Goal: Task Accomplishment & Management: Manage account settings

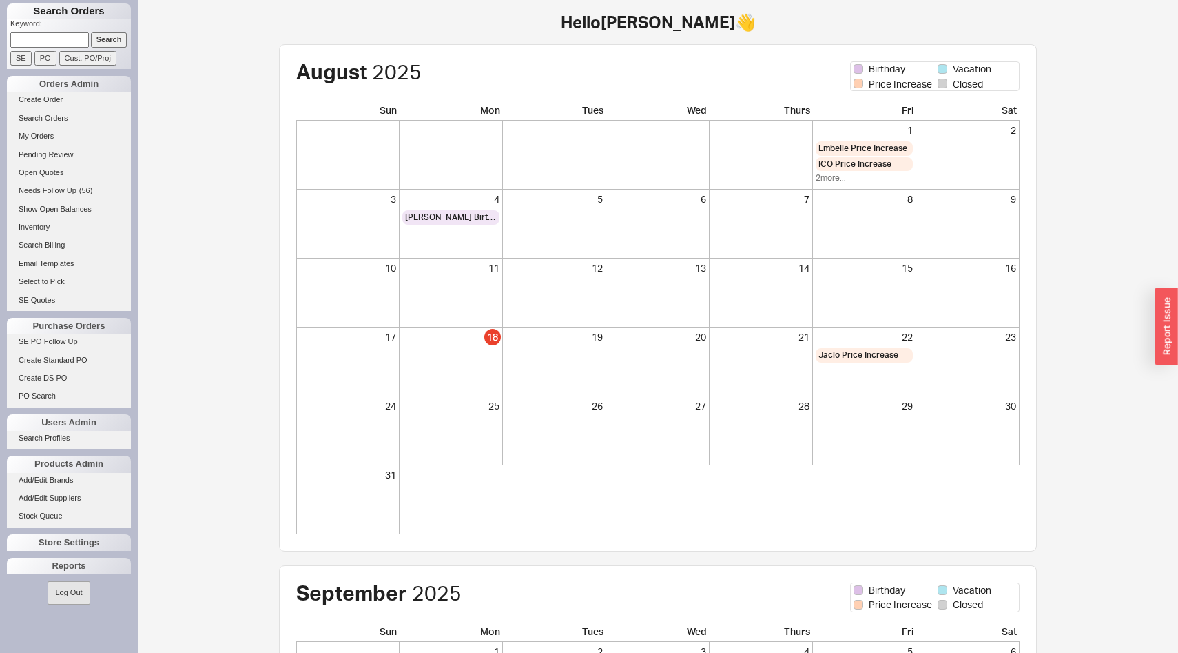
click at [88, 42] on input at bounding box center [49, 39] width 79 height 14
type input "905130"
click at [91, 32] on input "Search" at bounding box center [109, 39] width 37 height 14
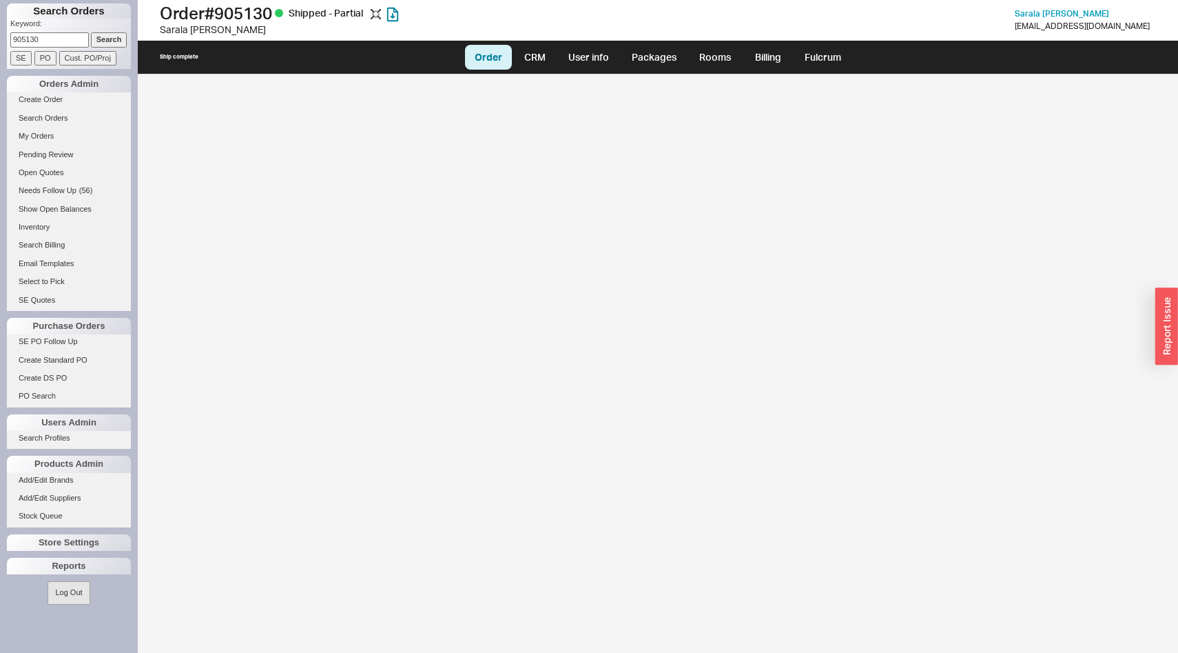
select select "LOW"
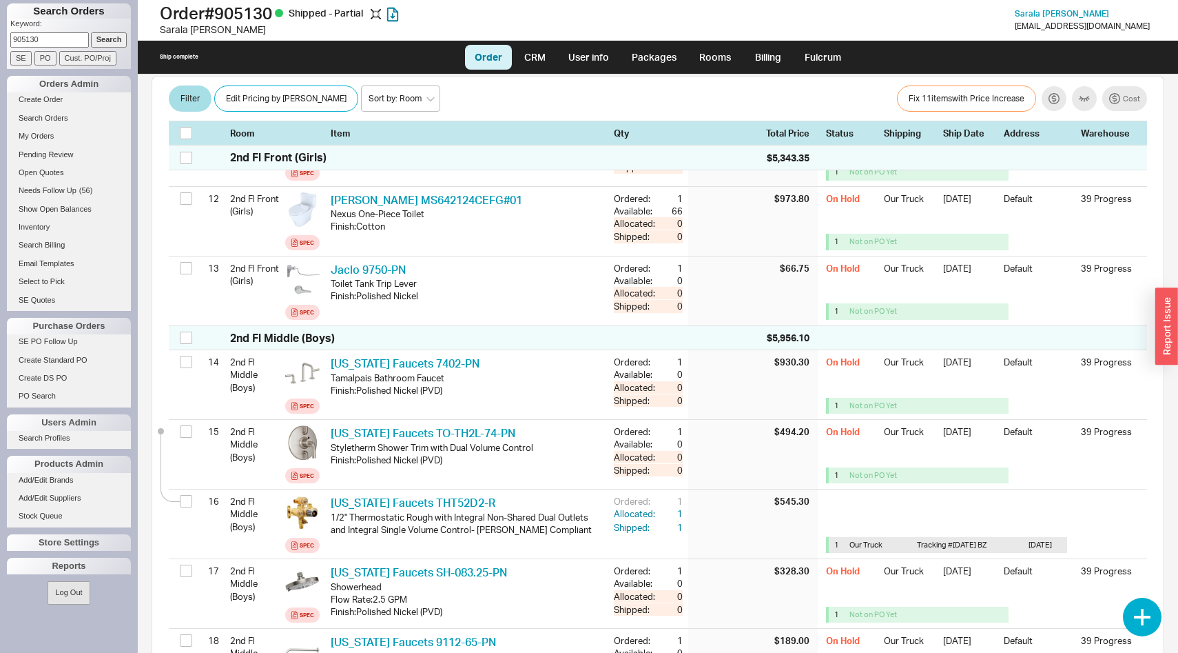
scroll to position [985, 0]
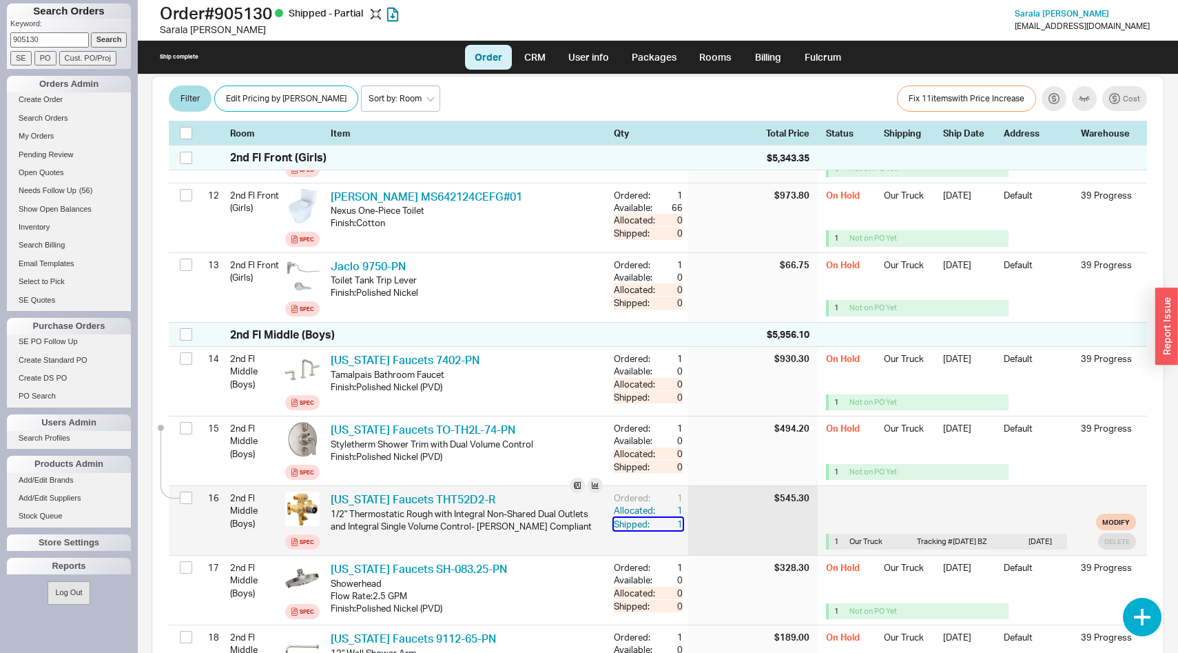
click at [681, 517] on div "1" at bounding box center [670, 523] width 25 height 12
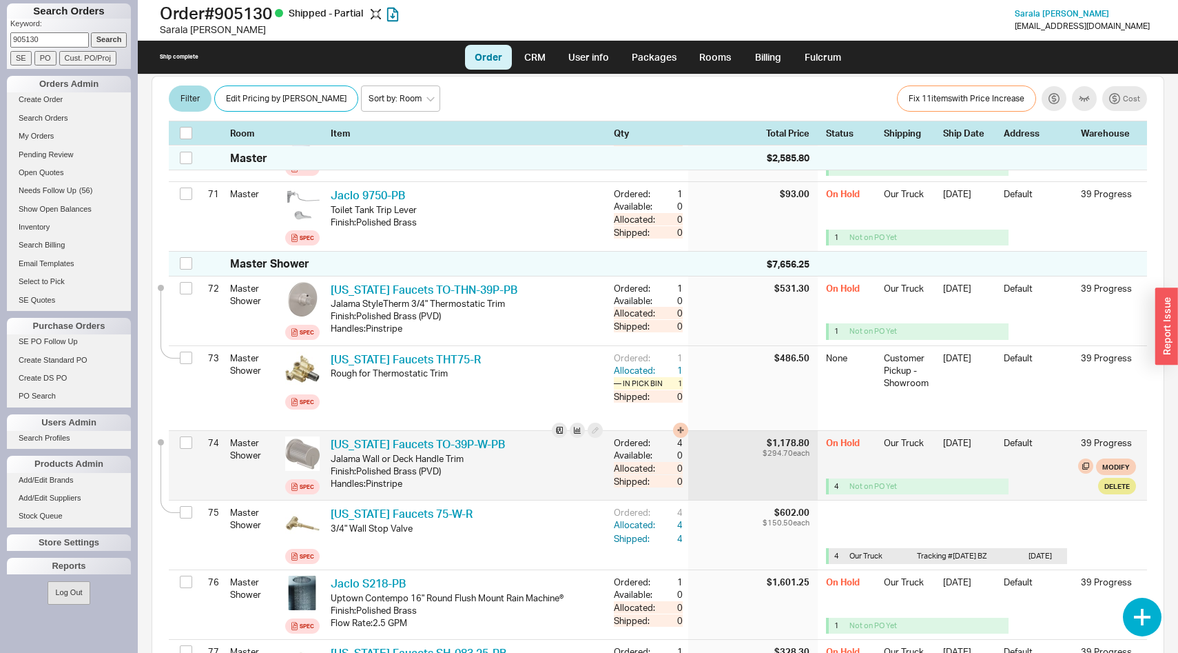
scroll to position [5244, 0]
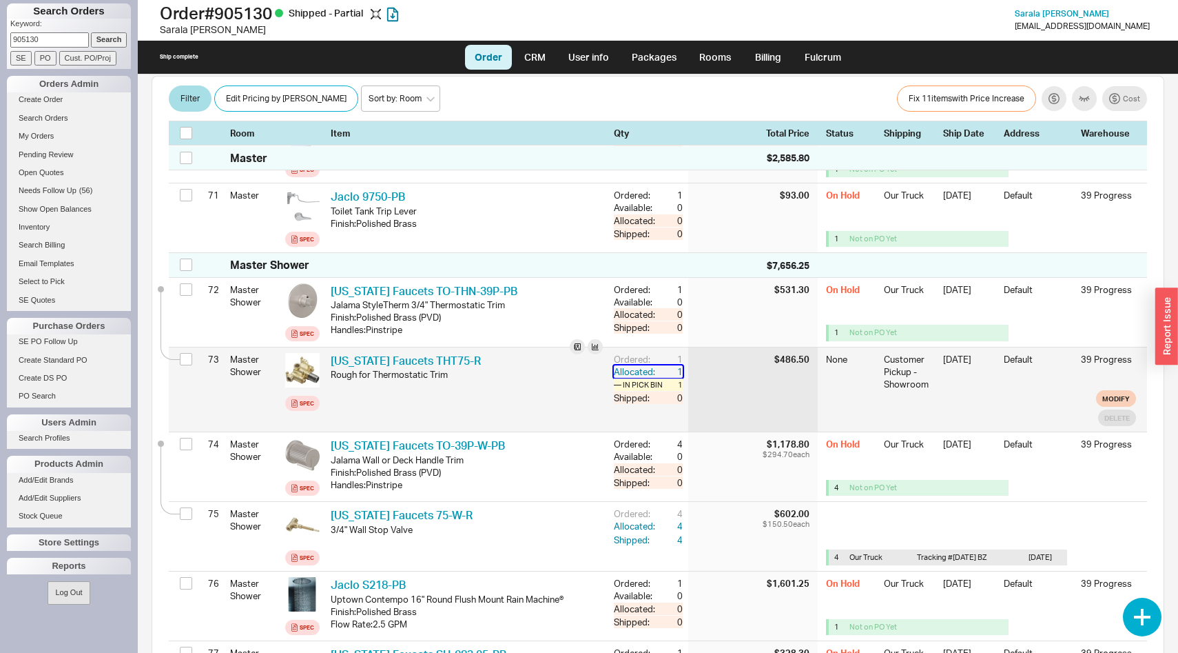
click at [681, 365] on div "1" at bounding box center [670, 371] width 25 height 12
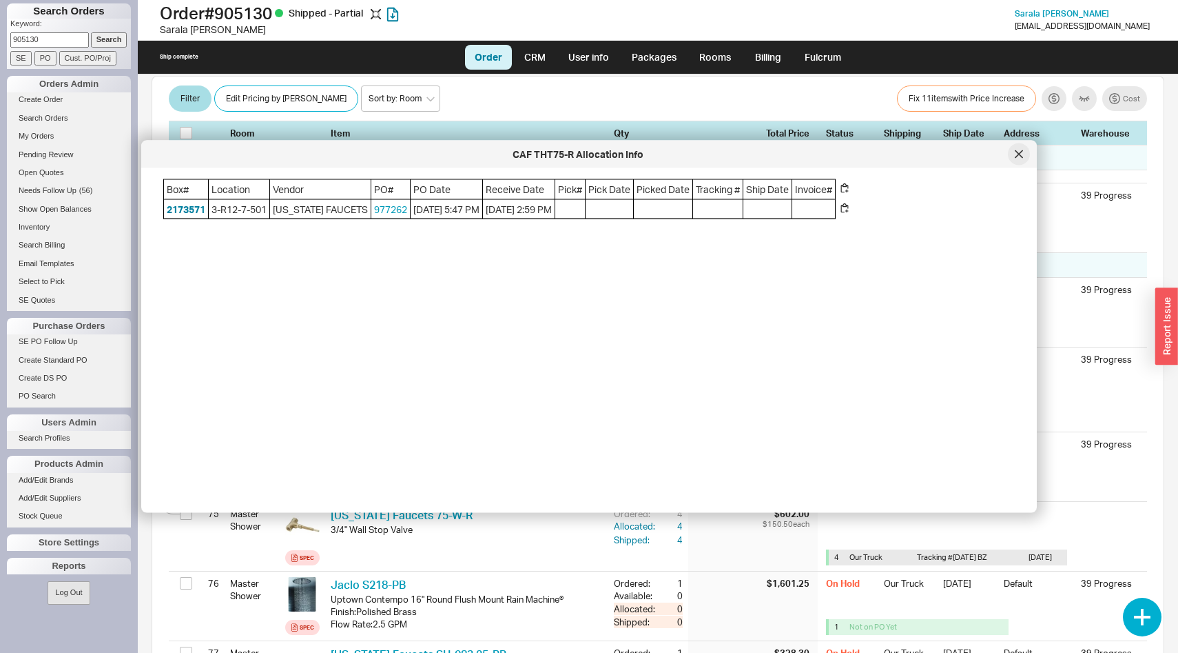
click at [1017, 150] on icon at bounding box center [1019, 154] width 8 height 8
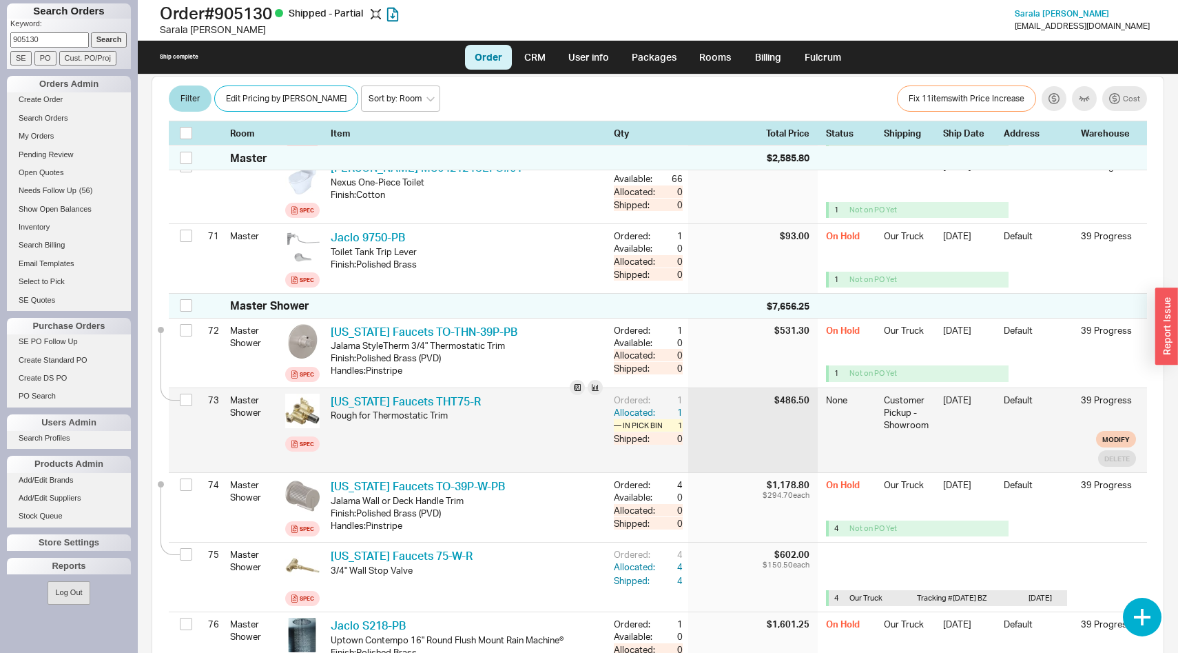
scroll to position [5202, 0]
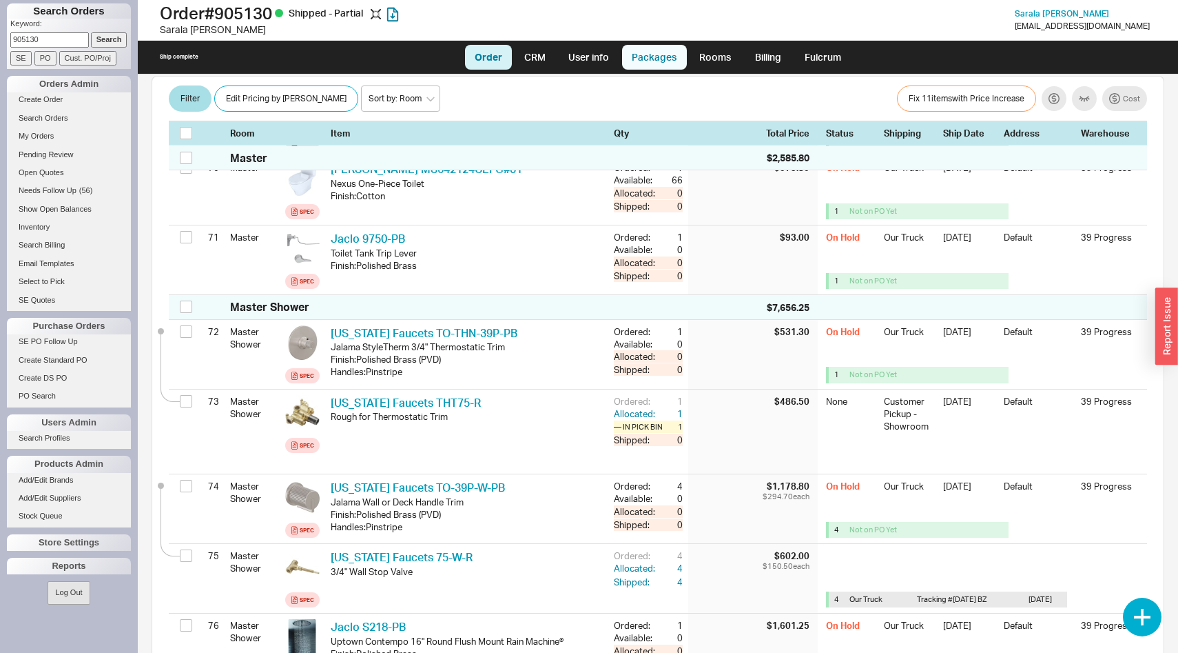
click at [646, 57] on link "Packages" at bounding box center [654, 57] width 65 height 25
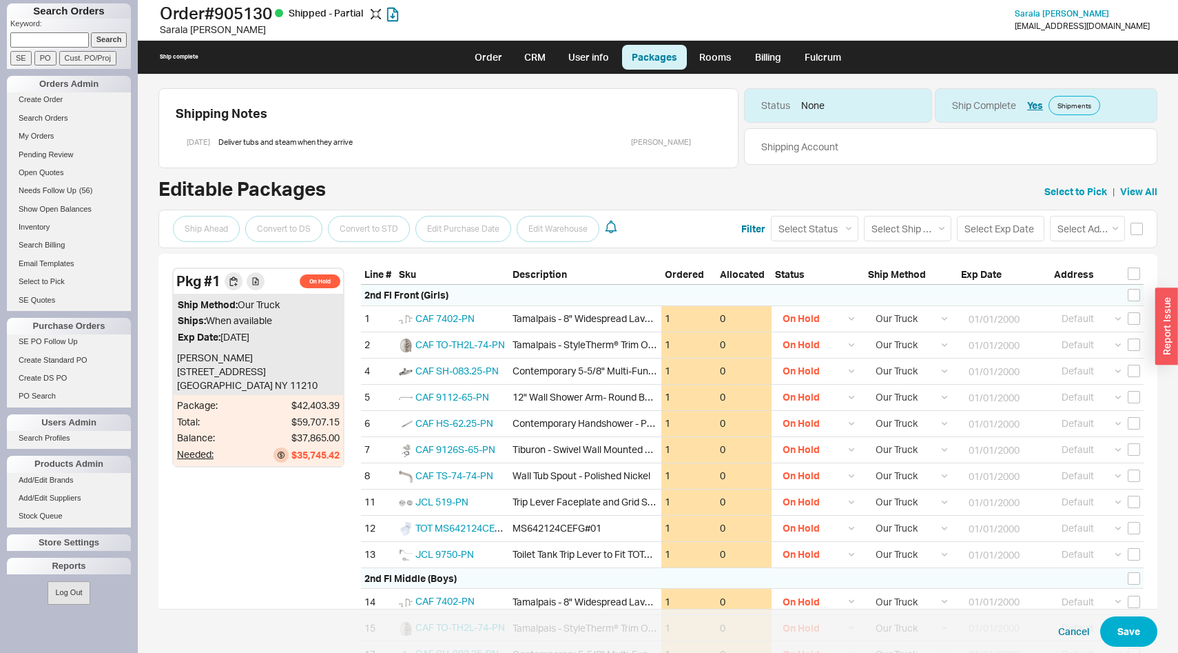
select select "On Hold"
select select "8"
select select "On Hold"
select select "8"
select select "On Hold"
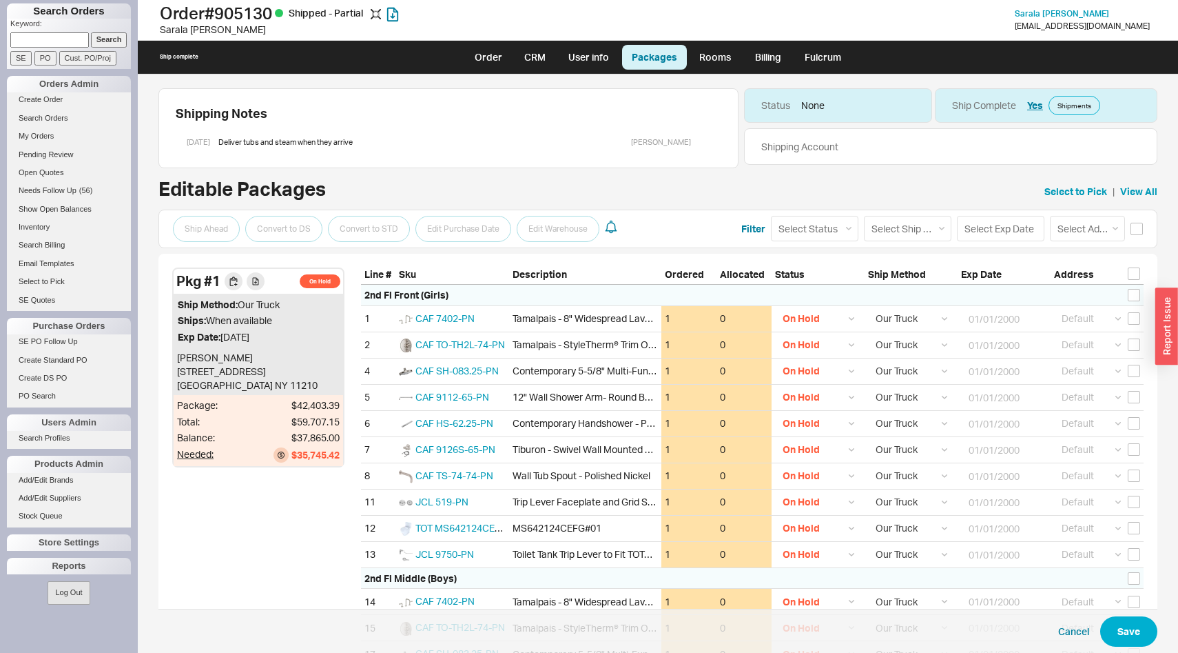
select select "8"
select select "On Hold"
select select "8"
select select "On Hold"
select select "8"
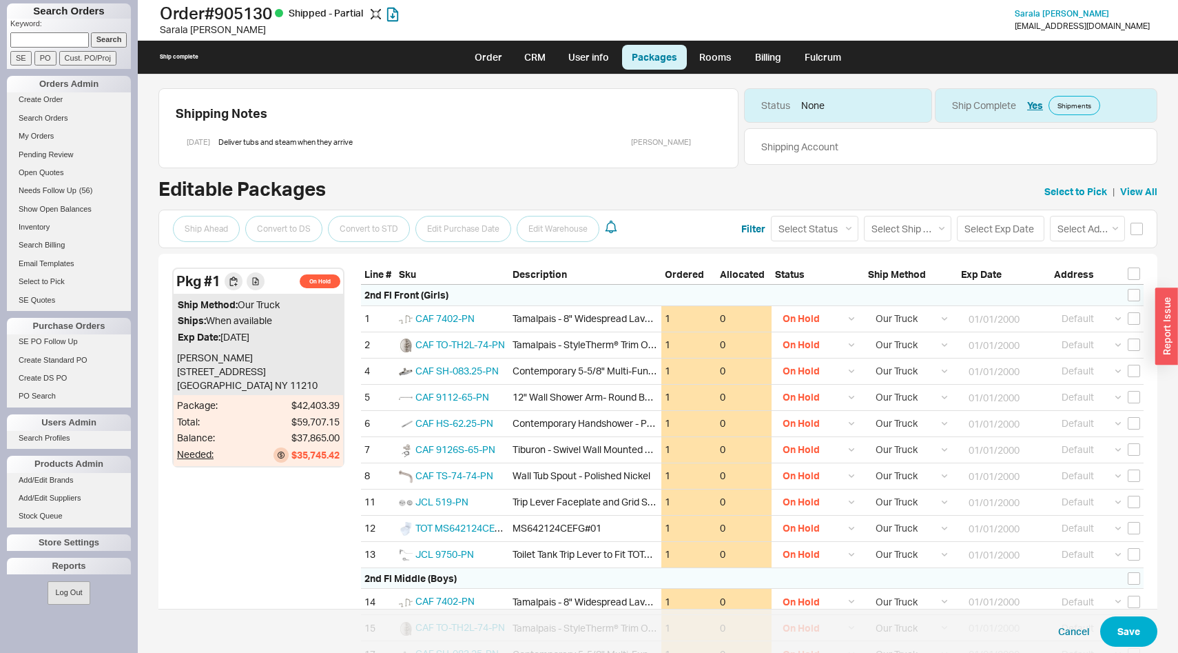
select select "On Hold"
select select "8"
select select "On Hold"
select select "8"
select select "On Hold"
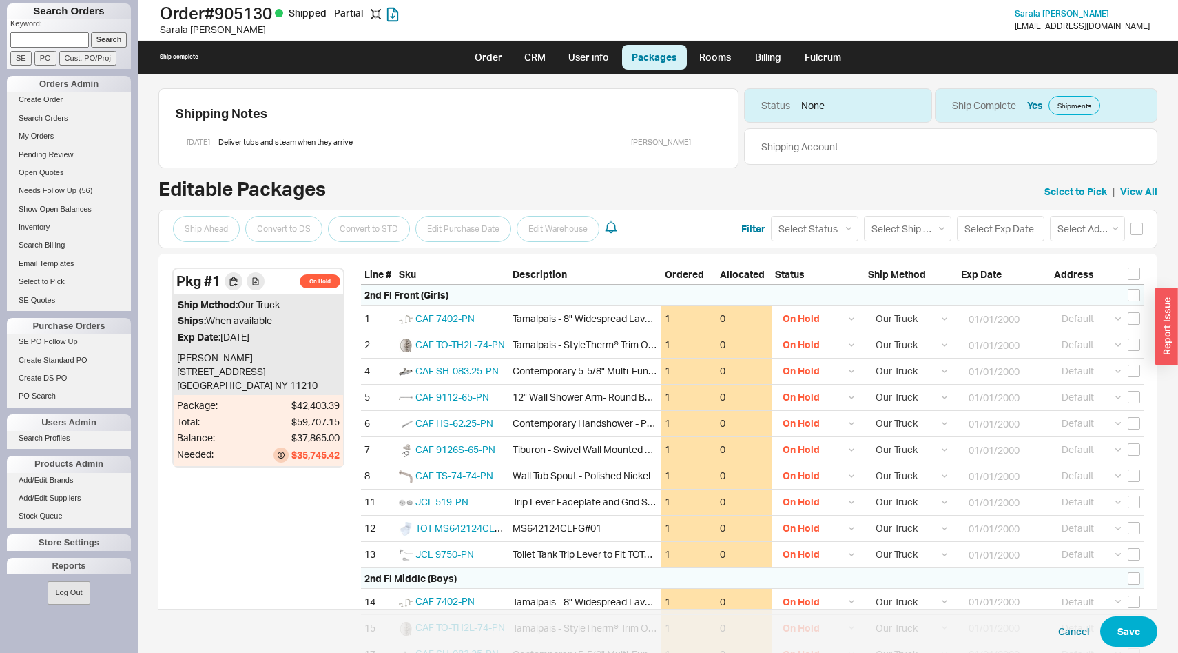
select select "8"
select select "On Hold"
select select "8"
select select "On Hold"
select select "8"
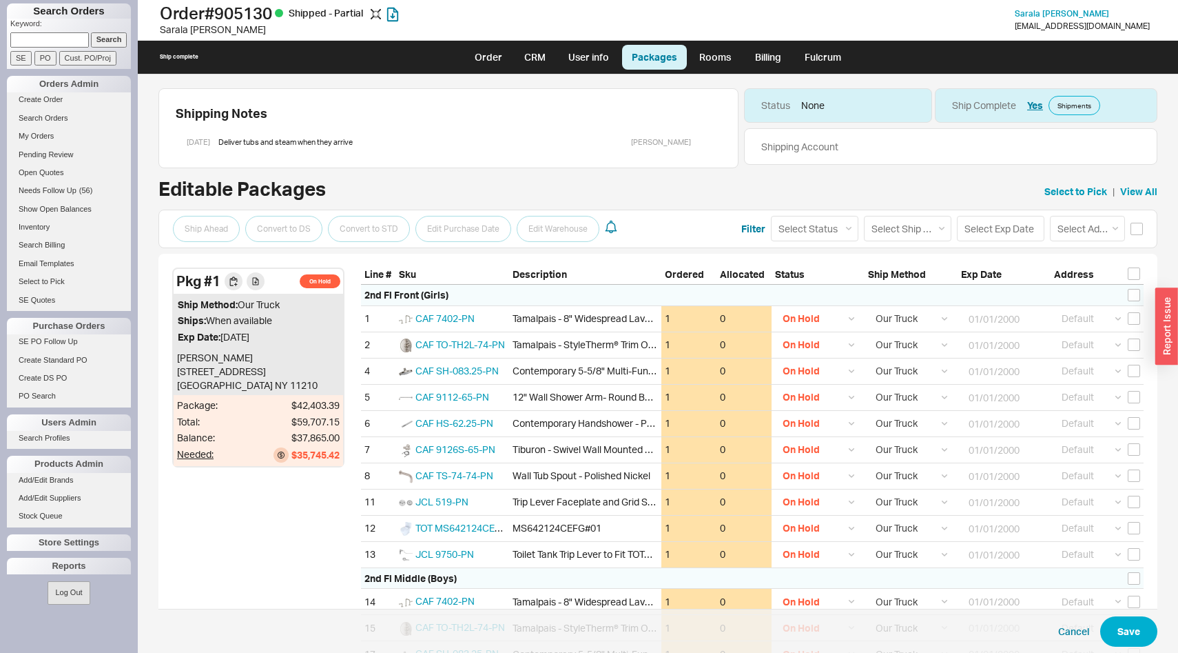
select select "On Hold"
select select "8"
select select "On Hold"
select select "8"
select select "On Hold"
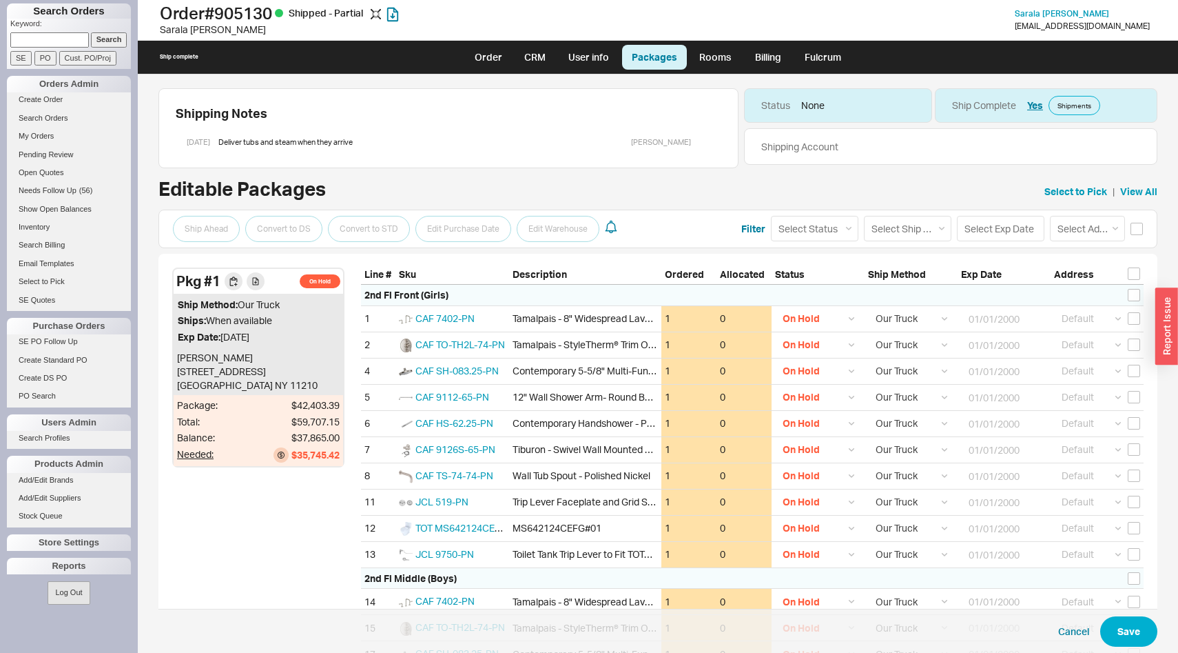
select select "8"
select select "On Hold"
select select "8"
select select "On Hold"
select select "8"
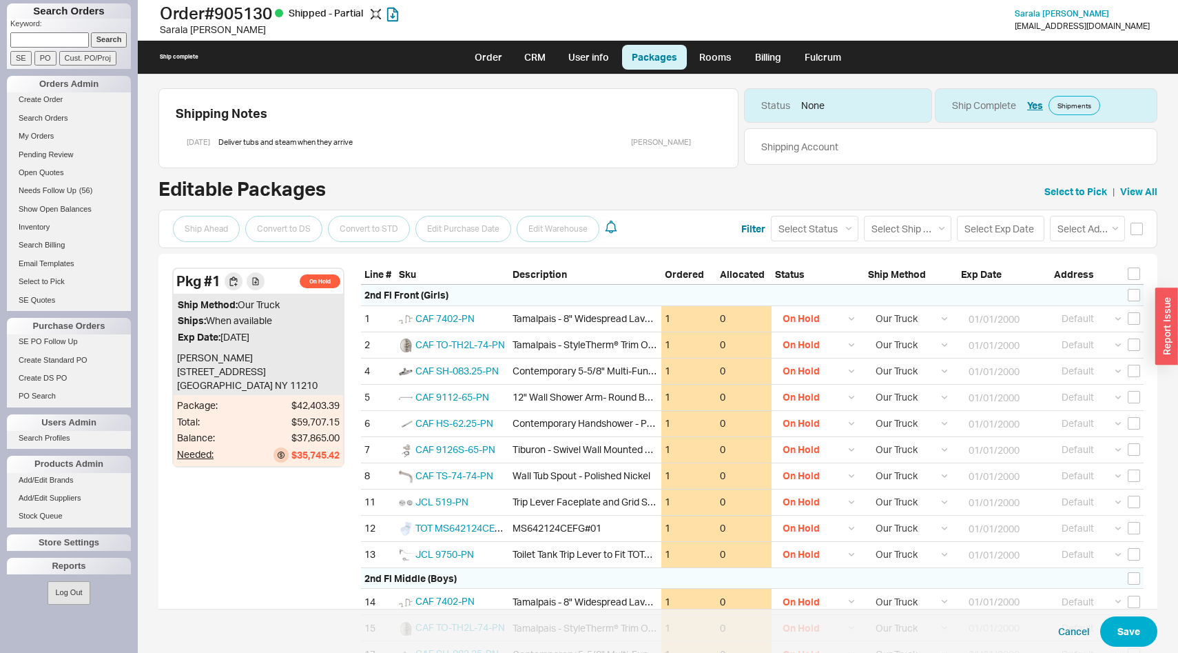
select select "On Hold"
select select "8"
select select "On Hold"
select select "8"
select select "On Hold"
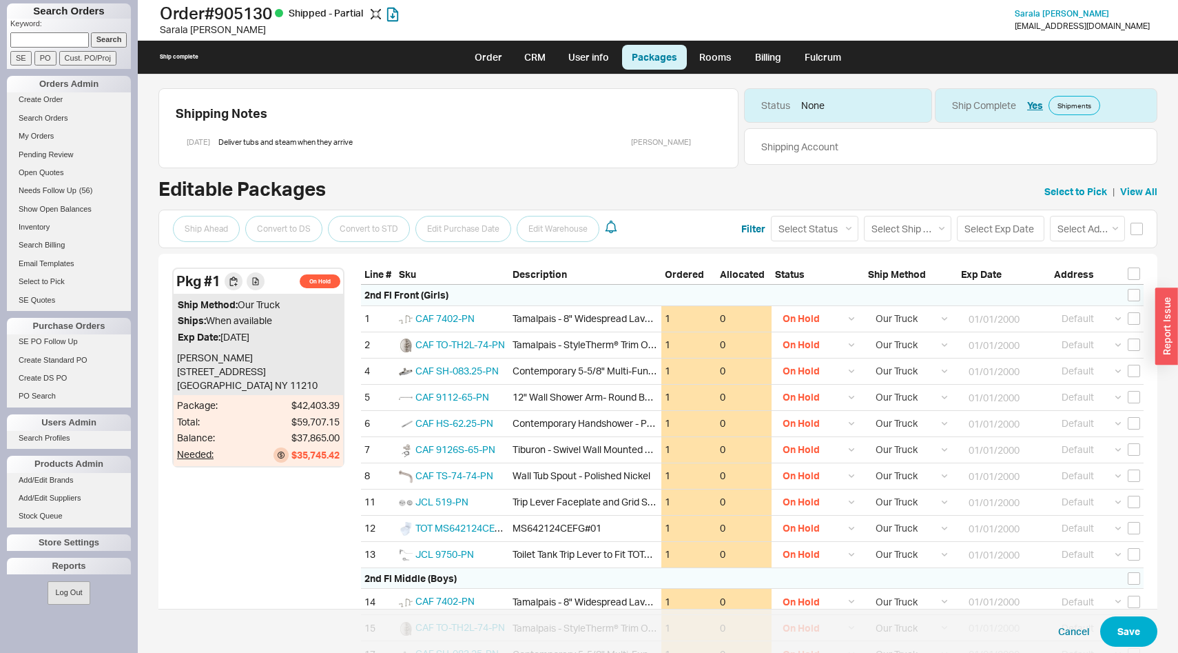
select select "8"
select select "On Hold"
select select "8"
select select "On Hold"
select select "8"
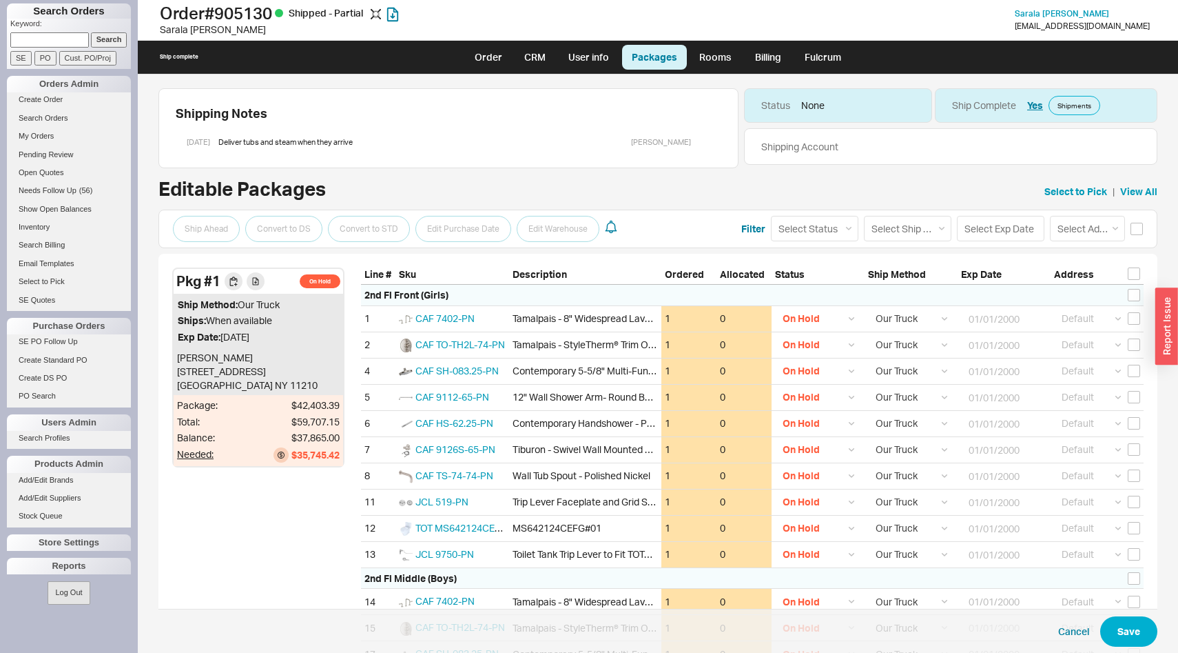
select select "On Hold"
select select "8"
select select "On Hold"
select select "8"
select select "On Hold"
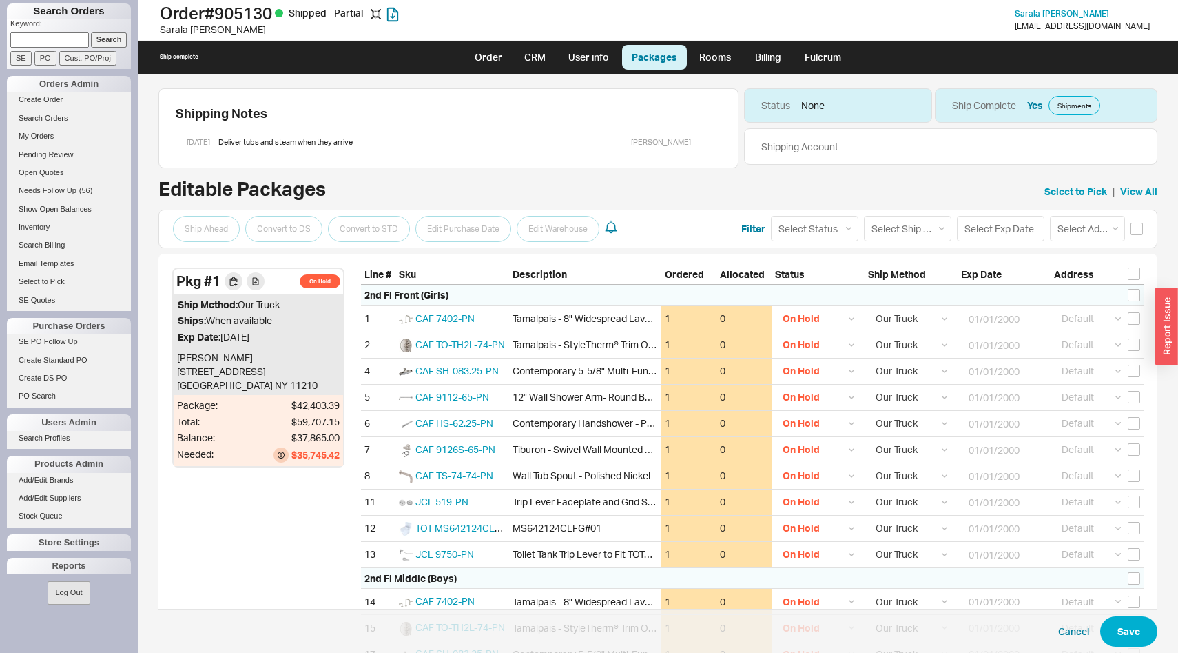
select select "8"
select select "On Hold"
select select "8"
select select "On Hold"
select select "8"
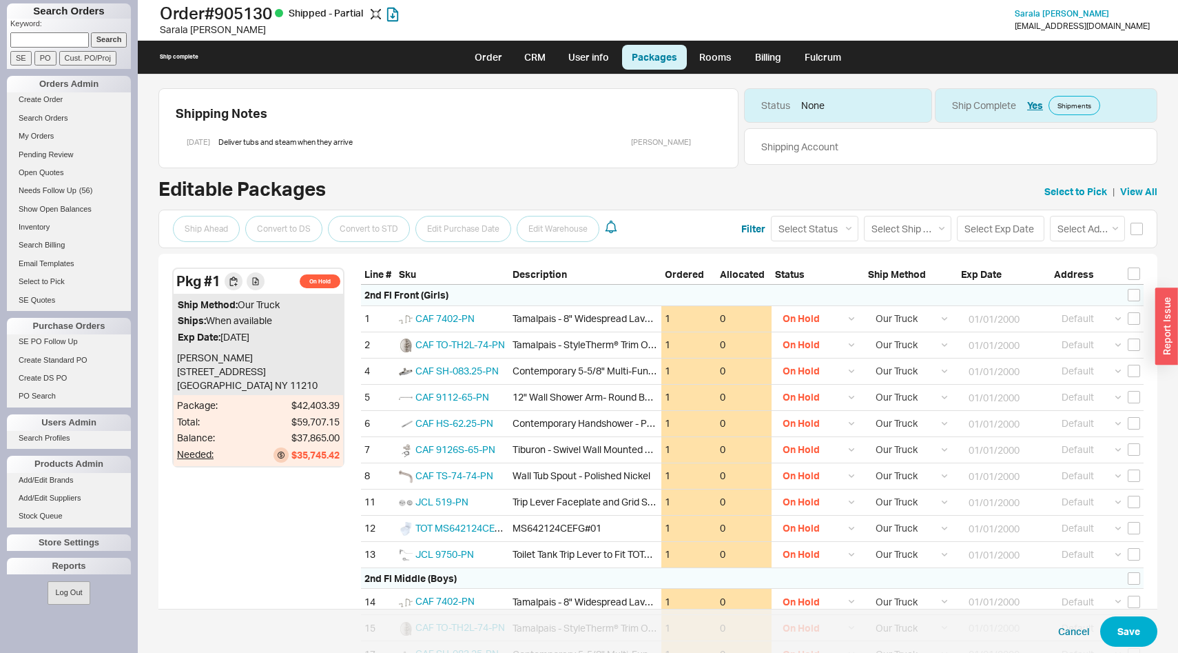
select select "On Hold"
select select "8"
select select "On Hold"
select select "8"
select select "On Hold"
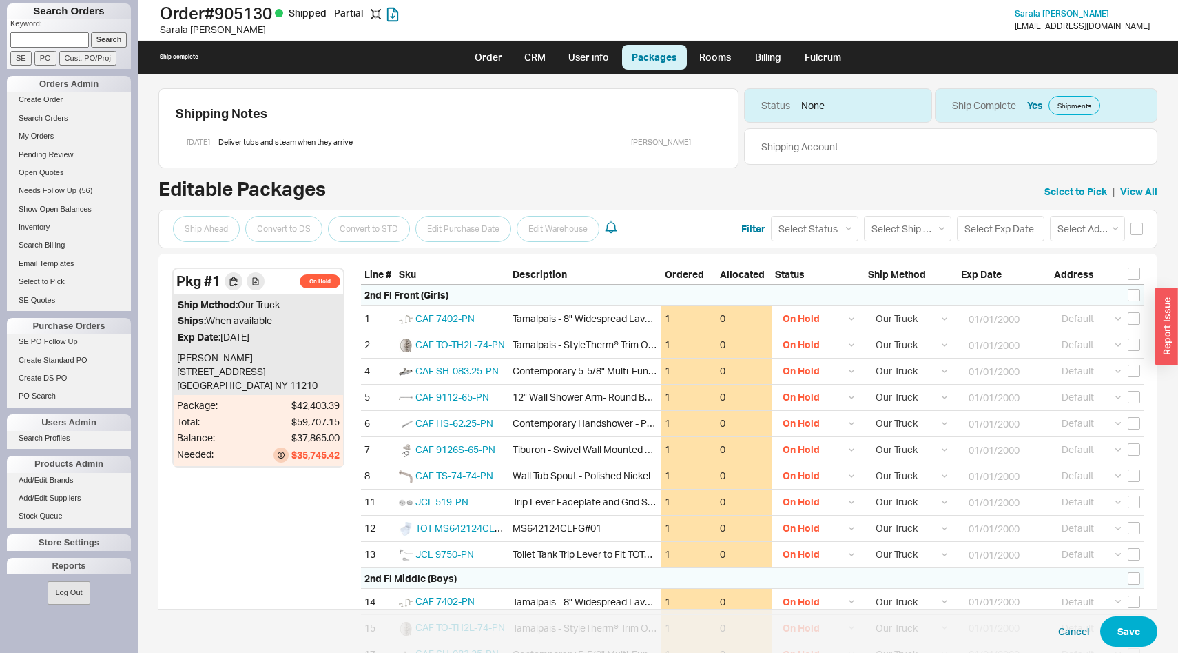
select select "8"
select select "On Hold"
select select "8"
select select "On Hold"
select select "8"
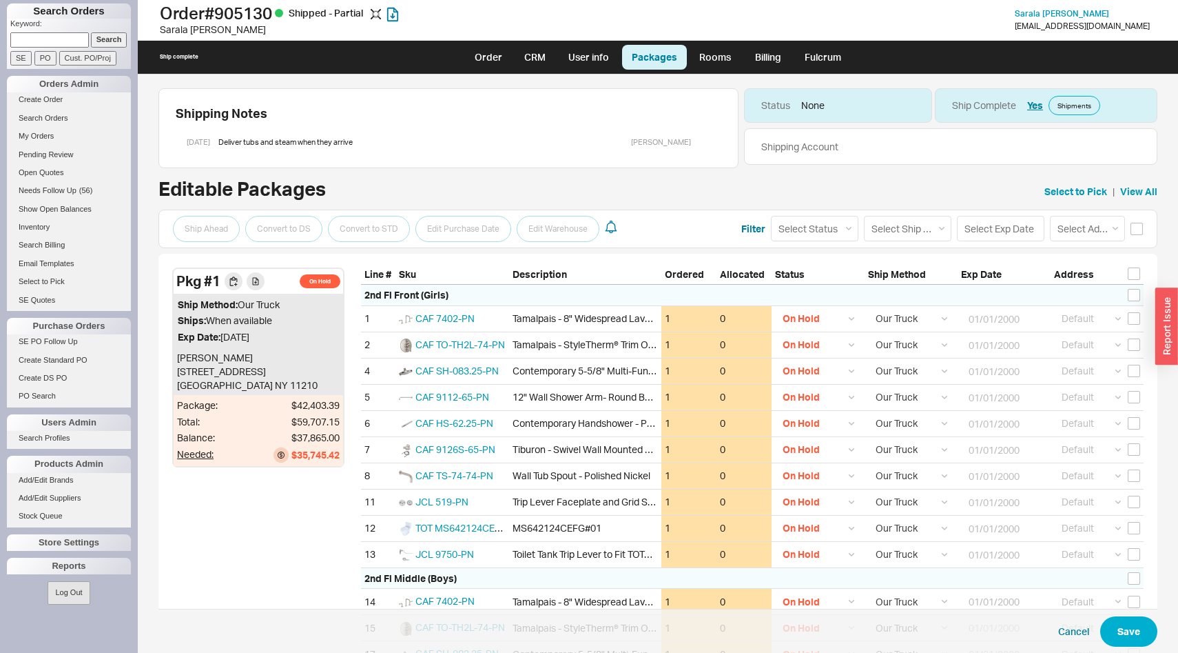
select select "On Hold"
select select "8"
select select "On Hold"
select select "8"
select select "On Hold"
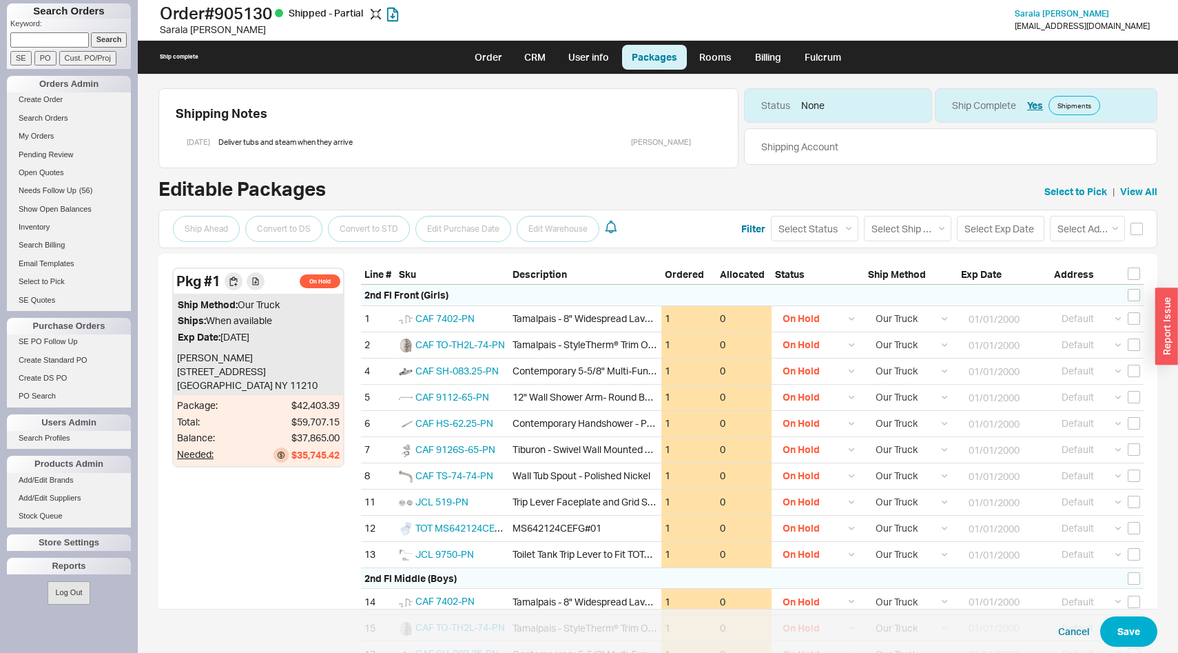
select select "8"
select select "On Hold"
select select "8"
select select "On Hold"
select select "8"
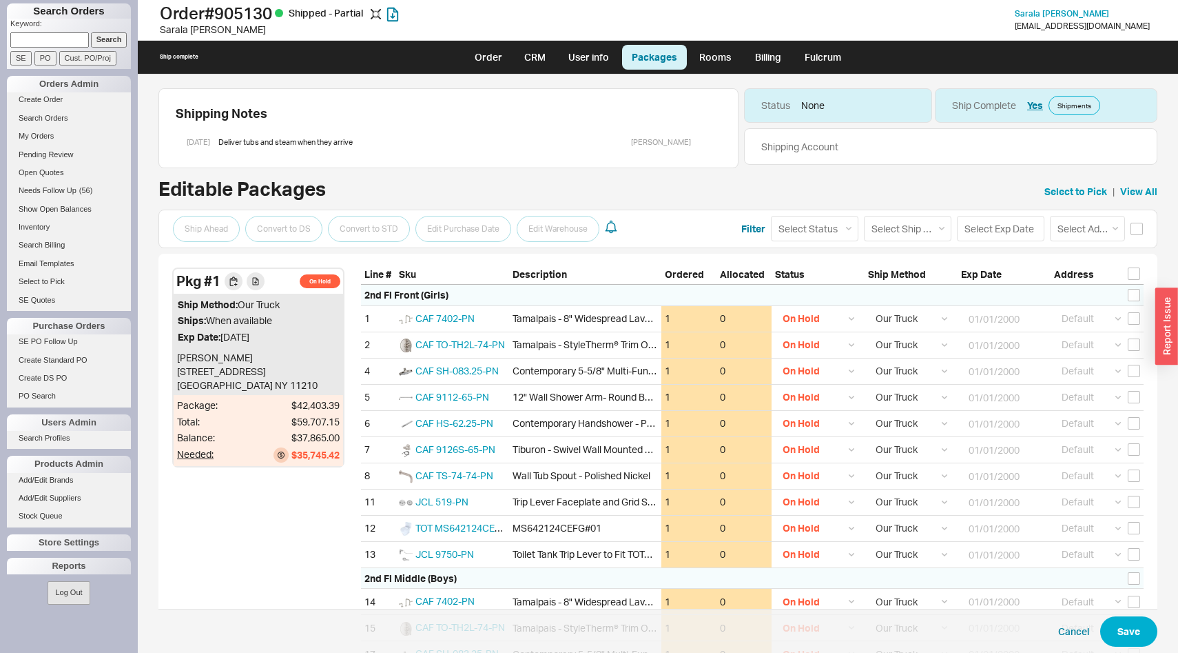
select select "On Hold"
select select "8"
select select "On Hold"
select select "8"
select select "On Hold"
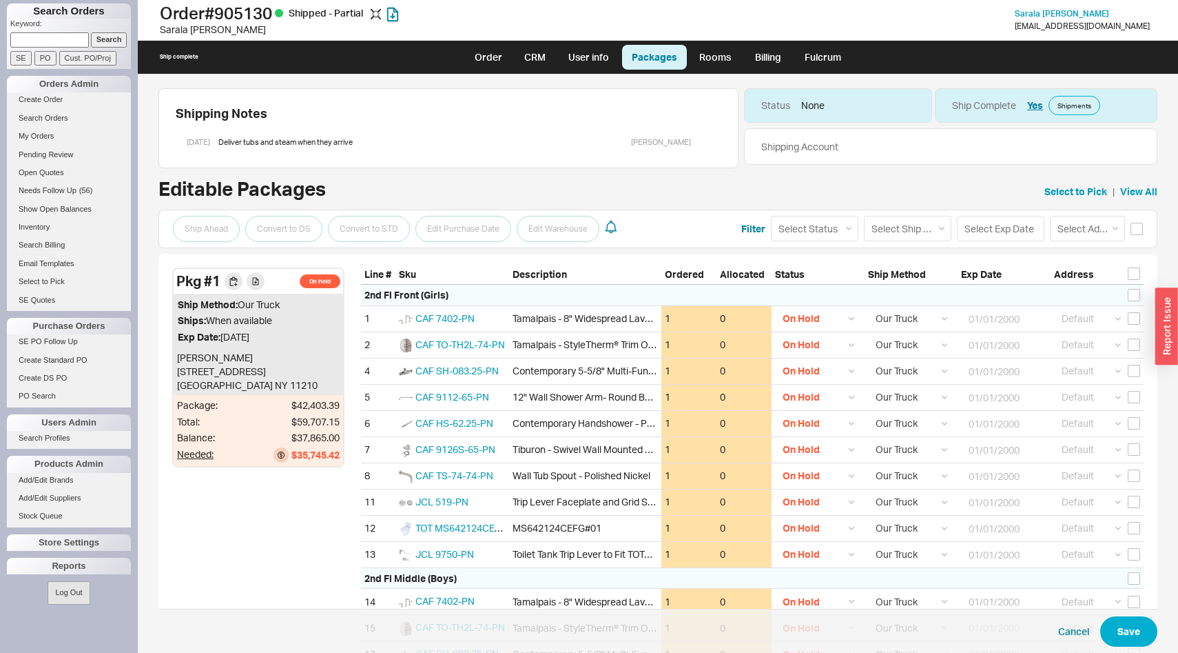
select select "8"
select select "On Hold"
select select "8"
select select "On Hold"
select select "8"
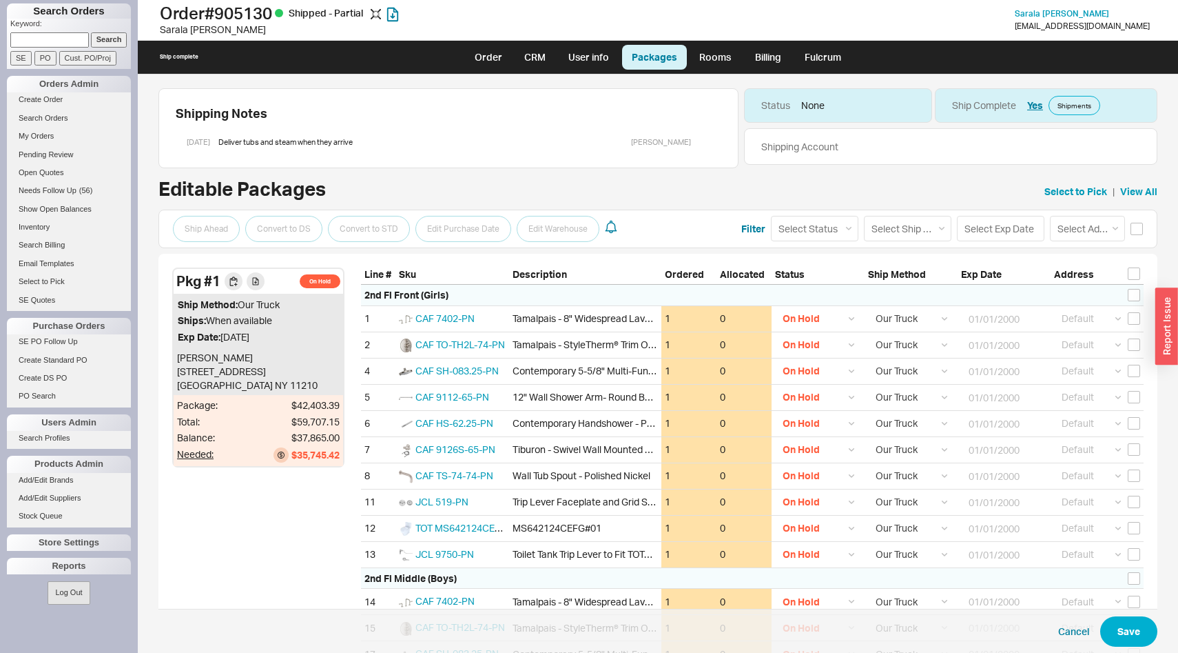
select select "On Hold"
select select "8"
select select "On Hold"
select select "8"
select select "On Hold"
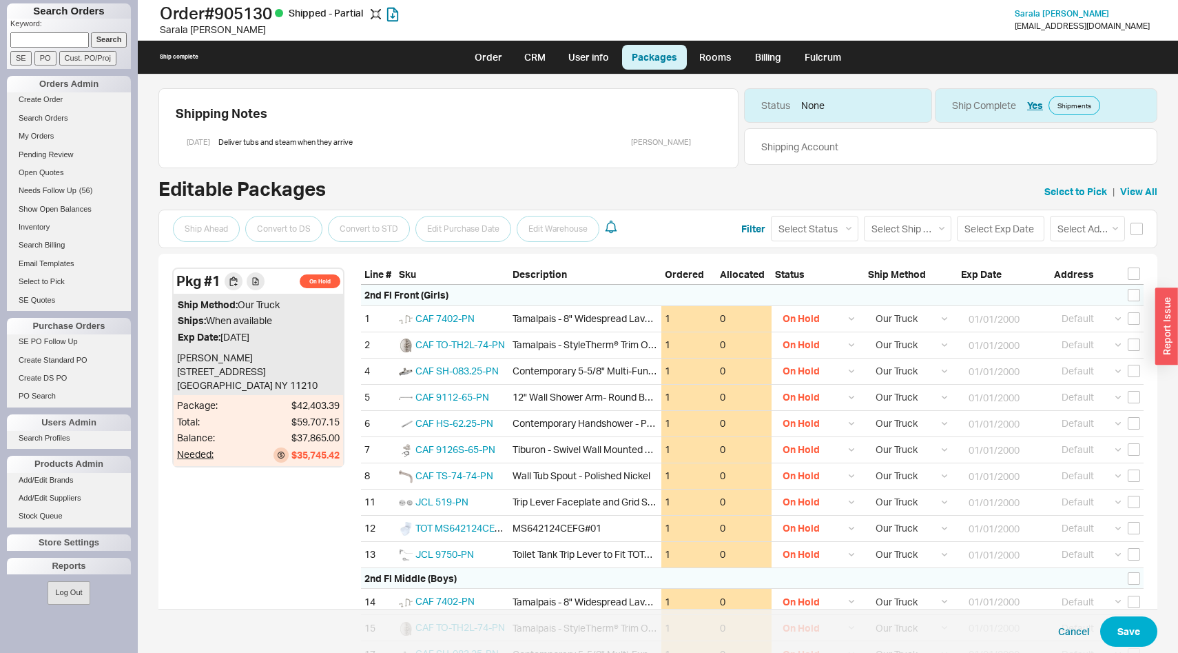
select select "8"
select select "On Hold"
select select "8"
select select "On Hold"
select select "8"
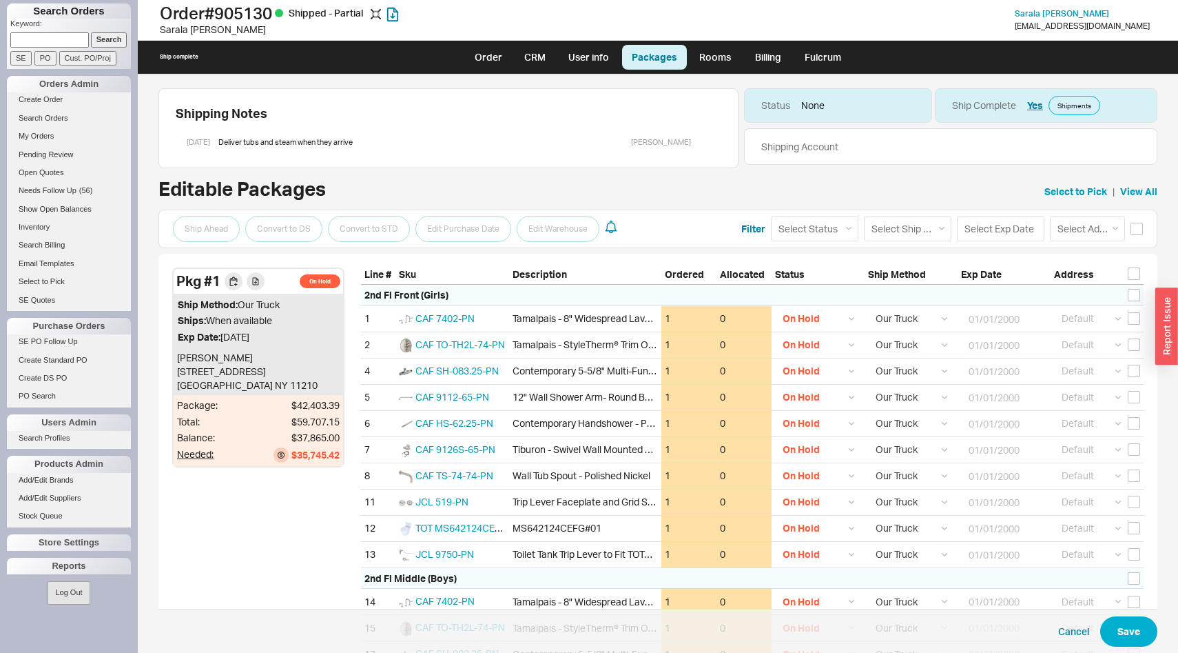
select select "On Hold"
select select "8"
select select "On Hold"
select select "8"
select select "On Hold"
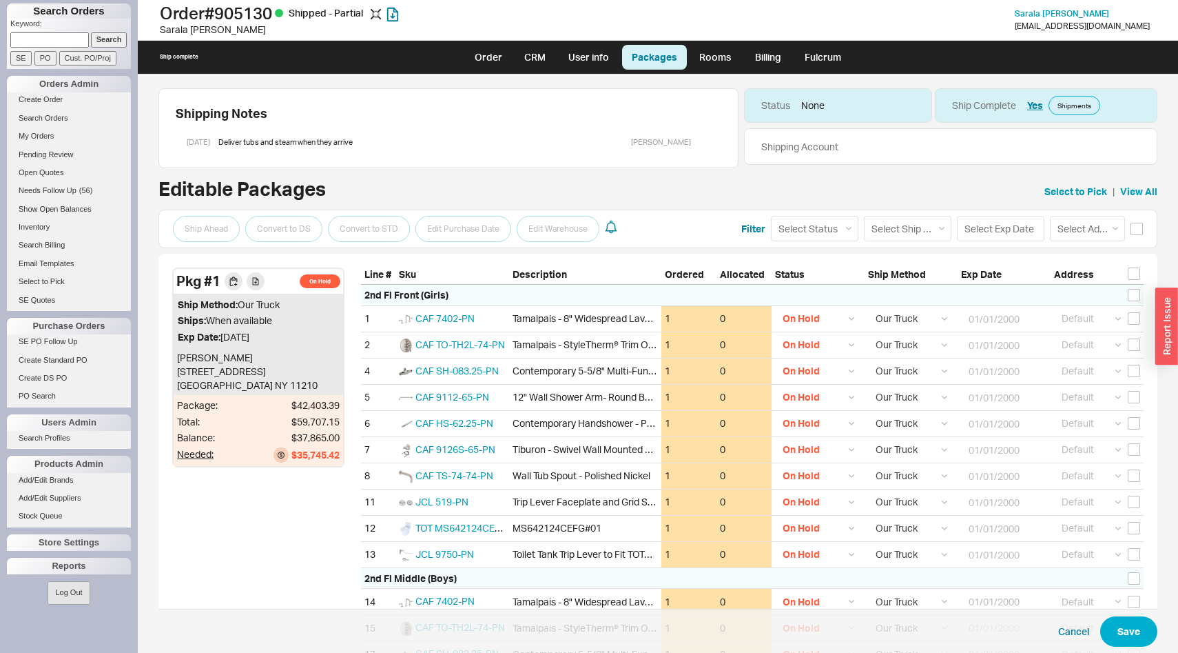
select select "8"
select select "On Hold"
select select "8"
select select "On Hold"
select select "8"
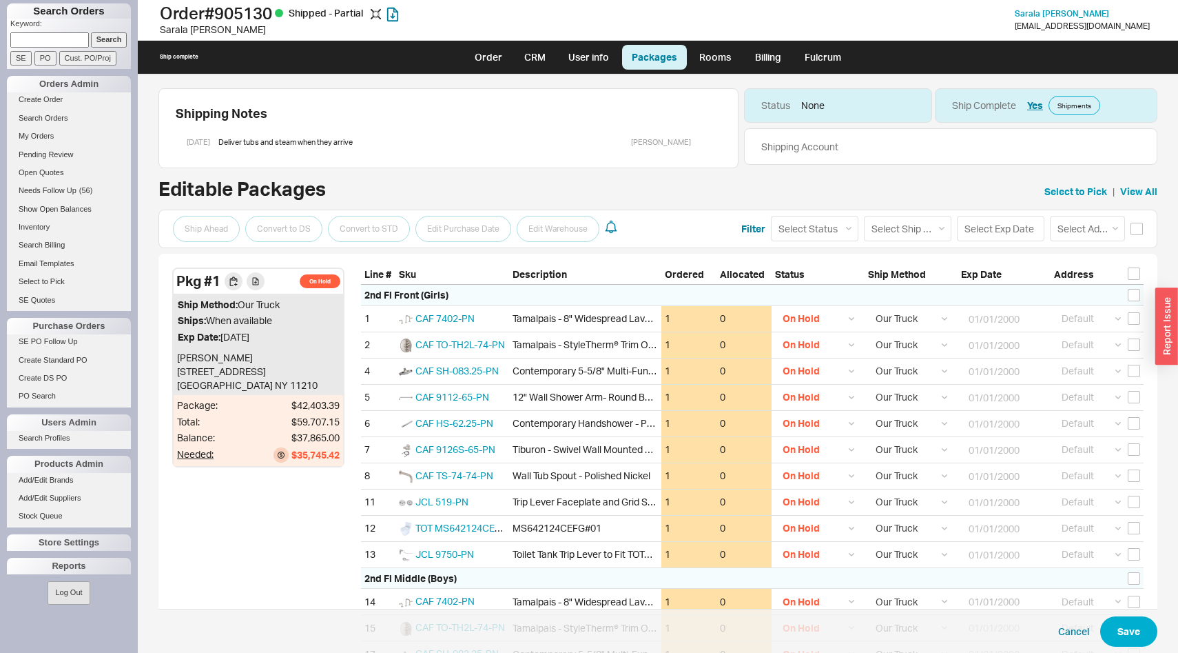
select select "On Hold"
select select "8"
select select "On Hold"
select select "8"
select select "On Hold"
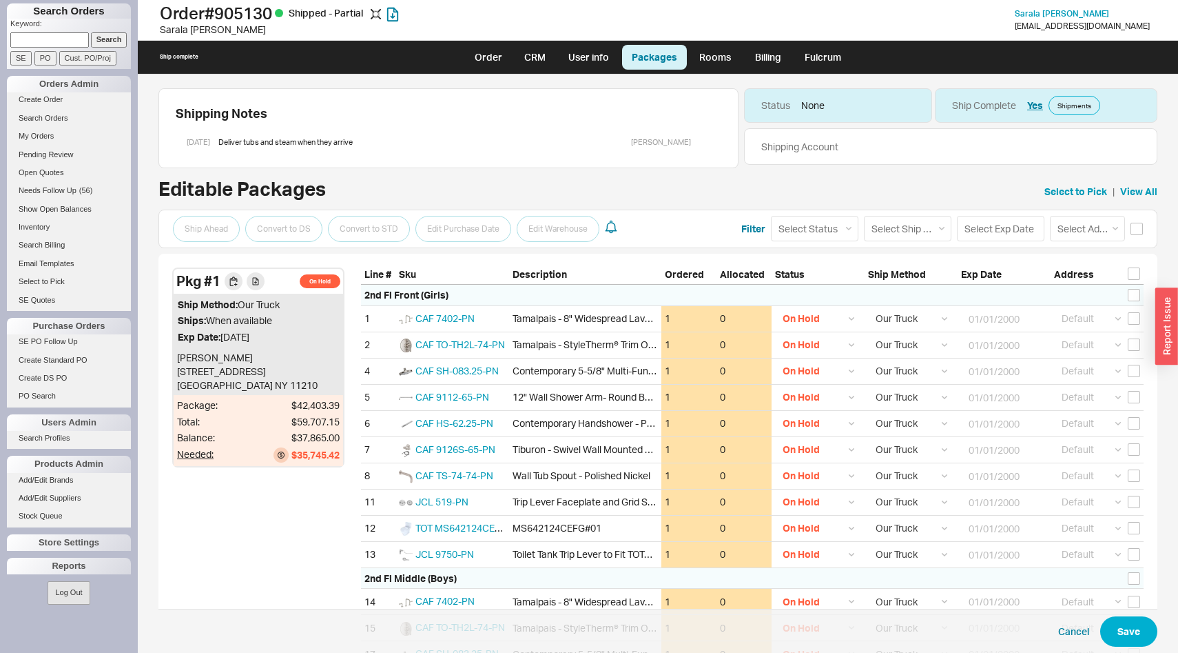
select select "8"
select select "On Hold"
select select "8"
select select "On Hold"
select select "8"
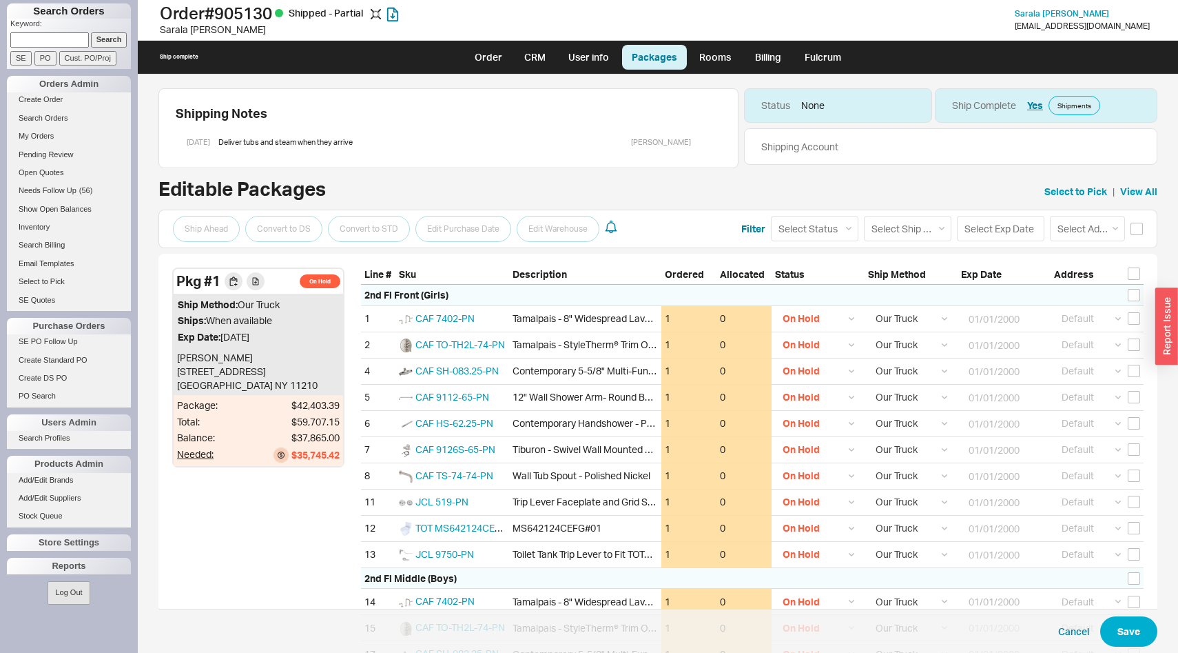
select select "On Hold"
select select "8"
select select "On Hold"
select select "8"
select select "On Hold"
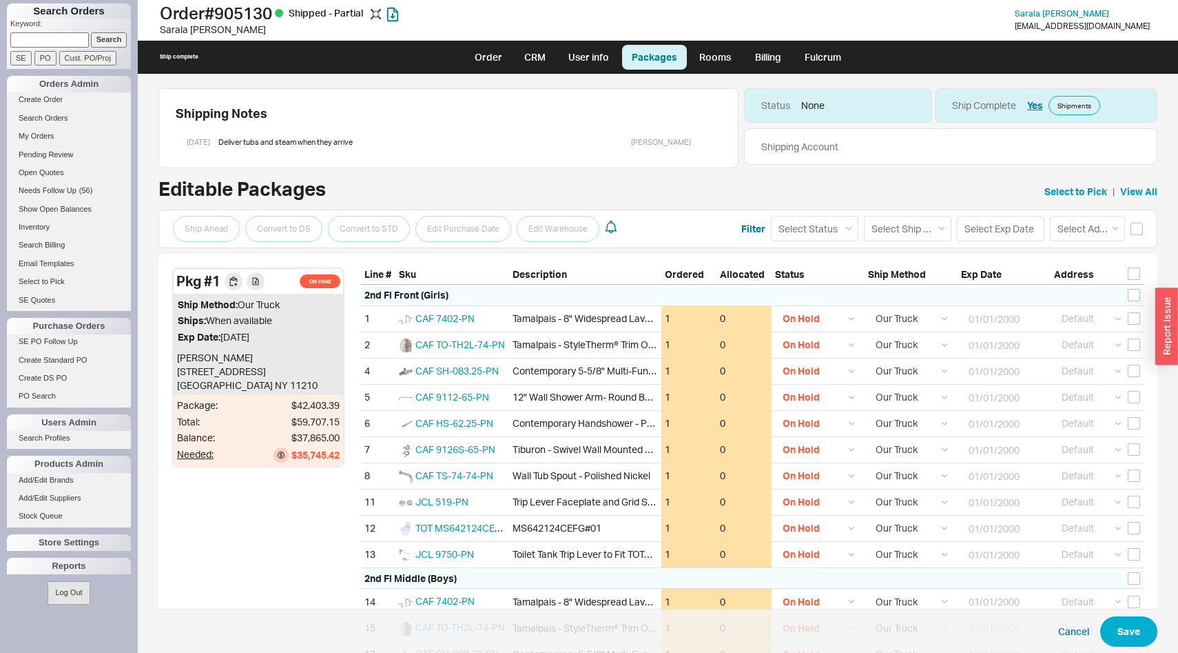
select select "8"
select select "On Hold"
select select "8"
select select "On Hold"
select select "8"
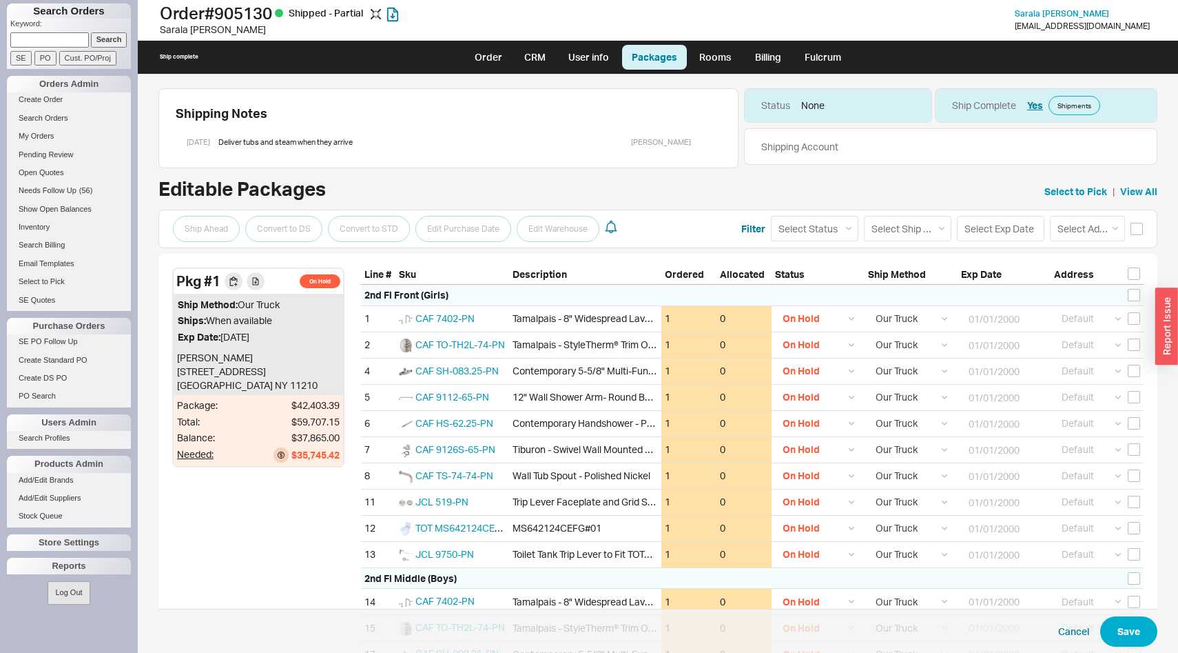
select select "On Hold"
select select "8"
select select "On Hold"
select select "8"
select select "On Hold"
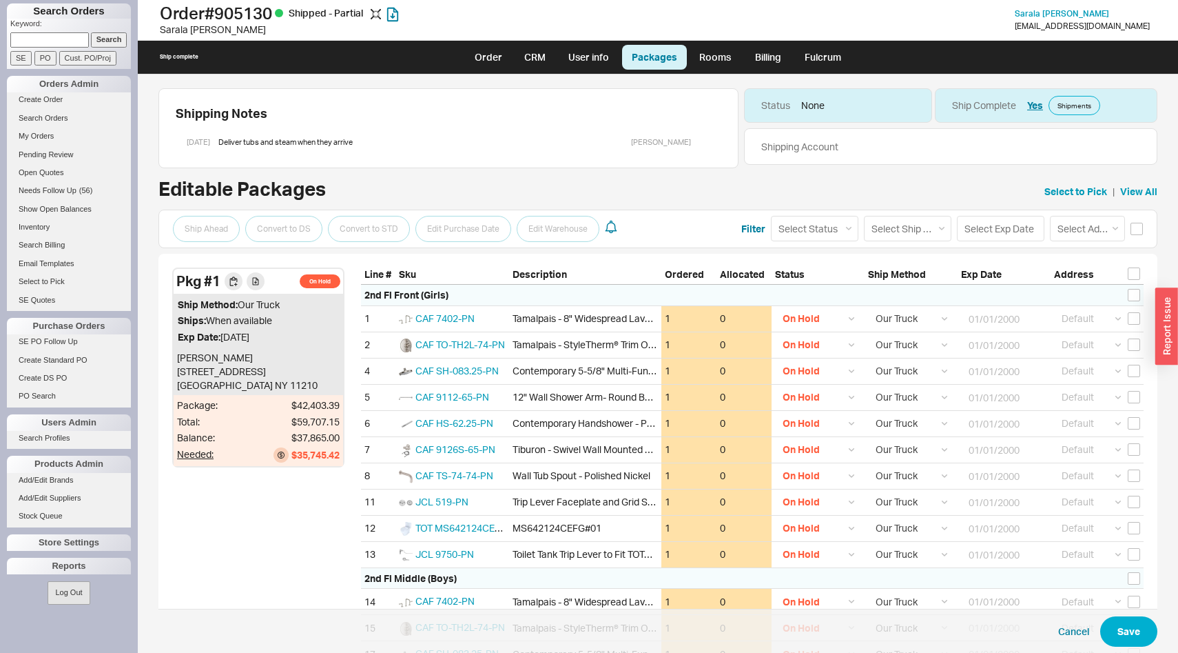
select select "8"
select select "On Hold"
select select "8"
select select "On Hold"
select select "8"
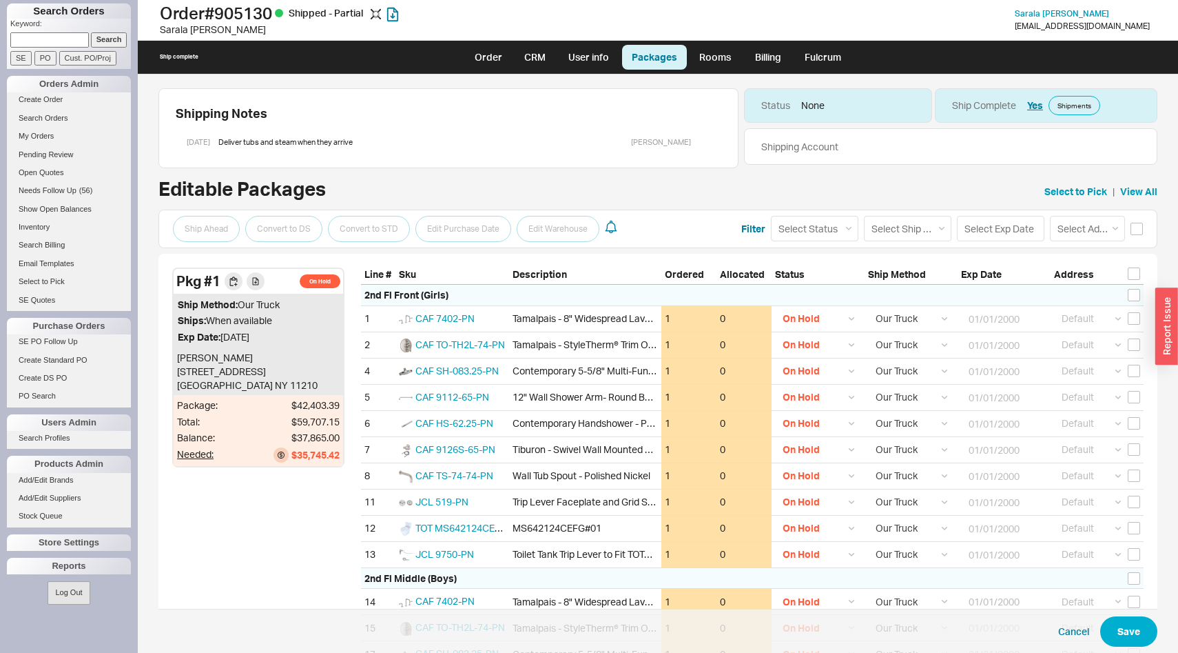
select select "On Hold"
select select "8"
select select "On Hold"
select select "8"
select select "On Hold"
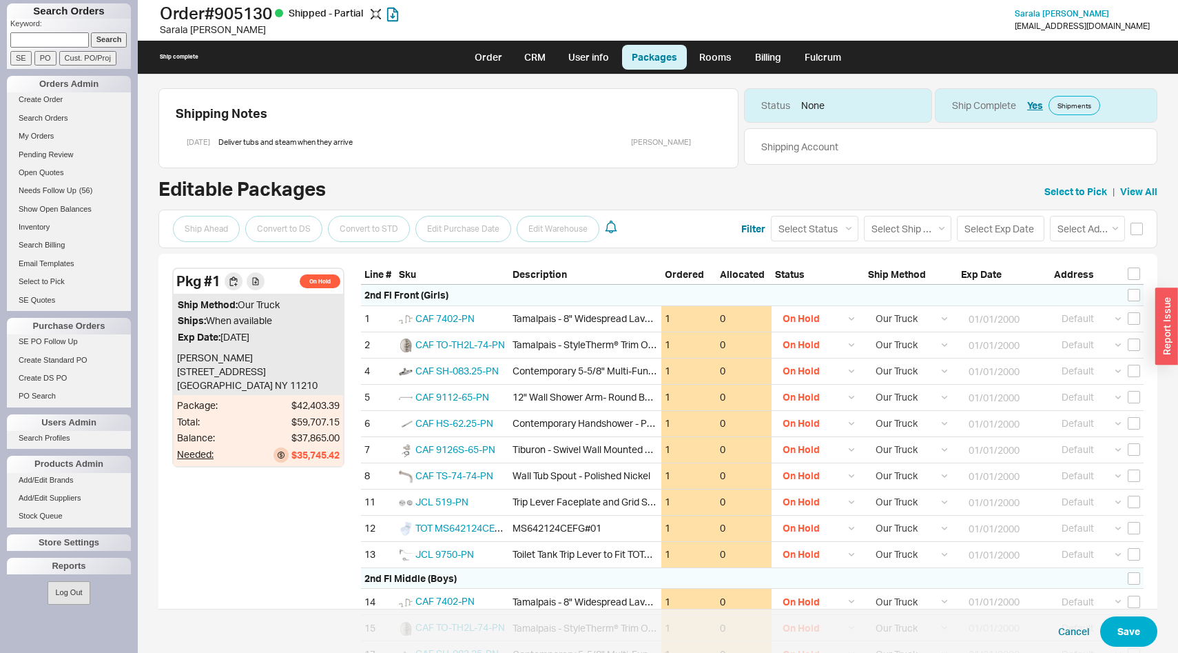
select select "8"
select select "On Hold"
select select "8"
select select "On Hold"
select select "8"
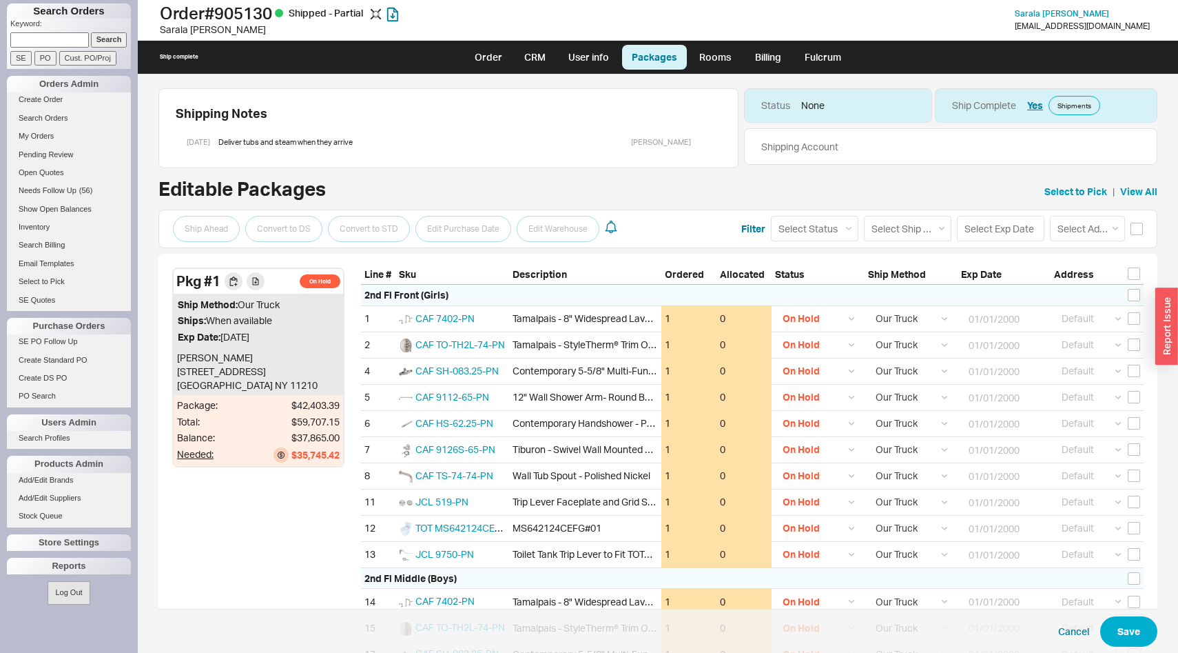
select select "10"
select select "8"
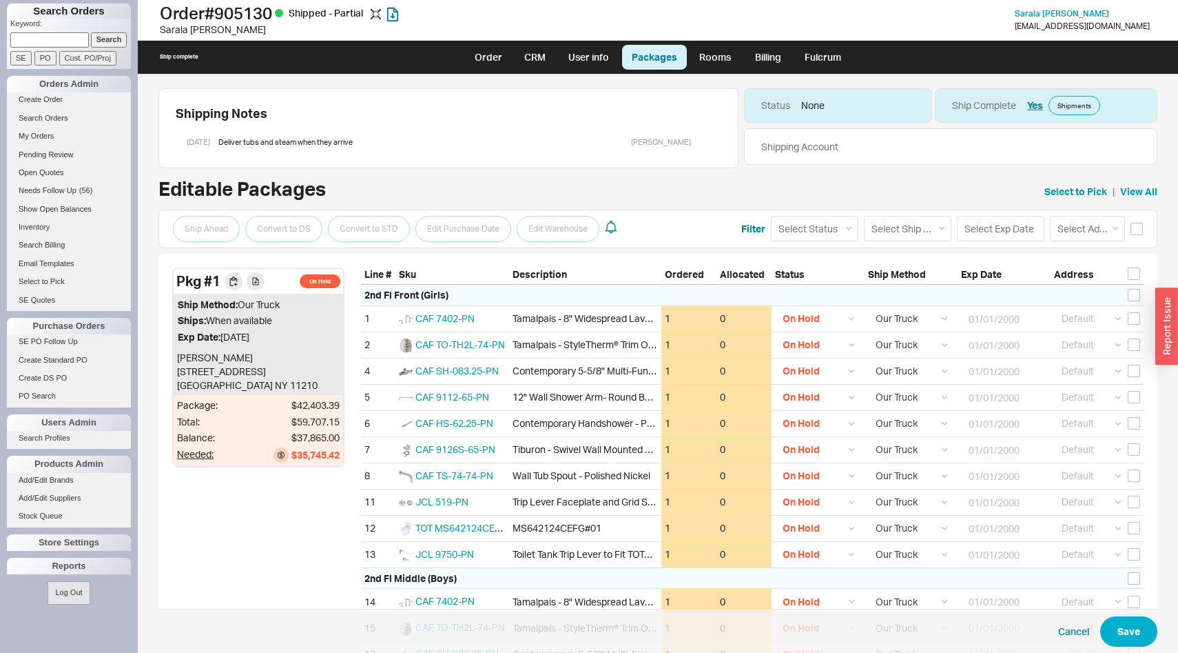
select select "8"
click at [486, 67] on link "Order" at bounding box center [488, 57] width 47 height 25
select select "LOW"
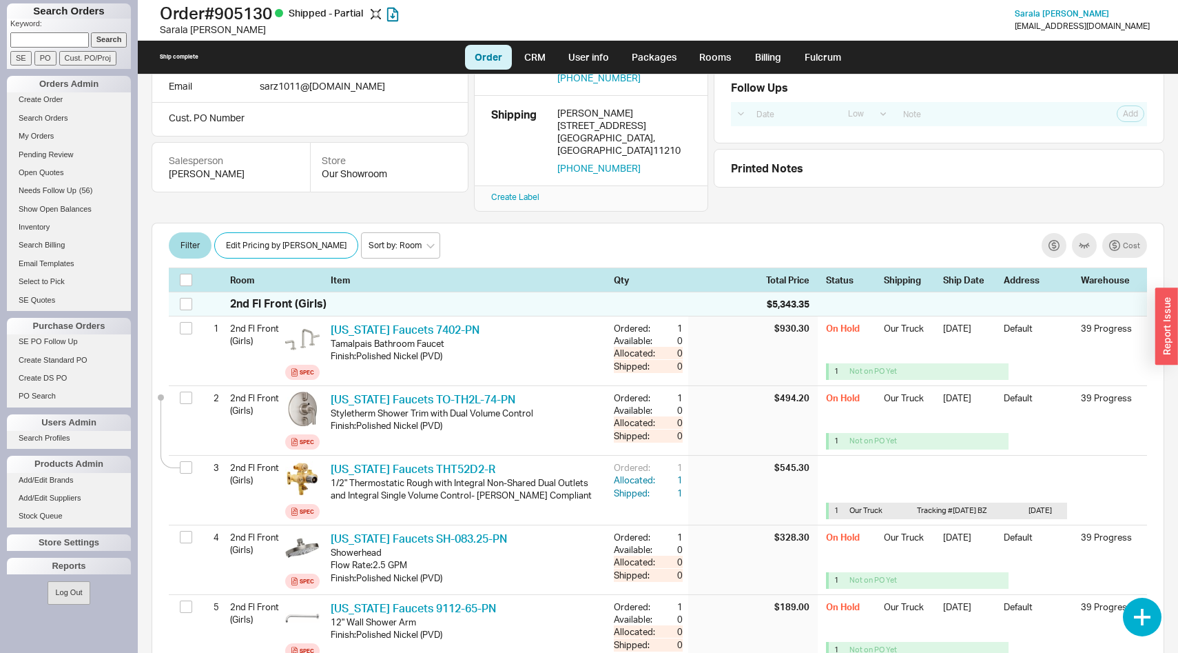
scroll to position [96, 0]
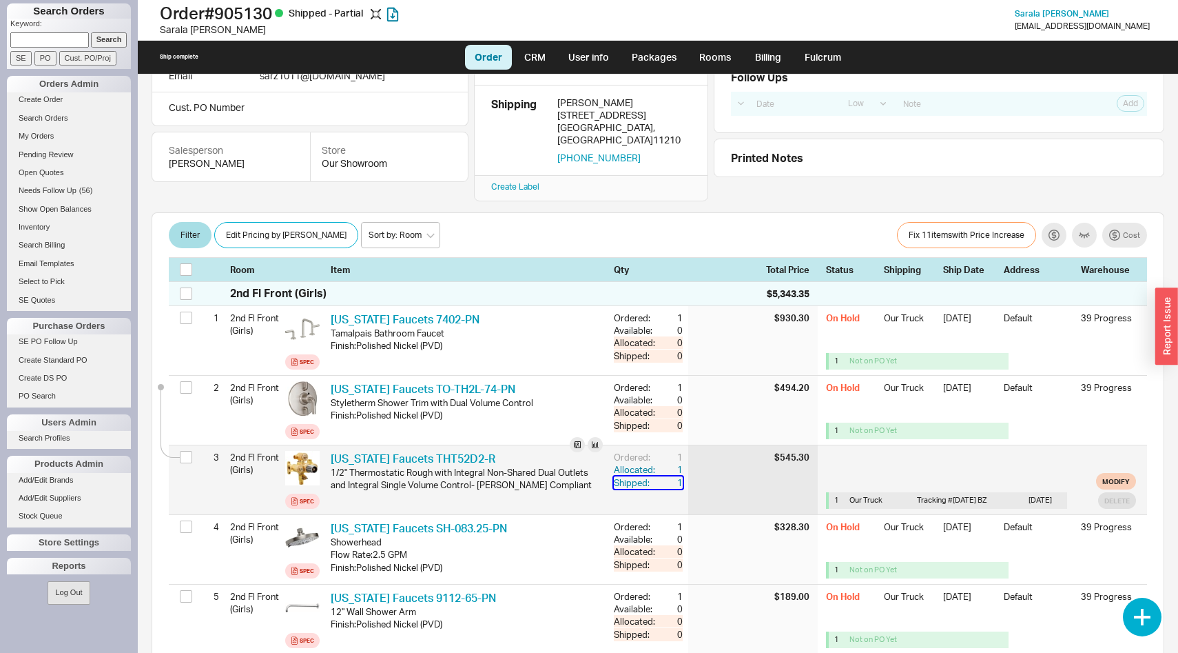
click at [682, 476] on div "1" at bounding box center [670, 482] width 25 height 12
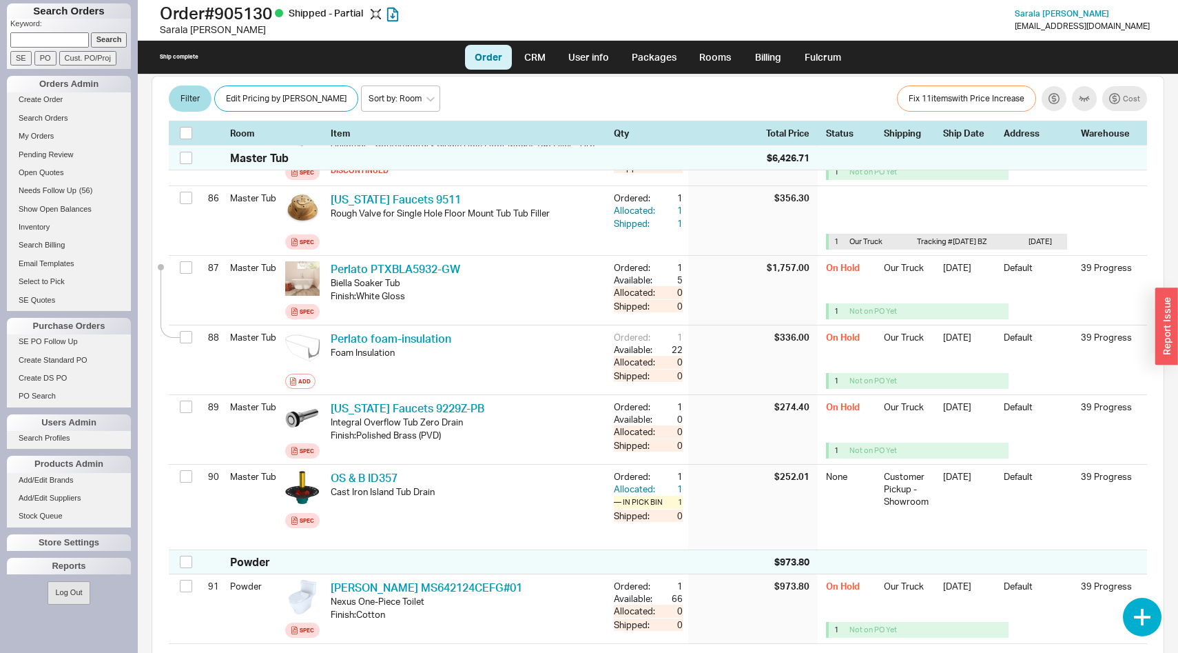
scroll to position [6383, 0]
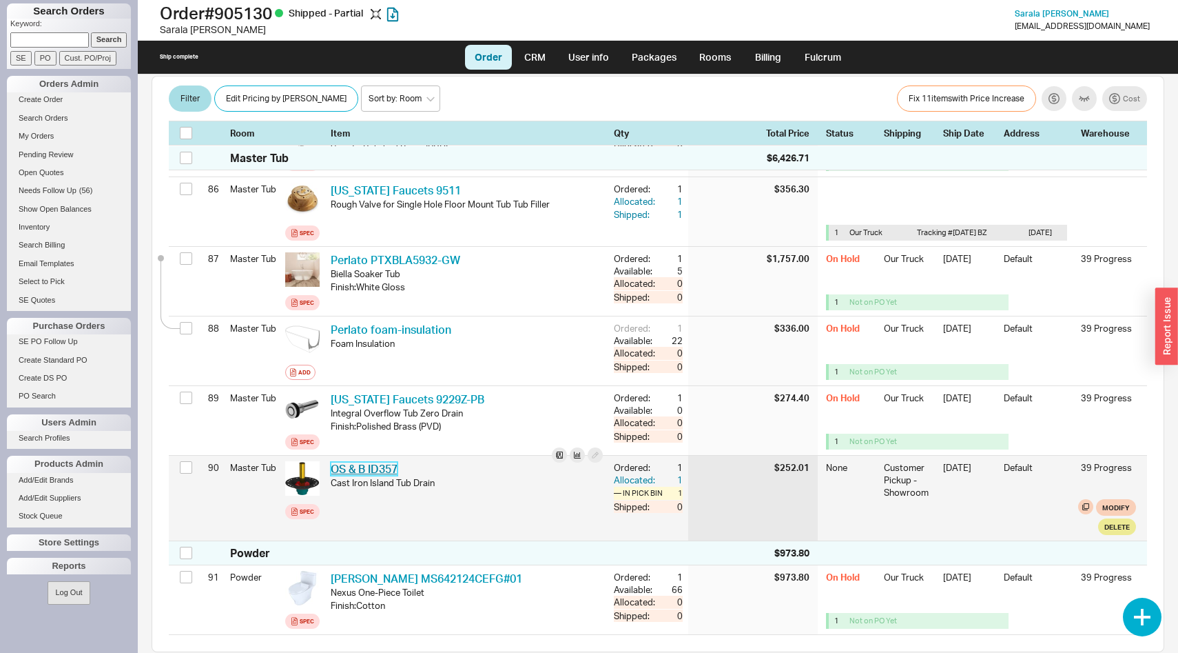
click at [351, 462] on link "OS & B ID357" at bounding box center [364, 469] width 67 height 14
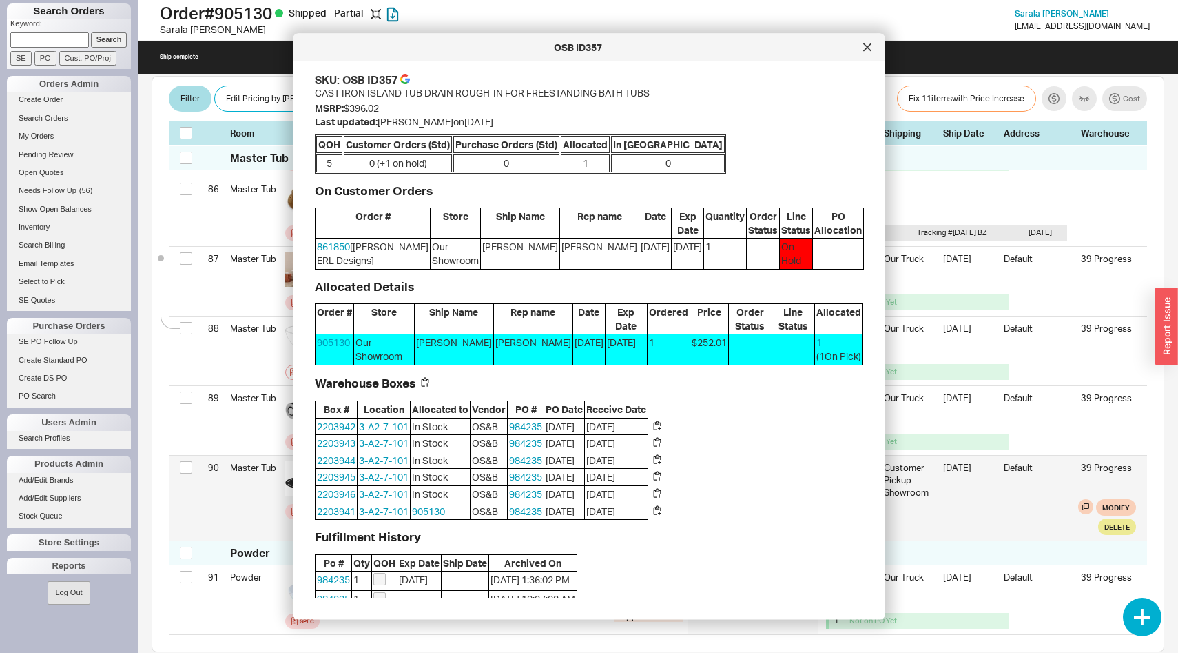
click at [258, 493] on div "90 Master Tub Spec OS & B ID357 OSB ID357 Cast Iron Island Tub Drain Ordered: 1…" at bounding box center [658, 497] width 978 height 85
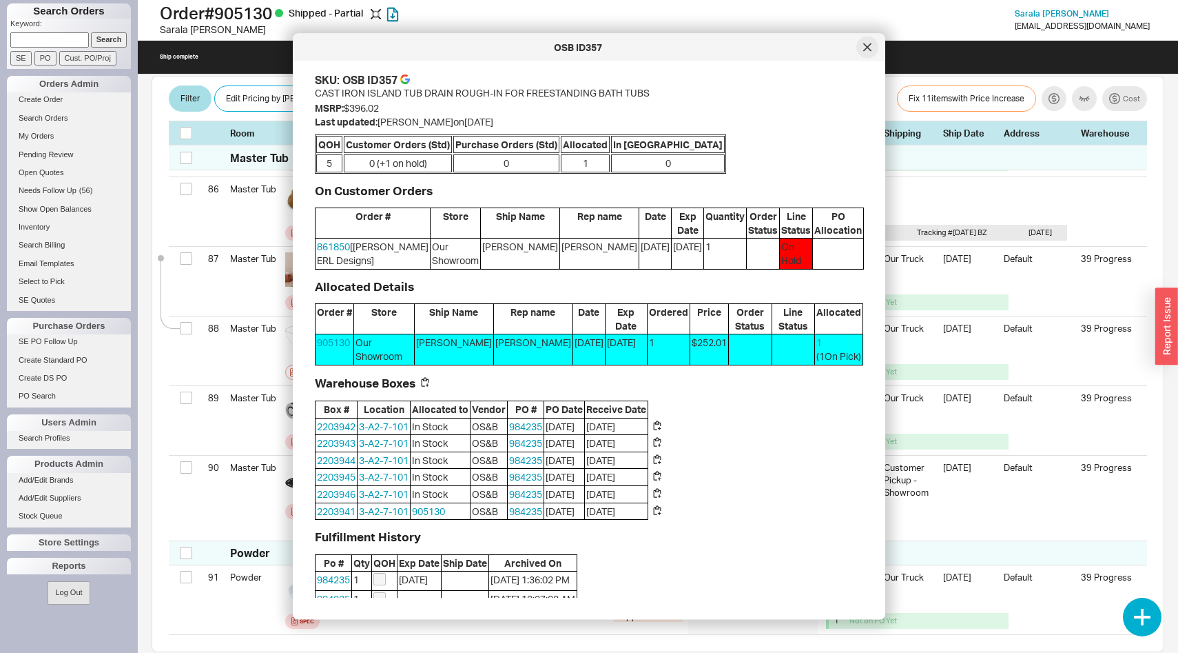
click at [868, 45] on icon at bounding box center [867, 47] width 8 height 8
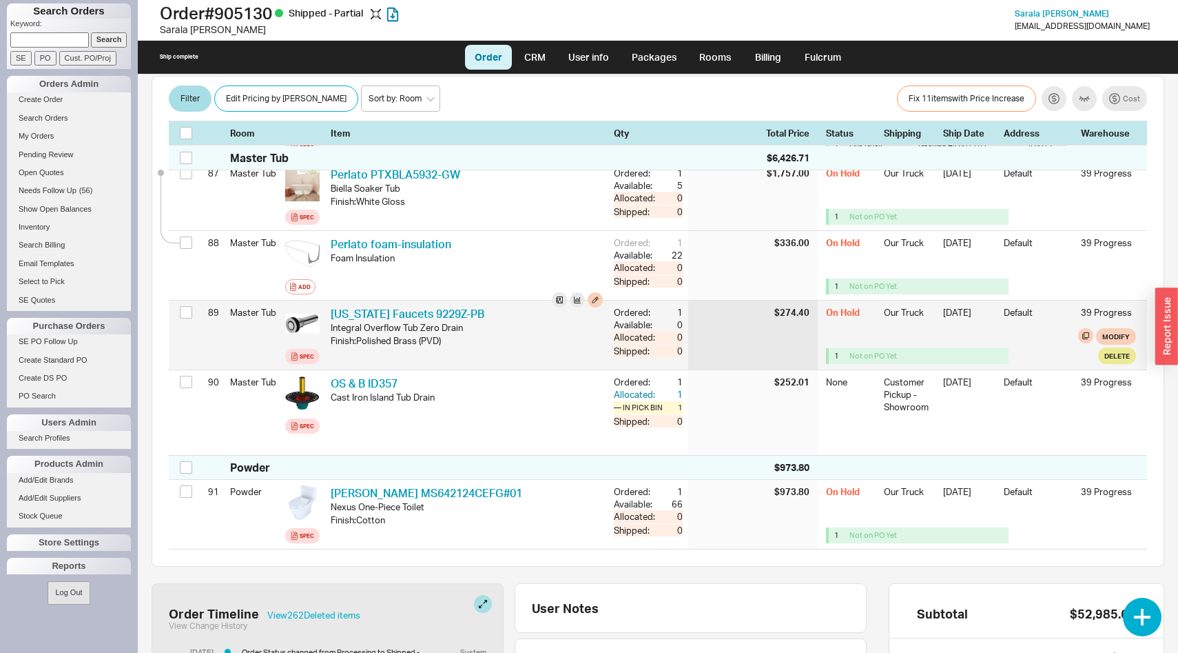
scroll to position [6460, 0]
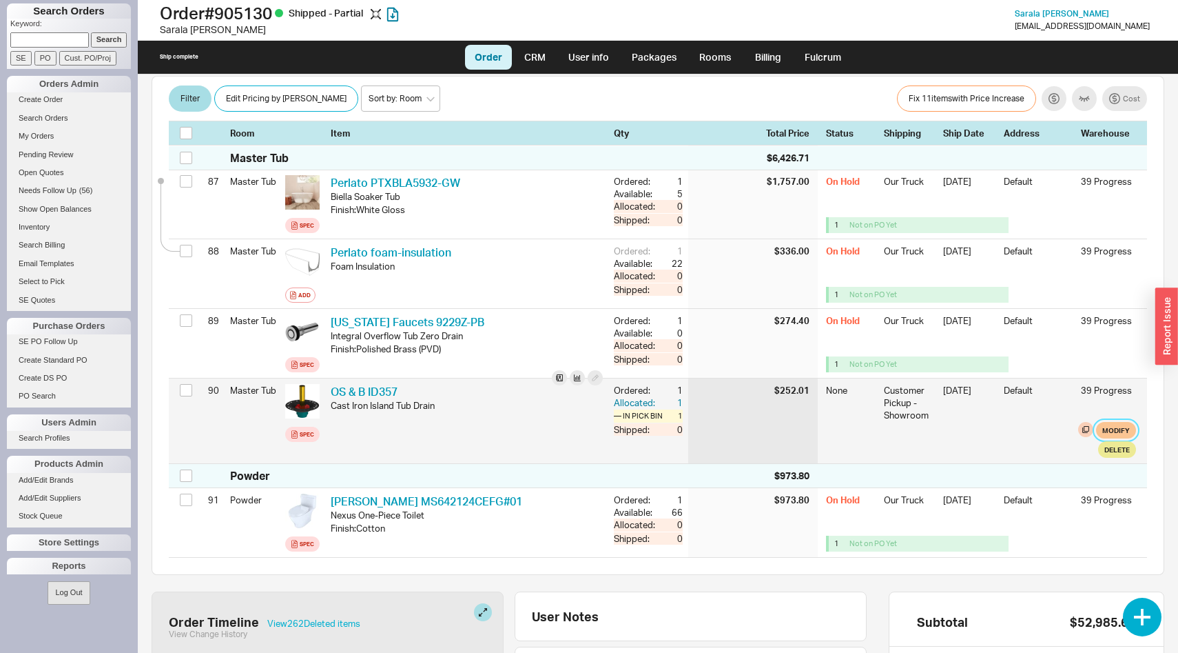
click at [1115, 422] on button "Modify" at bounding box center [1116, 430] width 40 height 17
select select "10"
select select "3"
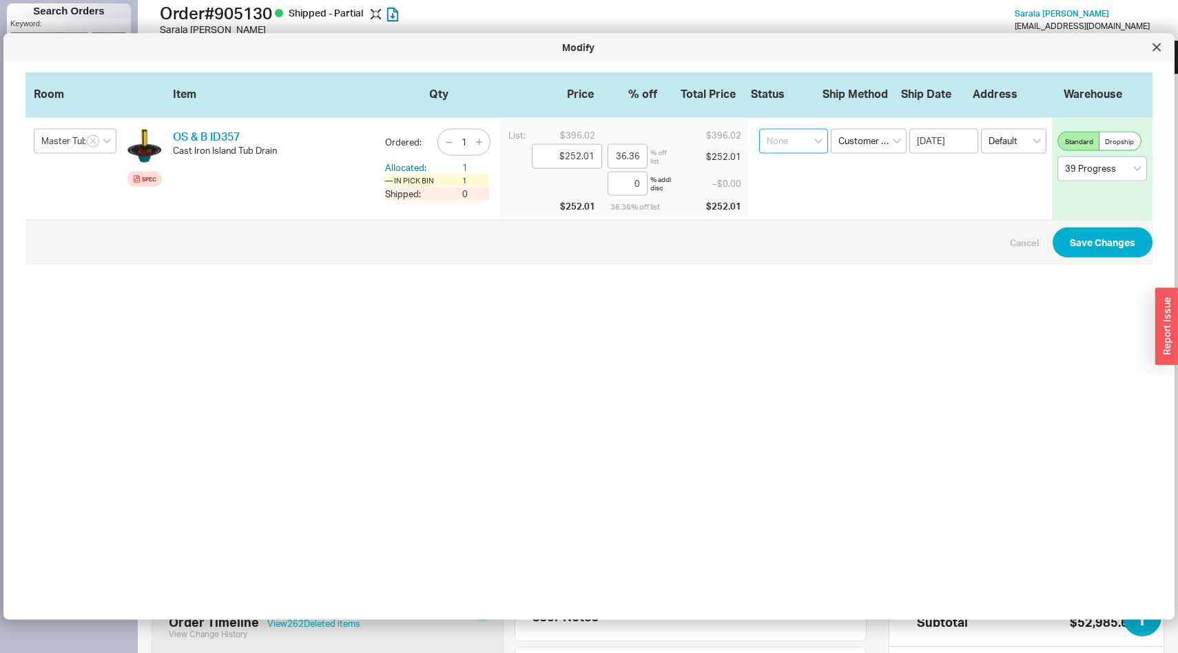
click at [805, 138] on select "None On Hold Call Before Ship Hold for Balance Wait For Cust. Call Waiting for …" at bounding box center [793, 141] width 69 height 25
select select "On Hold"
click at [1071, 246] on button "Save Changes" at bounding box center [1103, 242] width 100 height 30
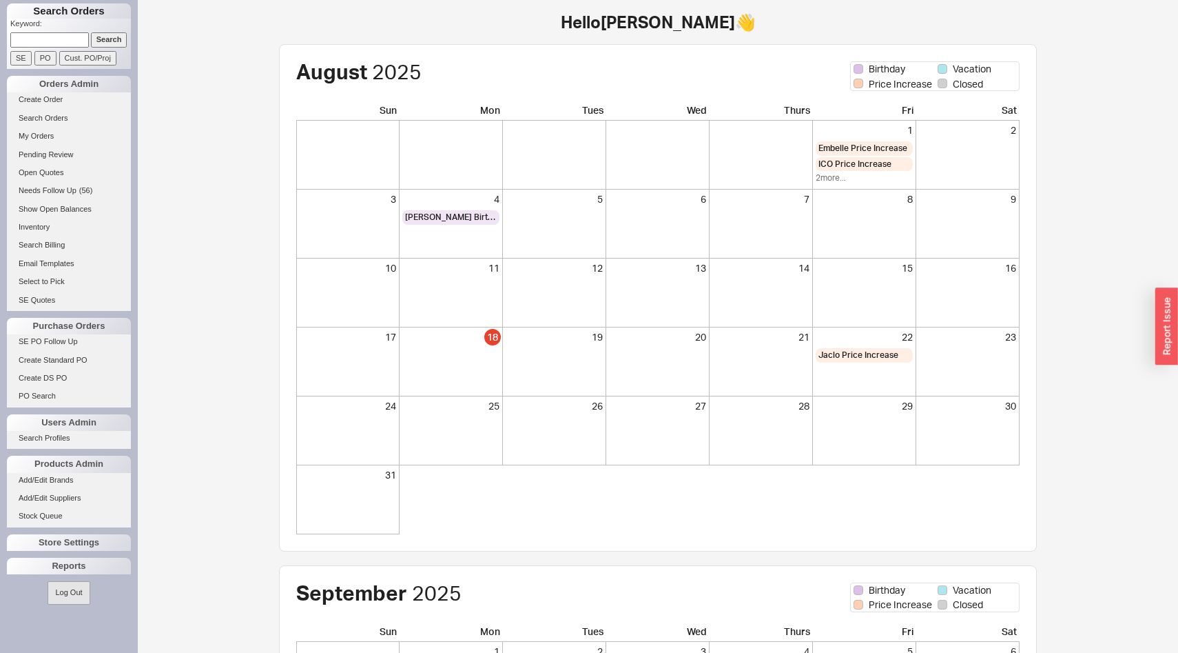
click at [112, 45] on input "Search" at bounding box center [109, 39] width 37 height 14
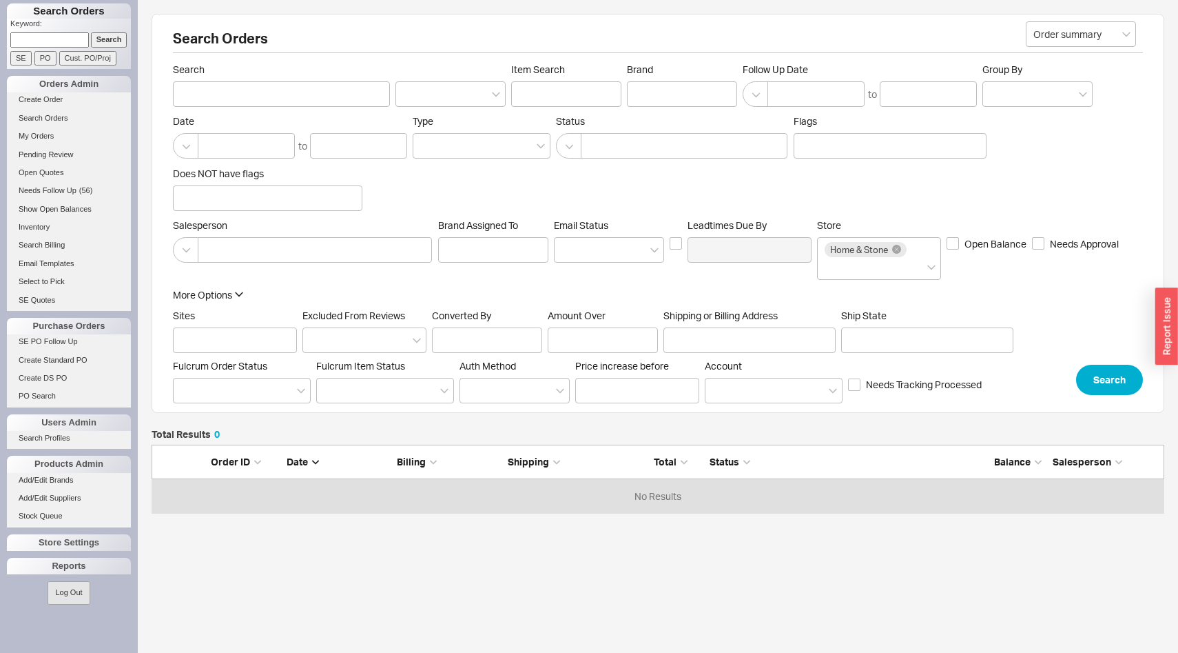
scroll to position [68, 1013]
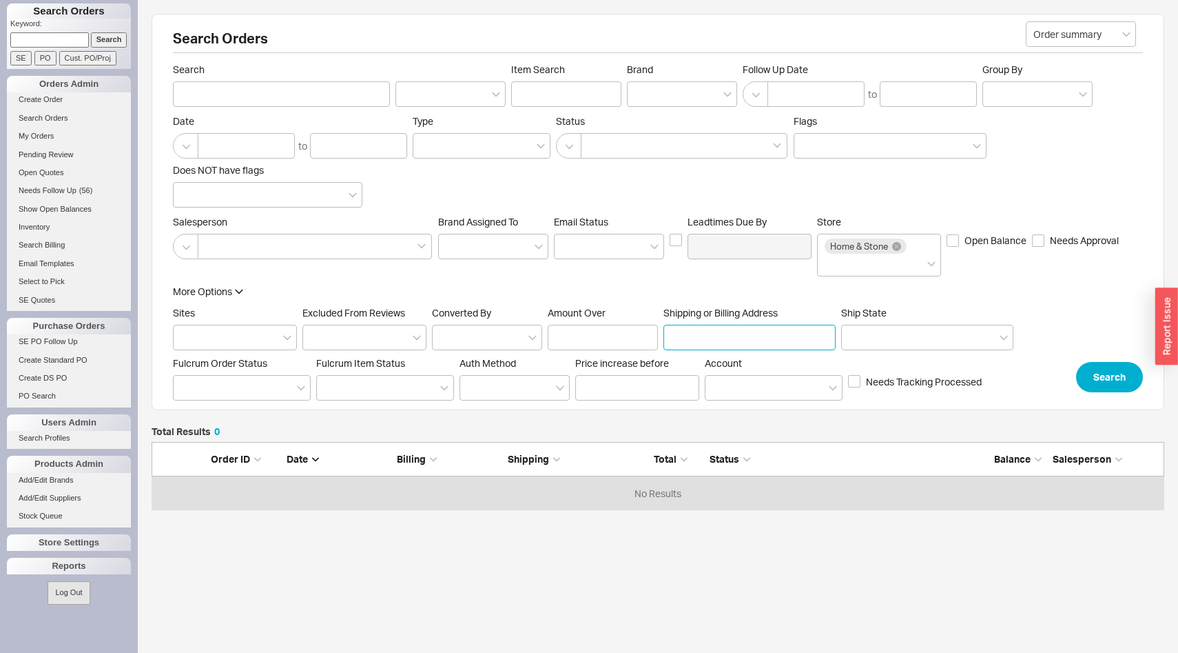
click at [743, 343] on input "Shipping or Billing Address" at bounding box center [750, 337] width 172 height 25
type input "3012 ave m"
click at [1103, 384] on button "Search" at bounding box center [1109, 377] width 67 height 30
click at [773, 340] on input "3012 ave m" at bounding box center [750, 337] width 172 height 25
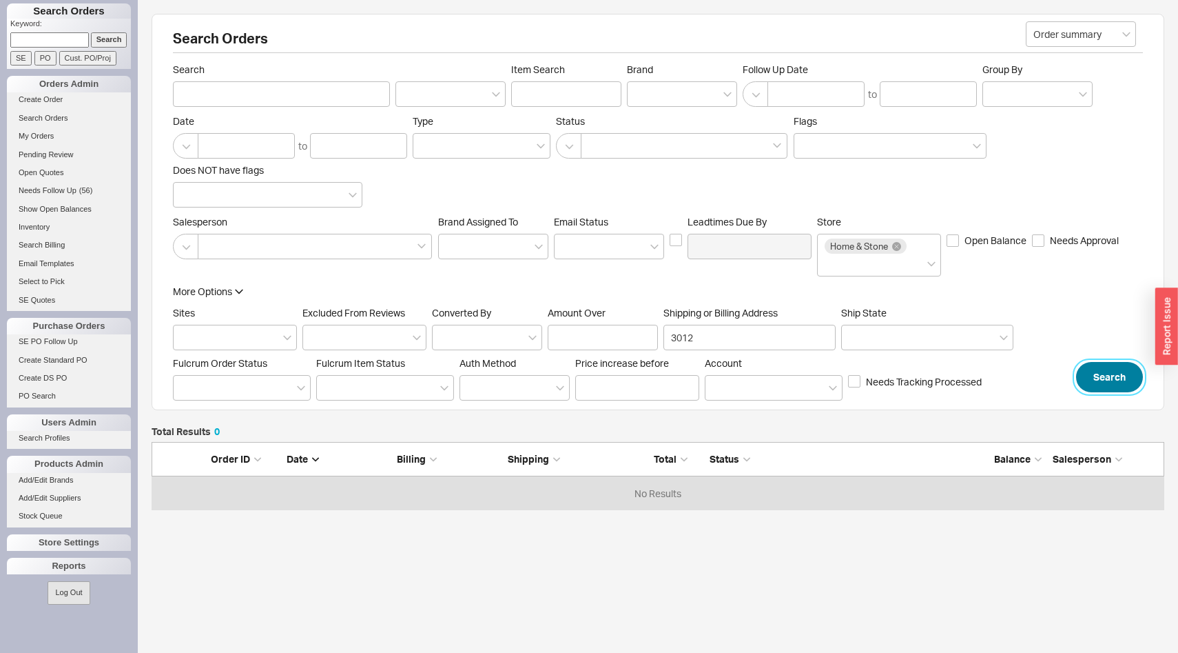
type input "3012"
click at [1126, 380] on button "Search" at bounding box center [1109, 377] width 67 height 30
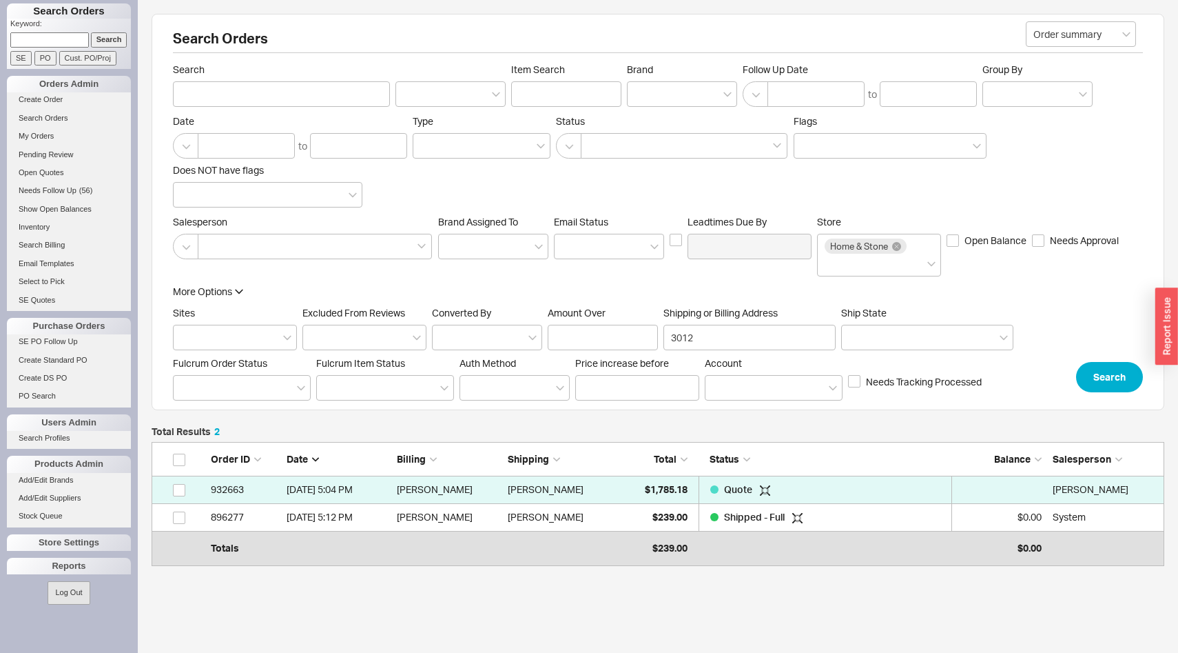
scroll to position [117, 1013]
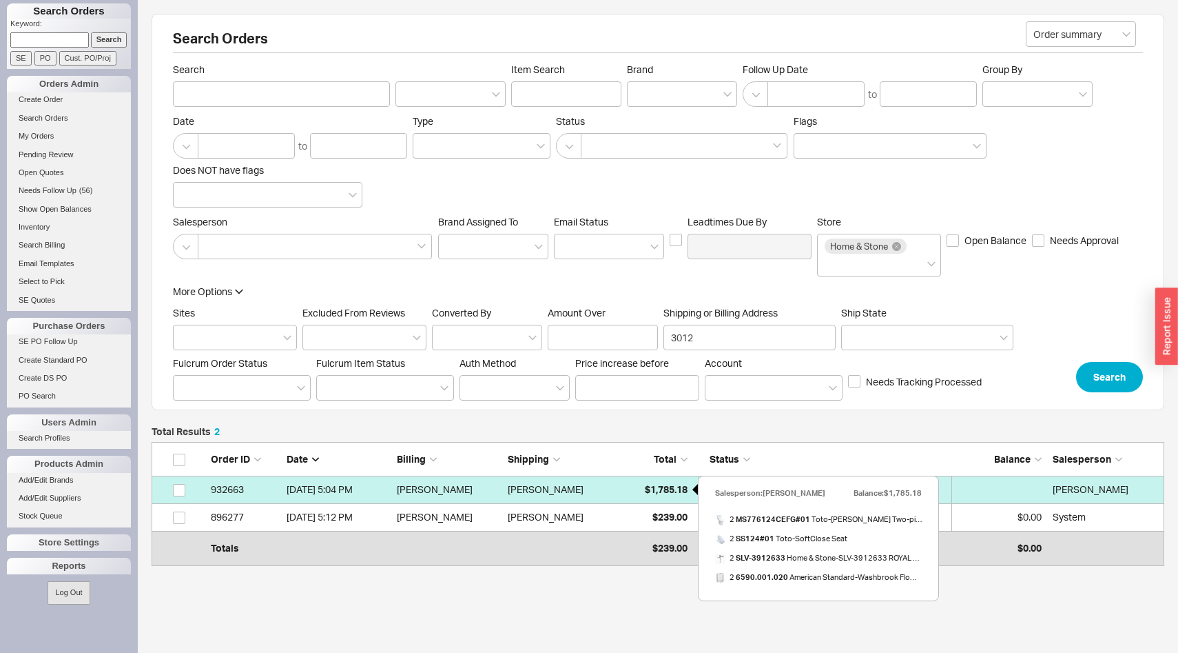
click at [630, 488] on div "$1,785.18" at bounding box center [653, 489] width 69 height 28
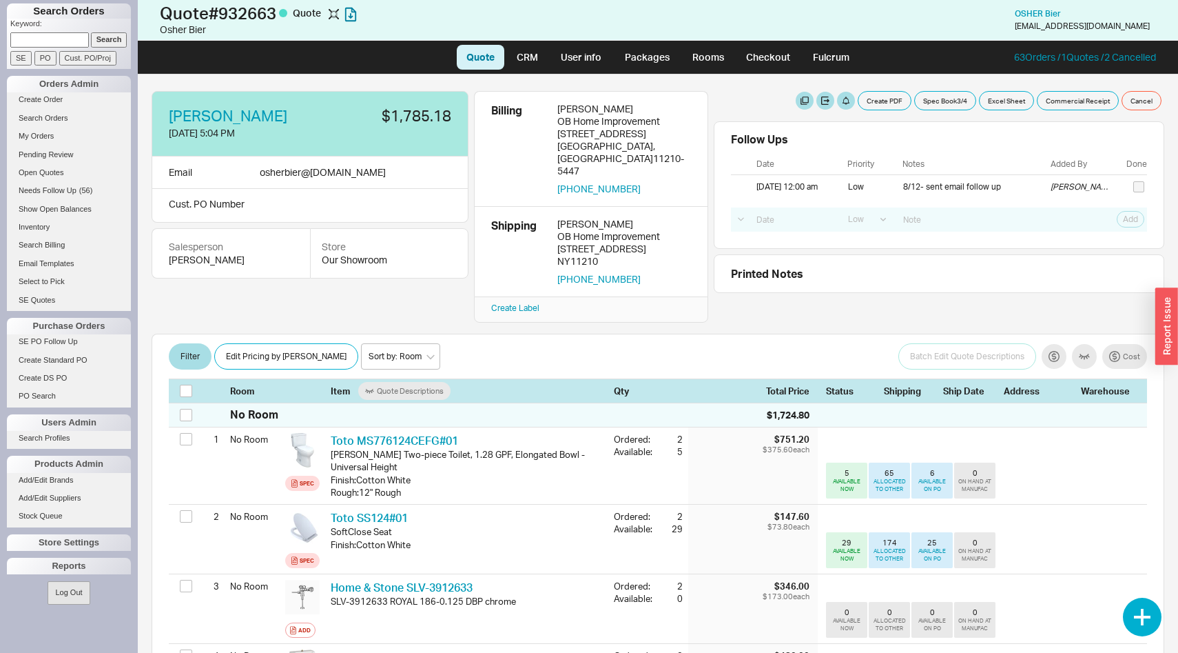
select select "LOW"
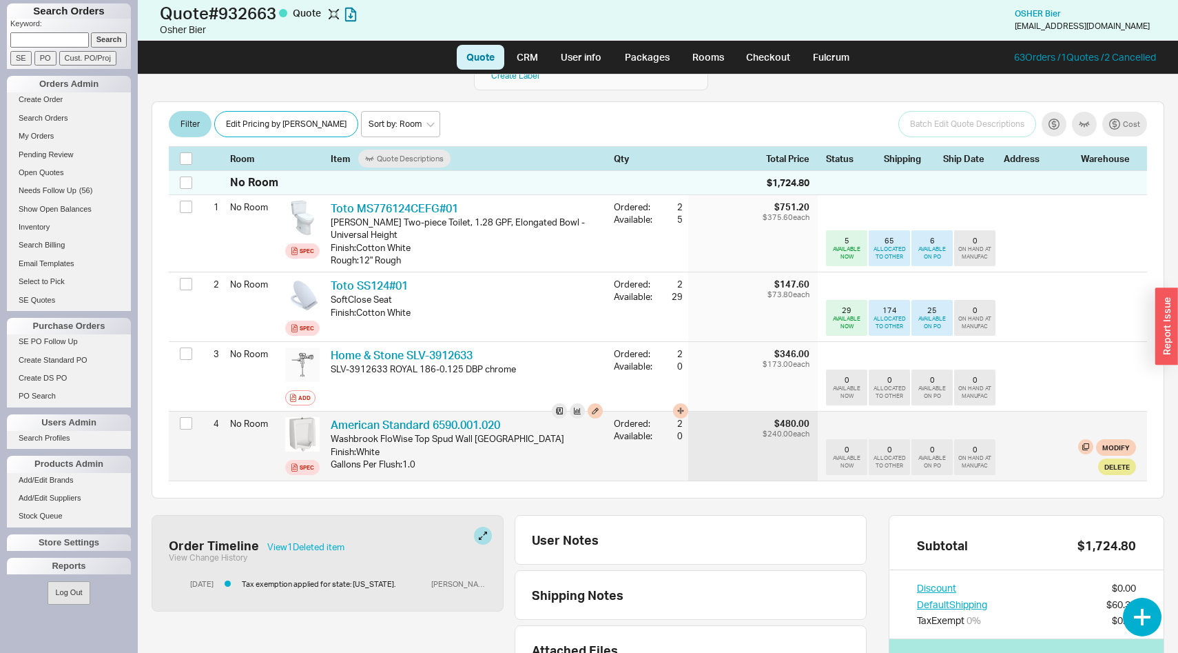
scroll to position [237, 0]
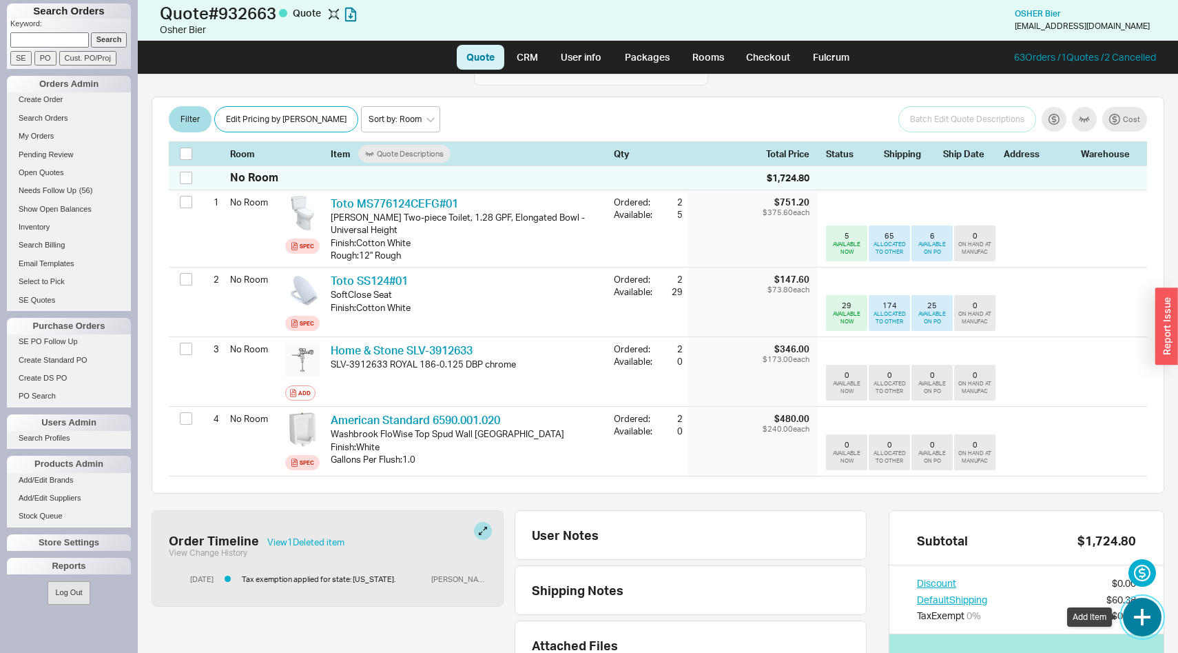
click at [1140, 612] on button "button" at bounding box center [1142, 616] width 39 height 39
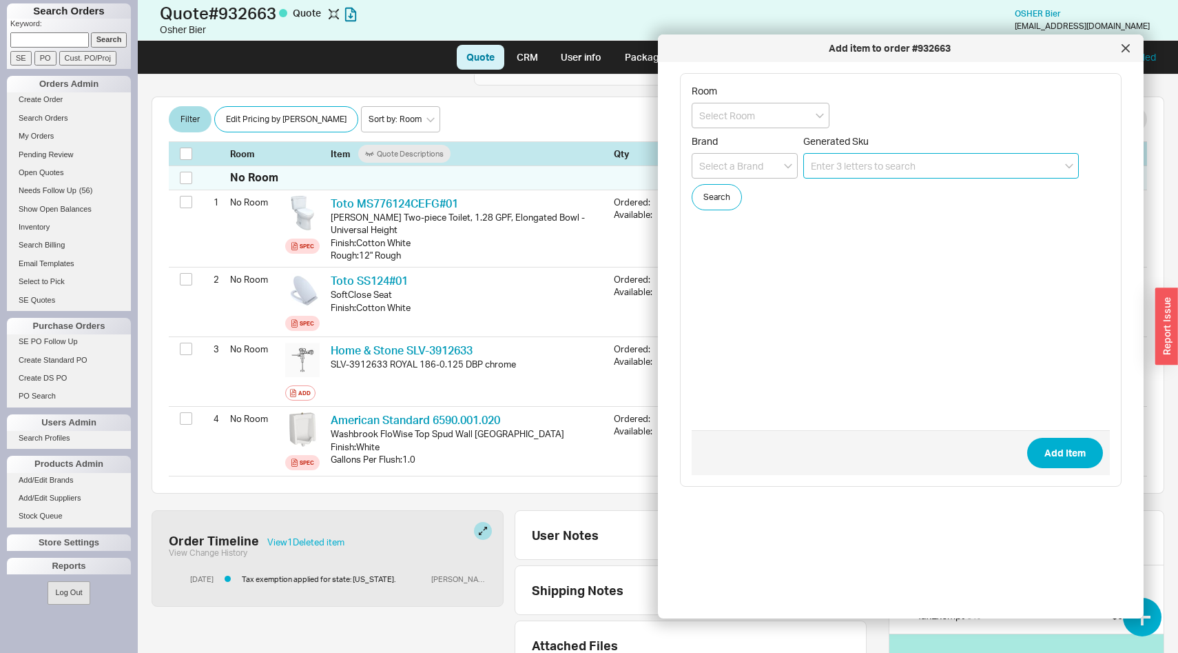
click at [828, 167] on input at bounding box center [941, 165] width 276 height 25
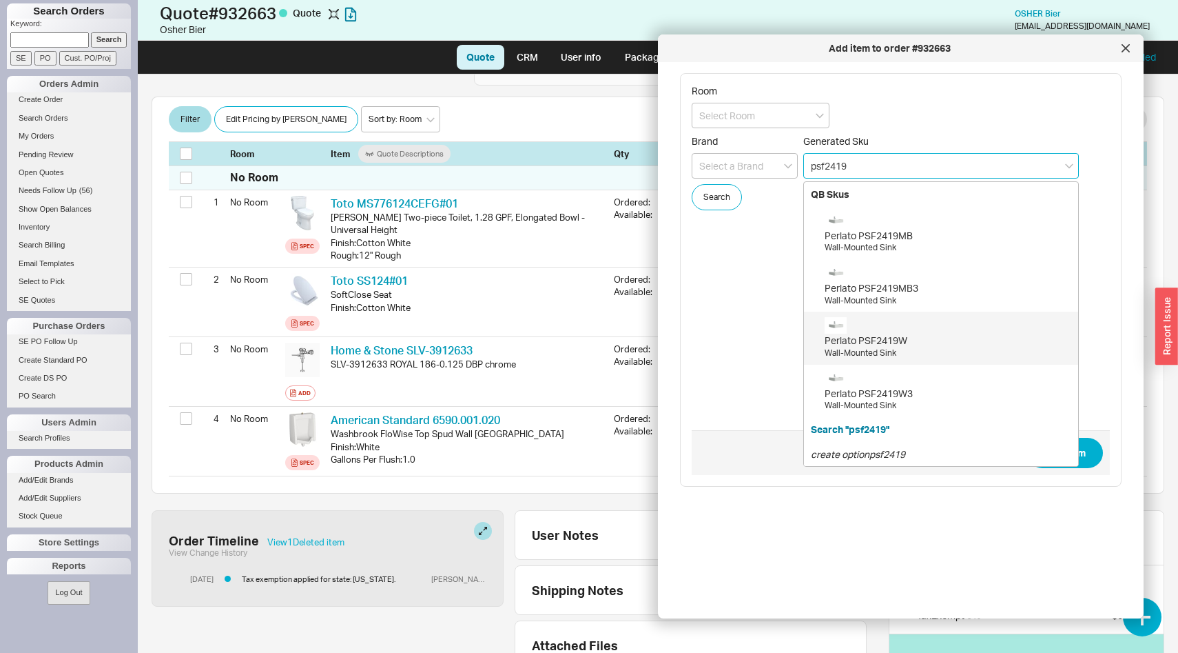
click at [890, 342] on div "Perlato PSF2419W" at bounding box center [948, 340] width 247 height 14
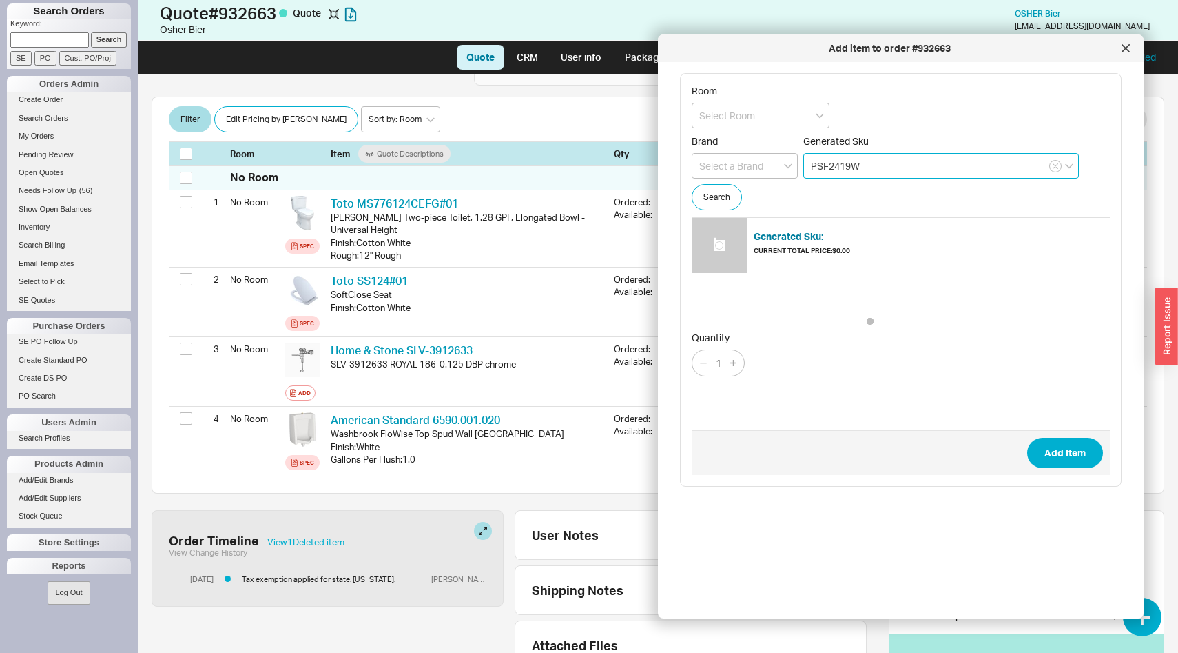
type input "PSF2419W"
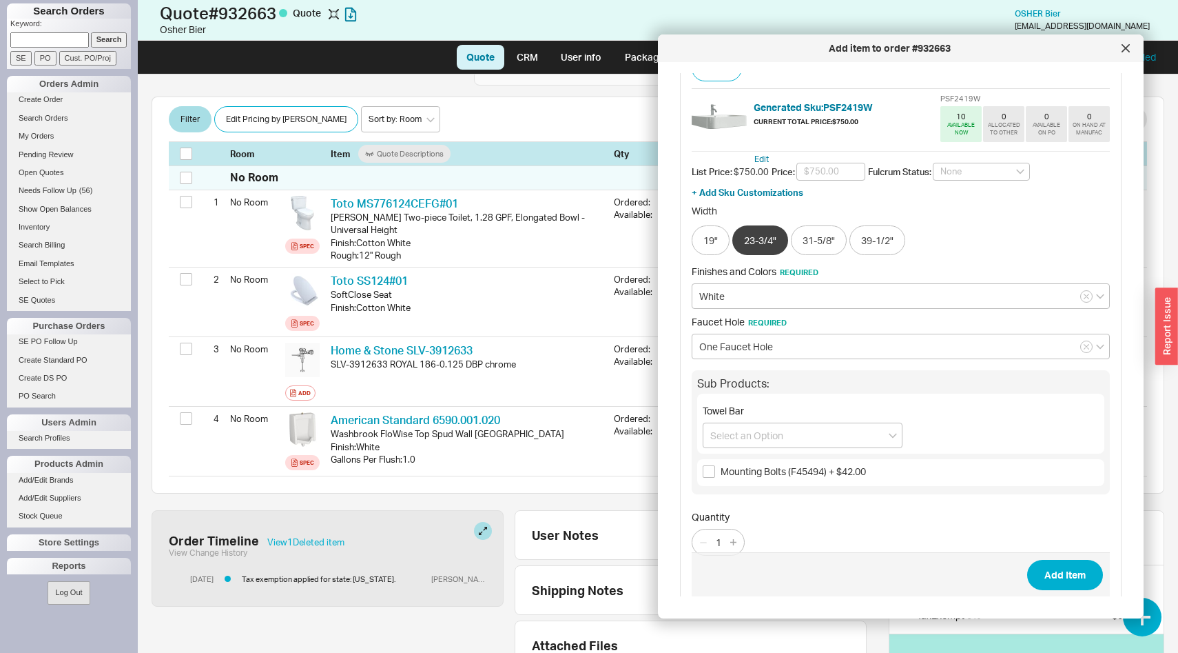
scroll to position [145, 0]
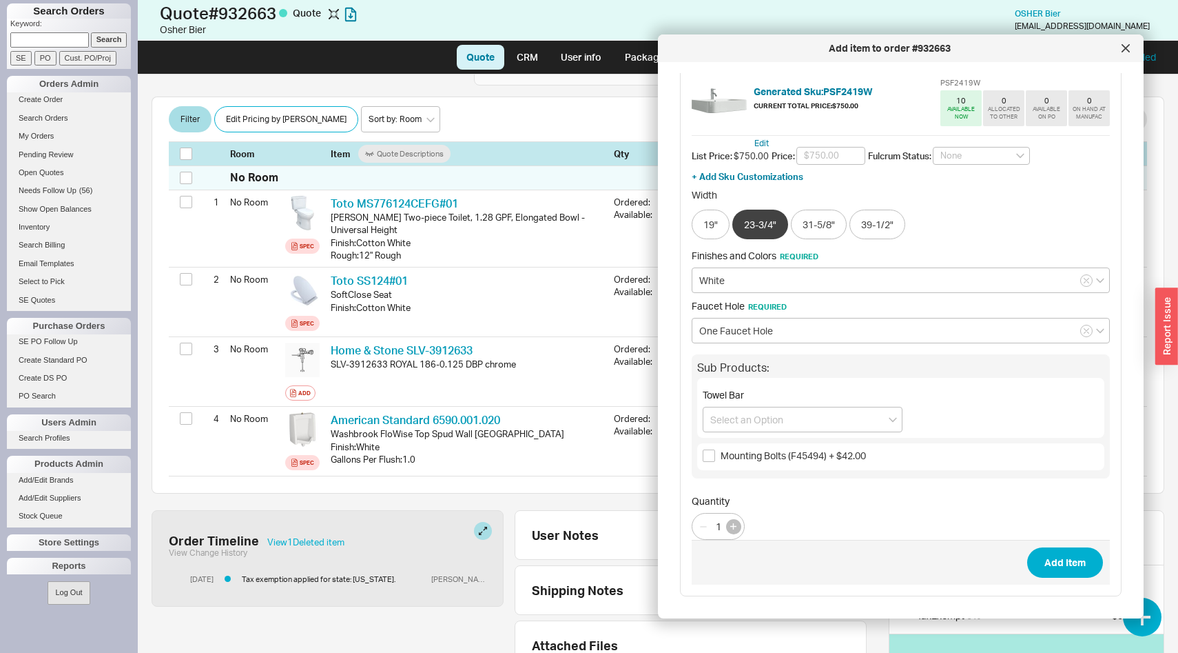
click at [733, 526] on icon "button" at bounding box center [733, 526] width 6 height 6
type input "2"
click at [706, 458] on input "Mounting Bolts (F45494) + $42.00" at bounding box center [709, 455] width 12 height 12
checkbox input "true"
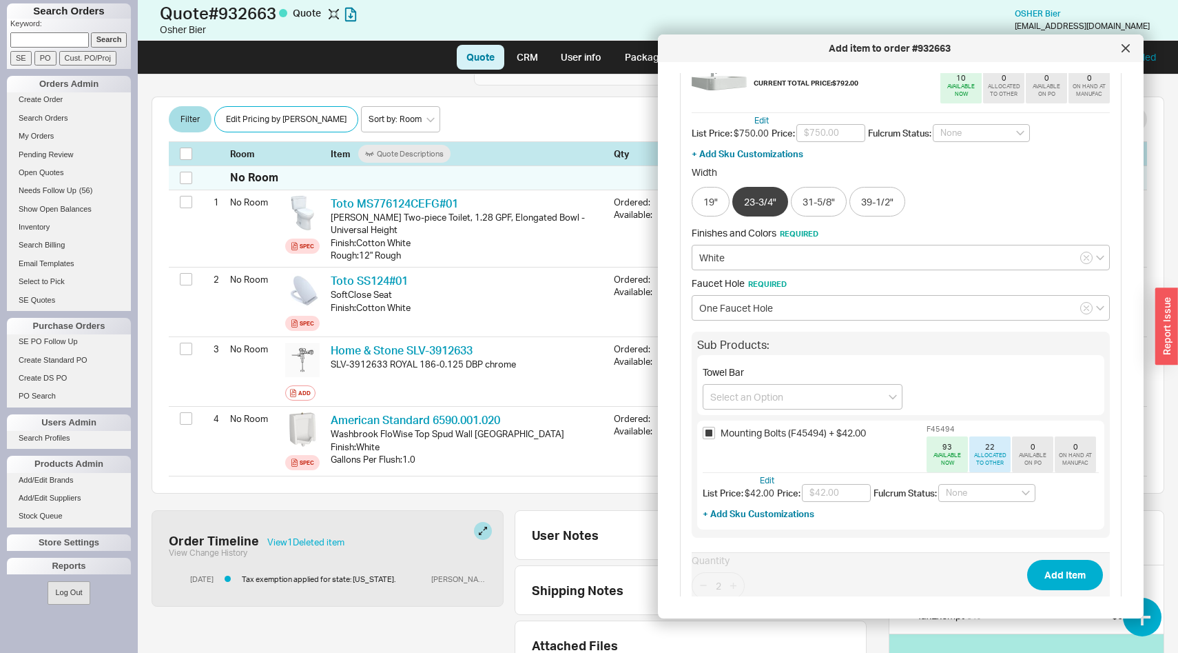
scroll to position [181, 0]
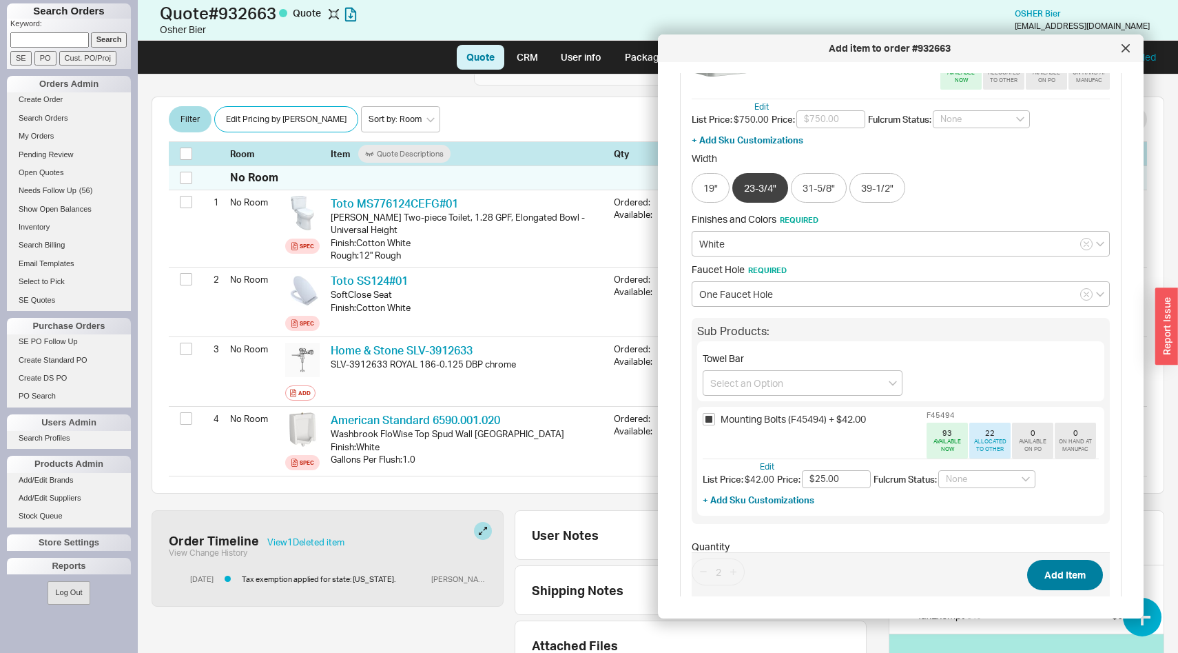
type input "$25.00"
click at [1050, 569] on button "Add Item" at bounding box center [1065, 574] width 76 height 30
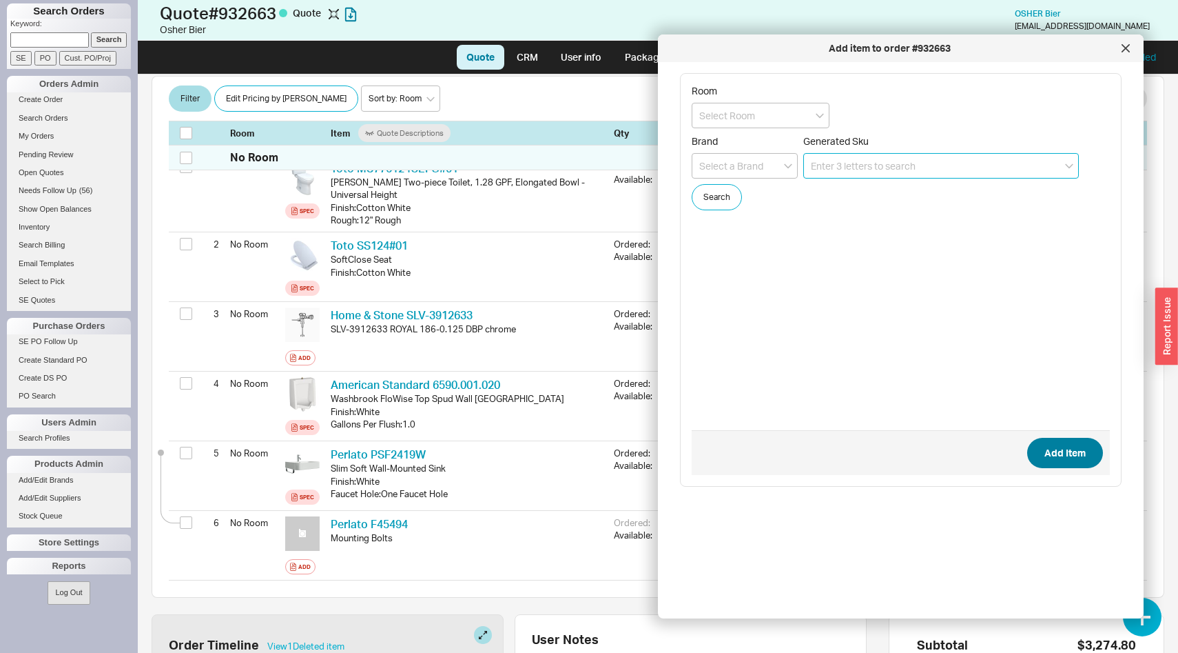
scroll to position [359, 0]
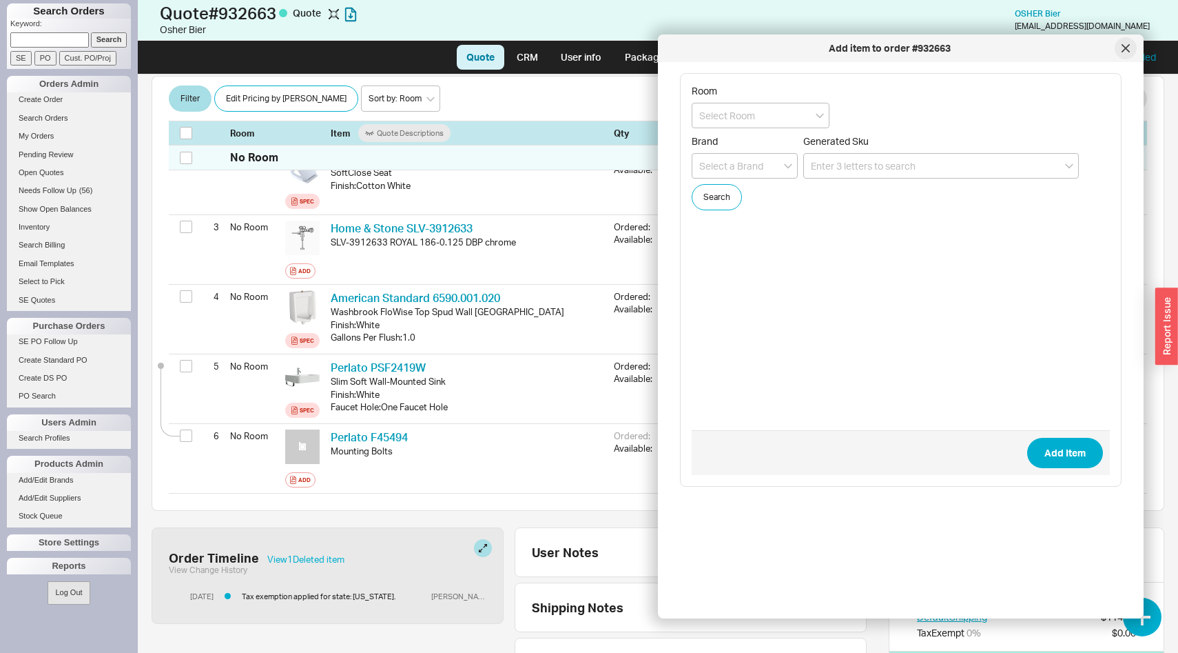
click at [1129, 48] on icon at bounding box center [1126, 48] width 8 height 8
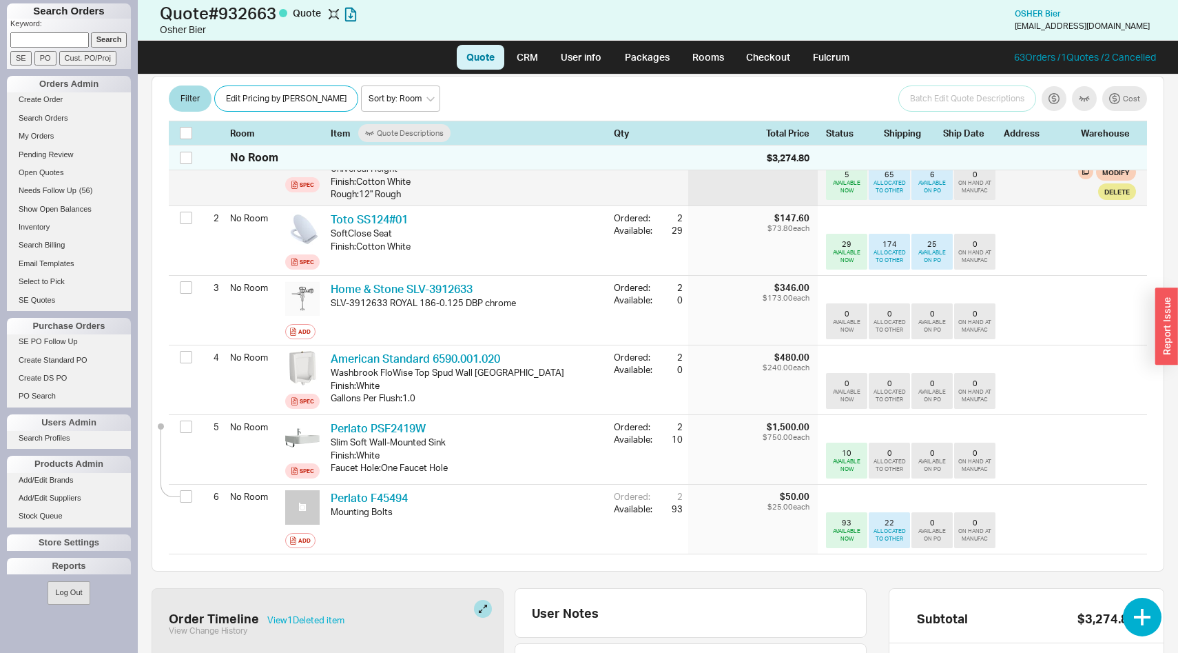
scroll to position [299, 0]
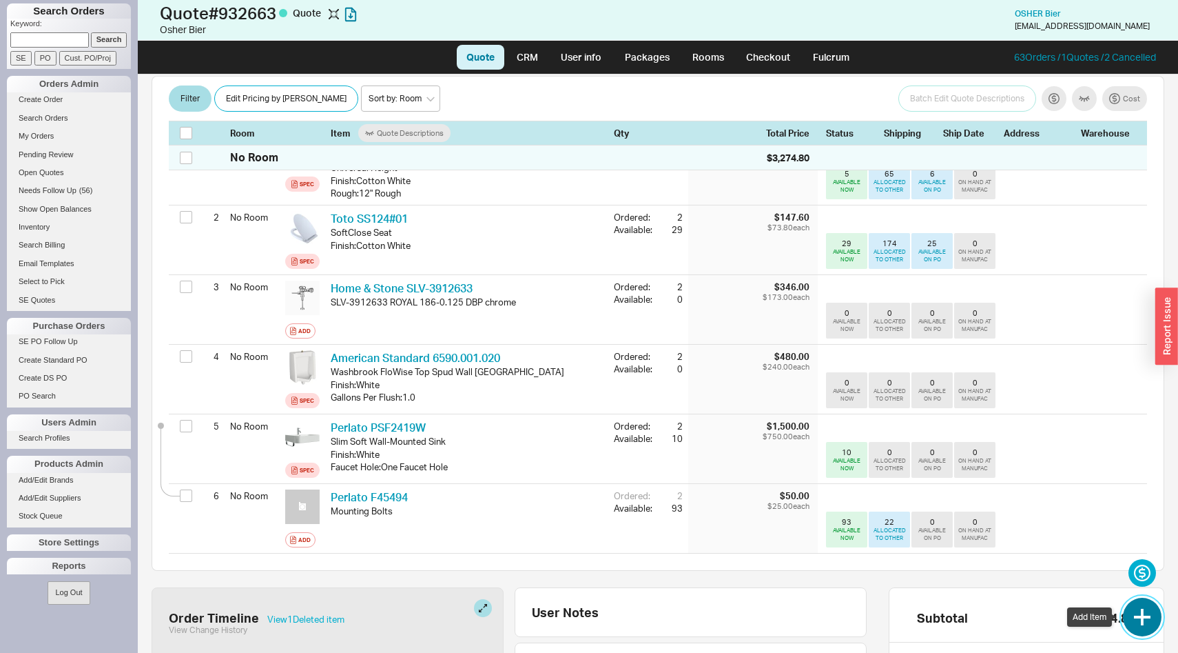
click at [1148, 618] on button "button" at bounding box center [1142, 616] width 39 height 39
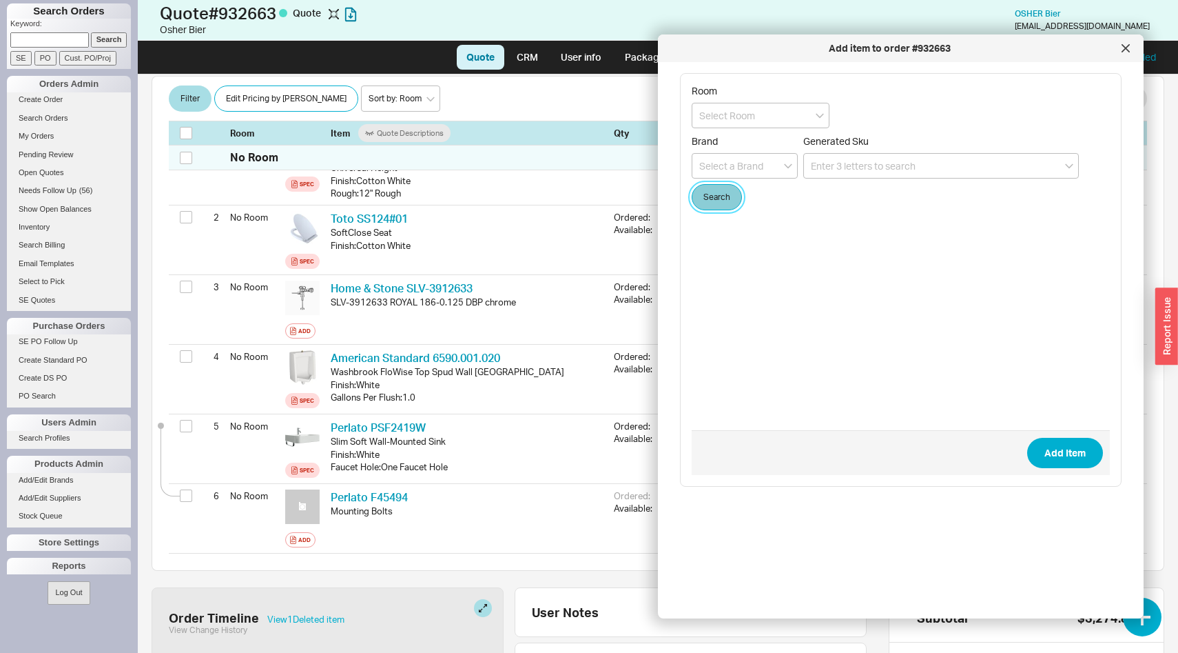
click at [731, 194] on button "Search" at bounding box center [717, 197] width 50 height 26
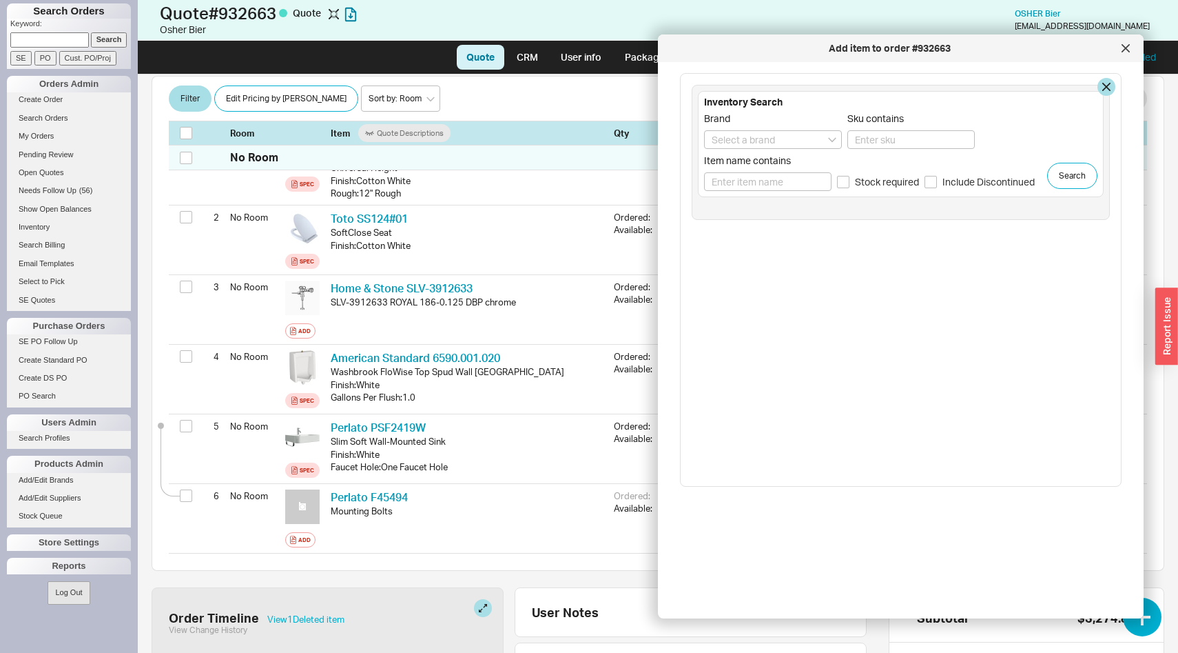
click at [748, 158] on span "Item name contains" at bounding box center [767, 160] width 127 height 12
click at [748, 172] on input "Item name contains" at bounding box center [767, 181] width 127 height 19
click at [752, 145] on input at bounding box center [773, 139] width 138 height 19
type input "HGR - Hansgrohe"
click at [847, 183] on input "Stock required" at bounding box center [843, 182] width 12 height 12
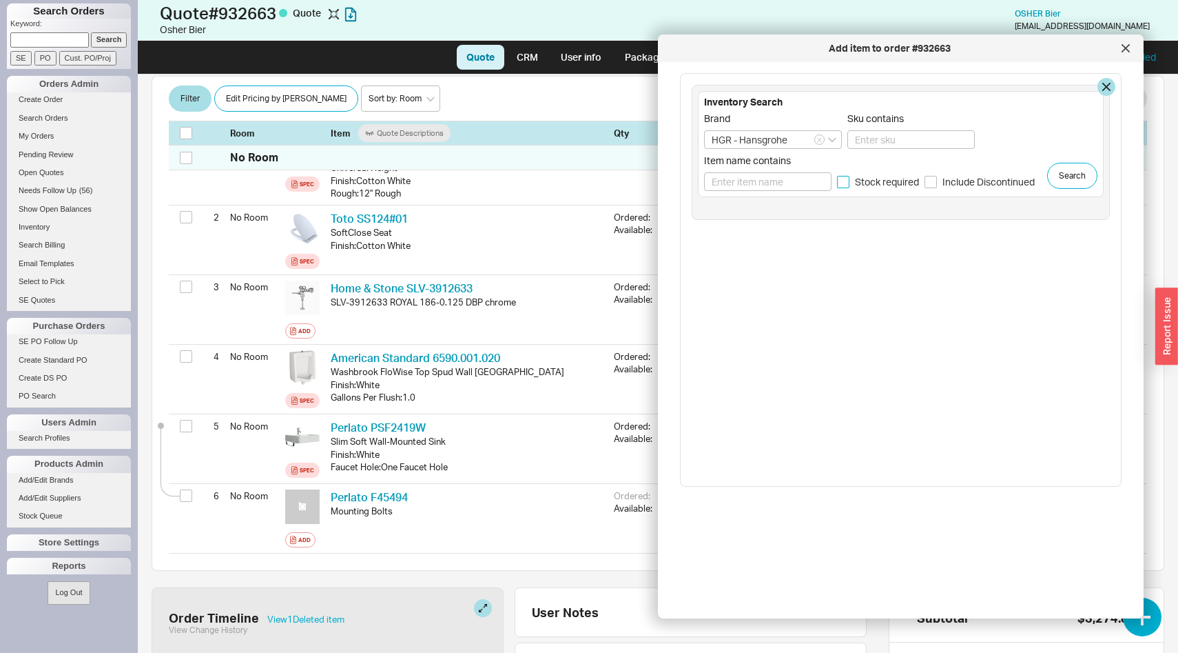
checkbox input "true"
click at [1068, 172] on button "Search" at bounding box center [1072, 176] width 50 height 26
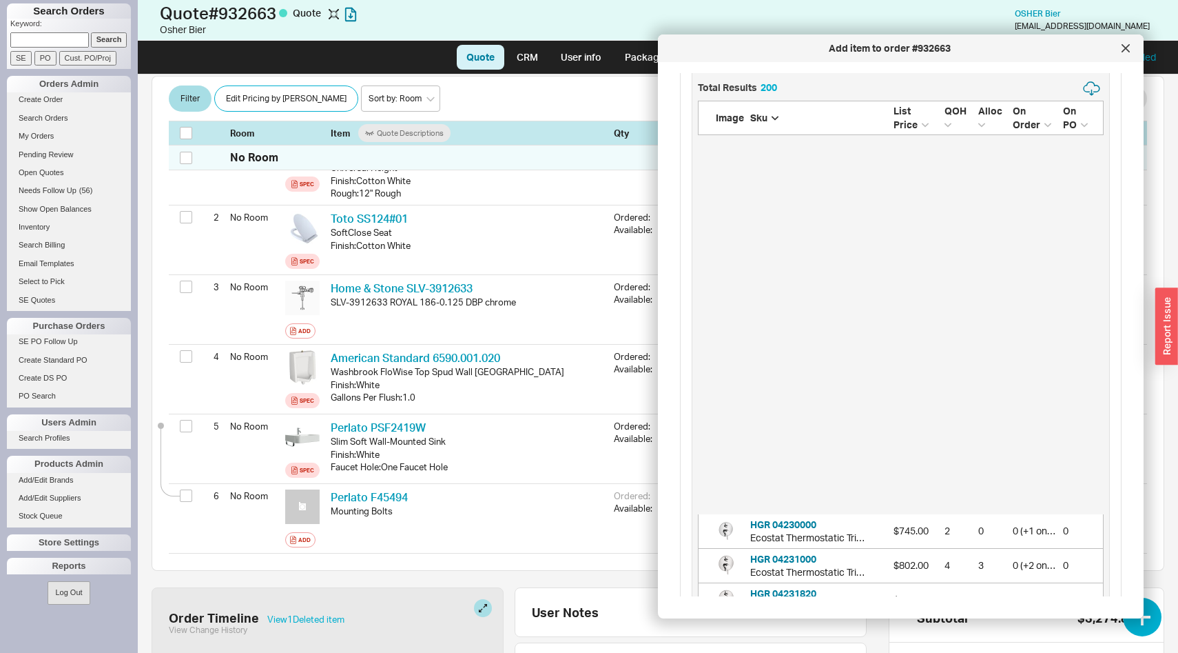
scroll to position [0, 0]
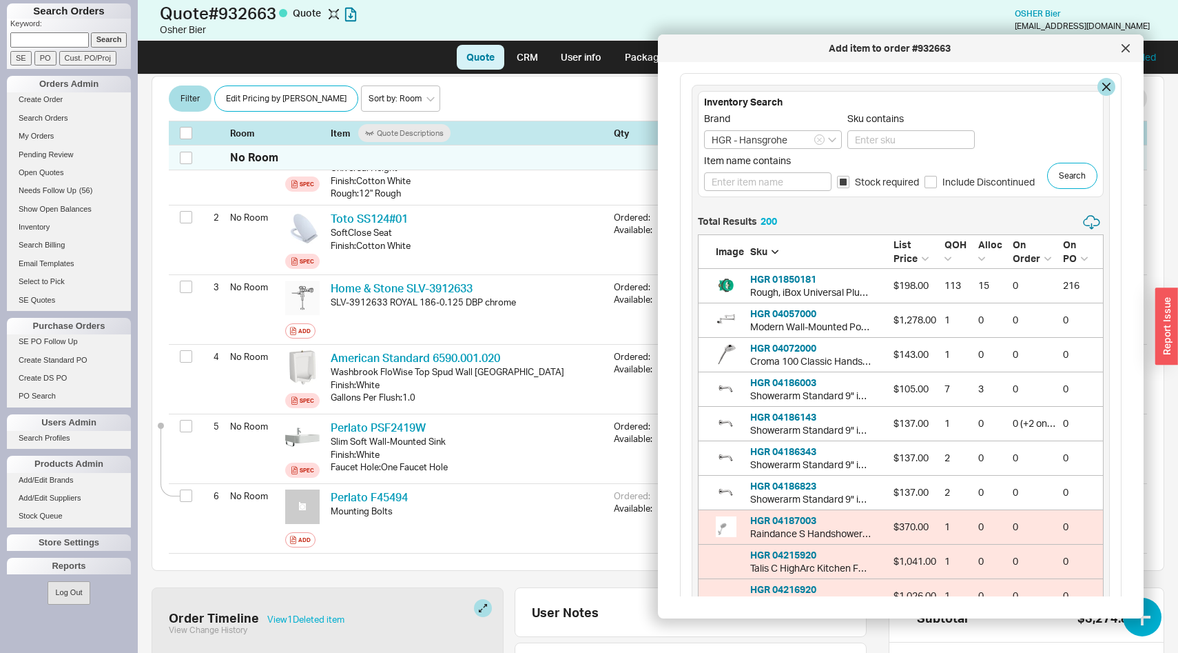
click at [958, 246] on span "QOH" at bounding box center [956, 244] width 22 height 12
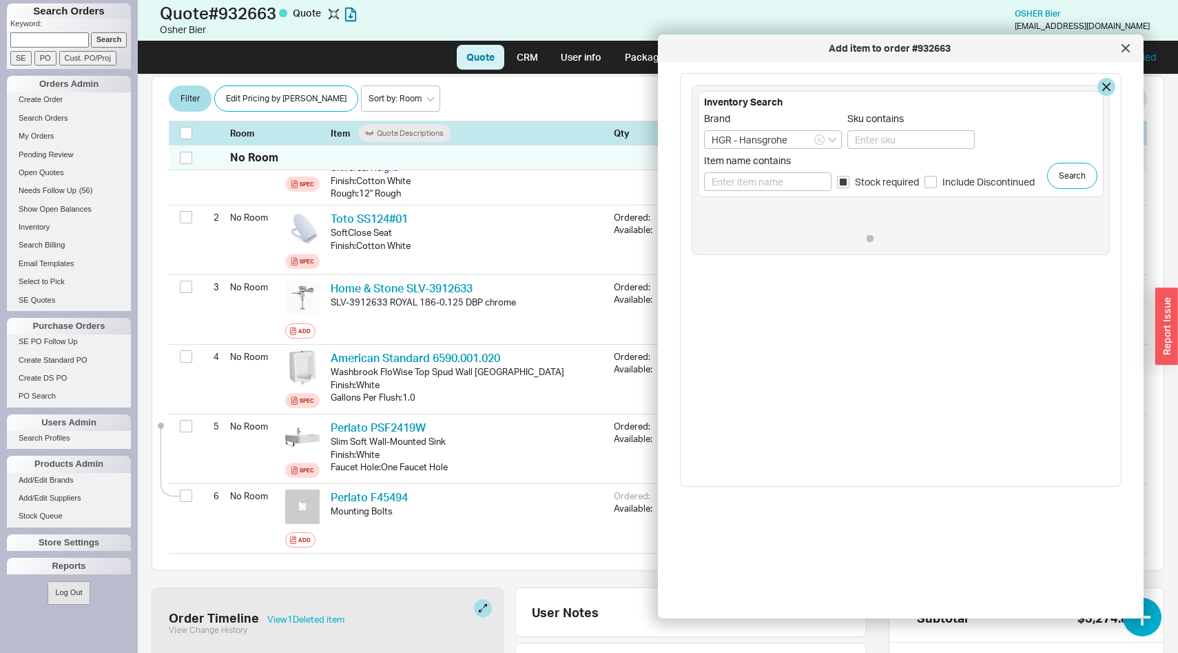
click at [958, 246] on div "Inventory Search Brand HGR - Hansgrohe Sku contains Item name contains Stock re…" at bounding box center [901, 170] width 418 height 170
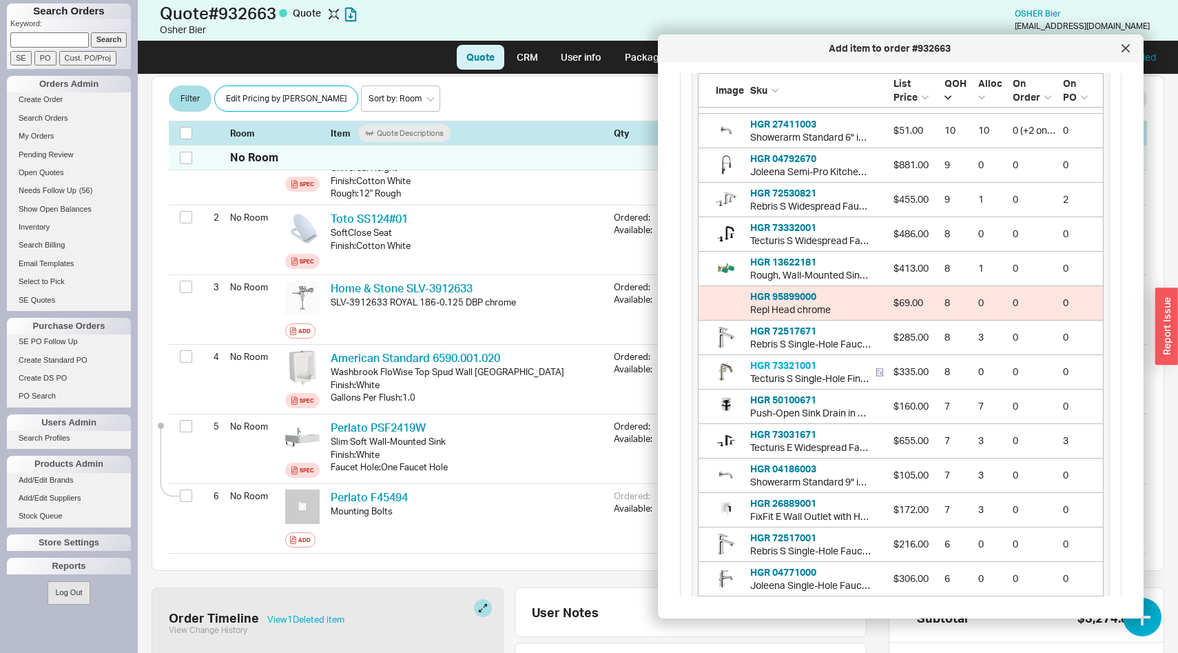
scroll to position [502, 0]
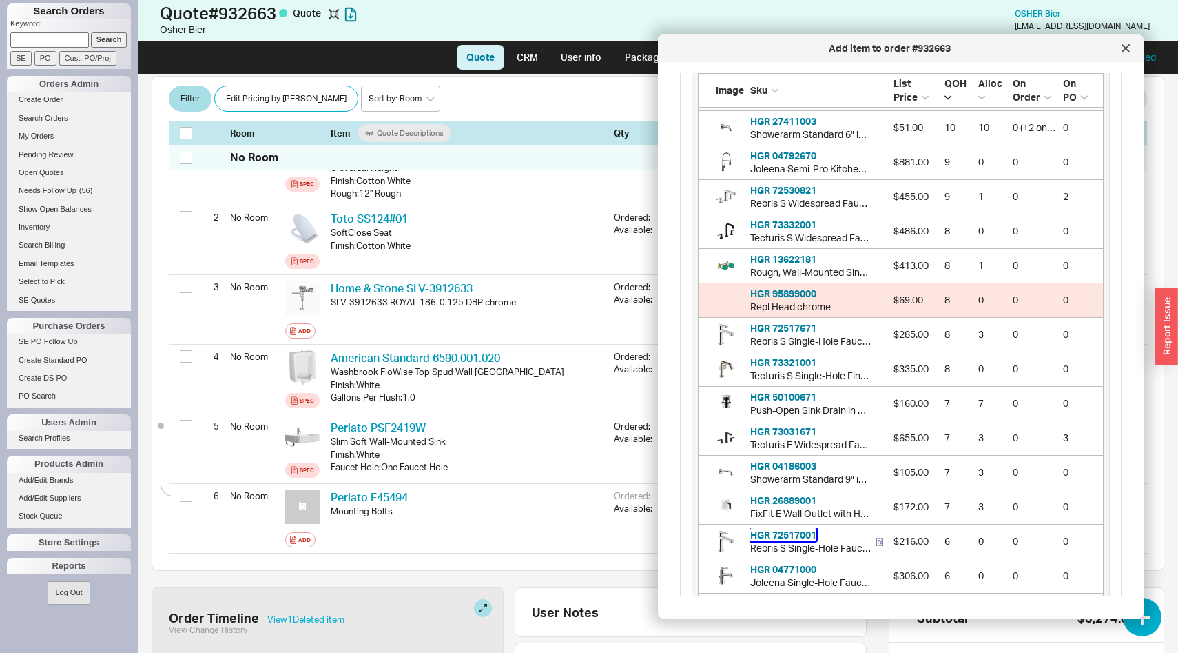
click at [777, 537] on button "HGR 72517001" at bounding box center [783, 535] width 66 height 14
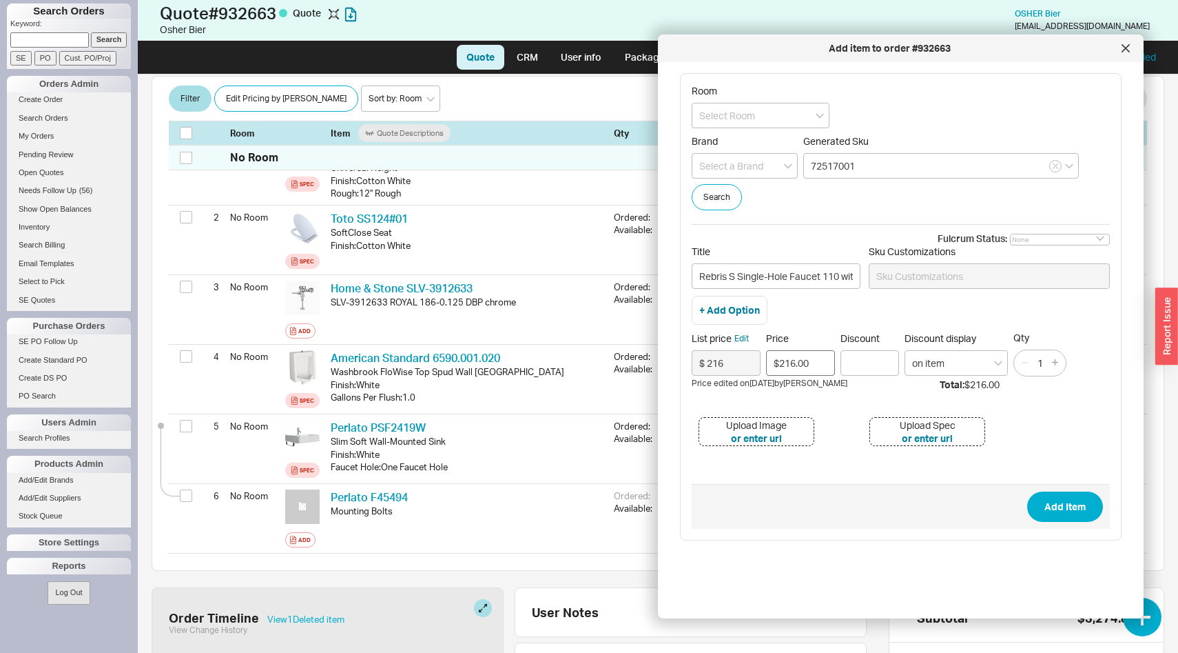
click at [794, 361] on input "$216.00" at bounding box center [800, 362] width 69 height 25
type input "$109.00"
click at [1063, 360] on div "1" at bounding box center [1040, 362] width 53 height 27
click at [1056, 358] on button "button" at bounding box center [1055, 362] width 15 height 15
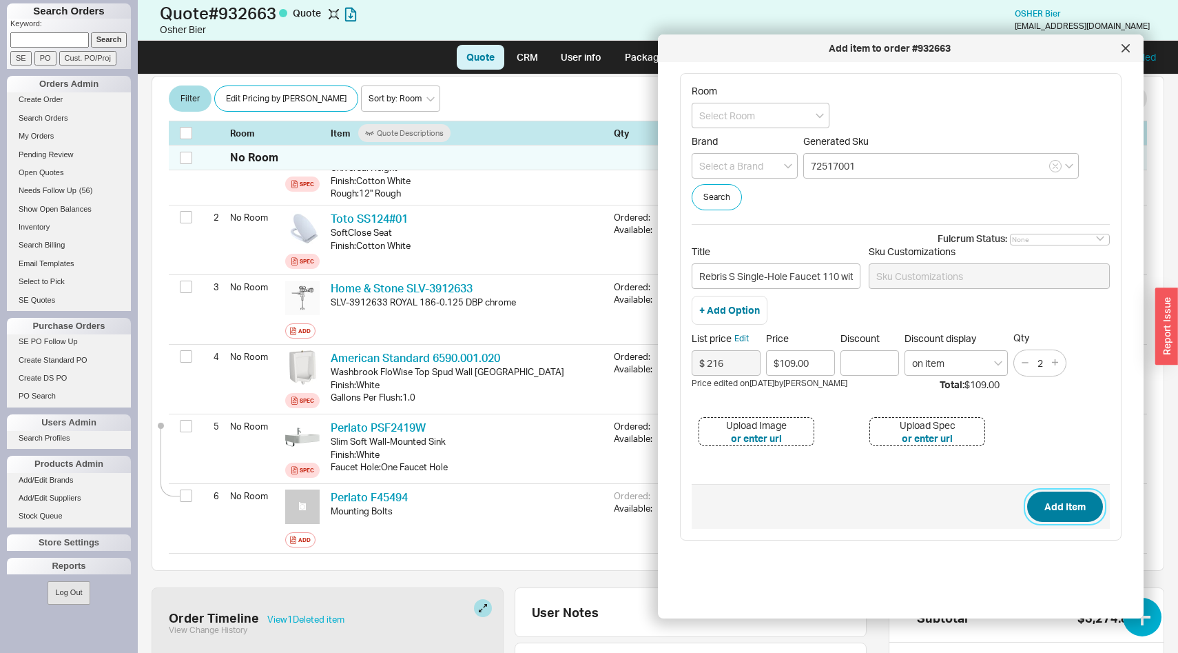
click at [1071, 508] on button "Add Item" at bounding box center [1065, 506] width 76 height 30
click at [1020, 364] on icon "button" at bounding box center [1025, 362] width 11 height 11
type input "1"
click at [1058, 517] on button "Add Item" at bounding box center [1065, 506] width 76 height 30
click at [755, 158] on input at bounding box center [745, 165] width 106 height 25
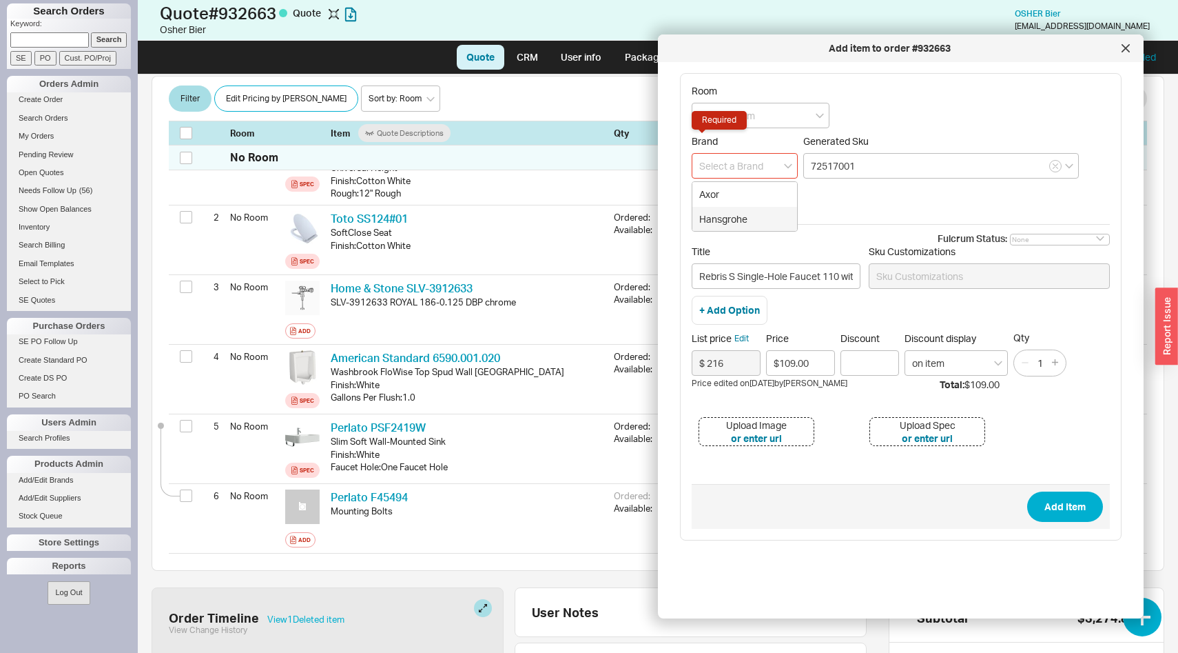
click at [753, 212] on div "Hansgrohe" at bounding box center [744, 219] width 105 height 25
type input "Hansgrohe"
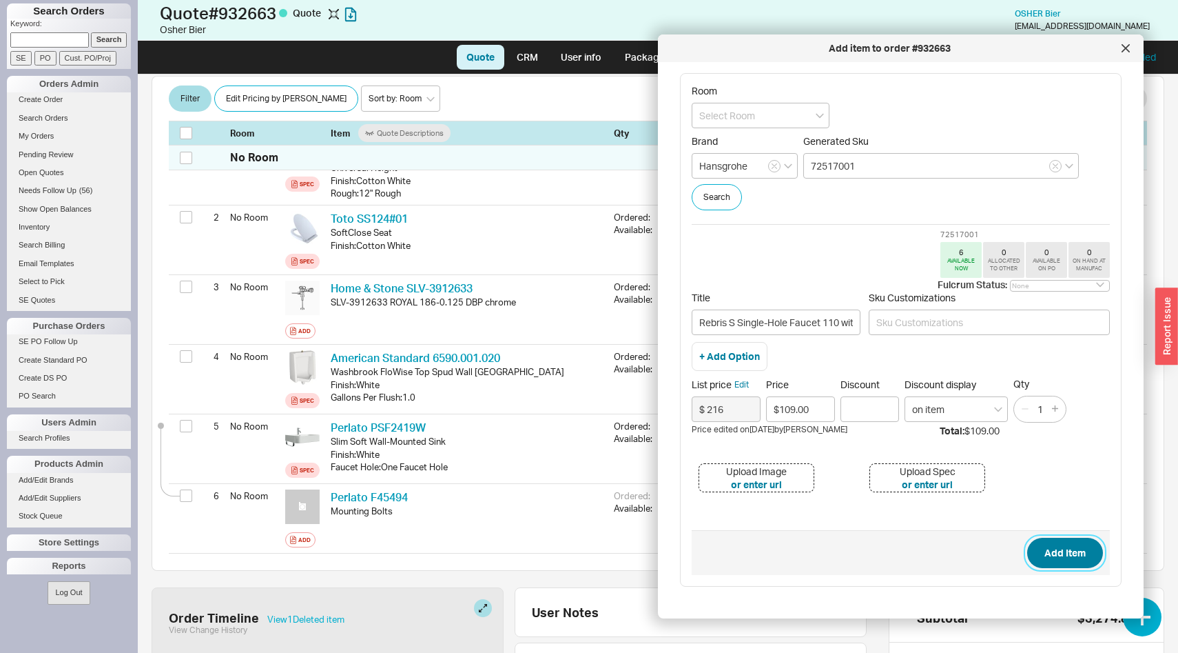
click at [1068, 559] on button "Add Item" at bounding box center [1065, 552] width 76 height 30
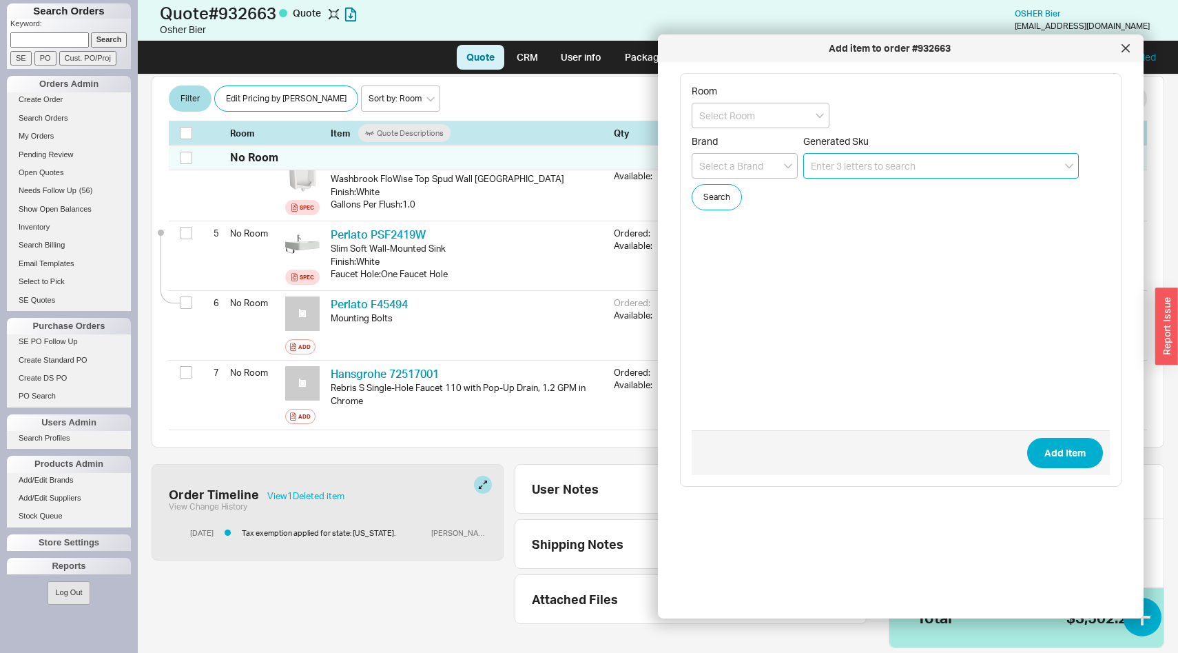
scroll to position [498, 0]
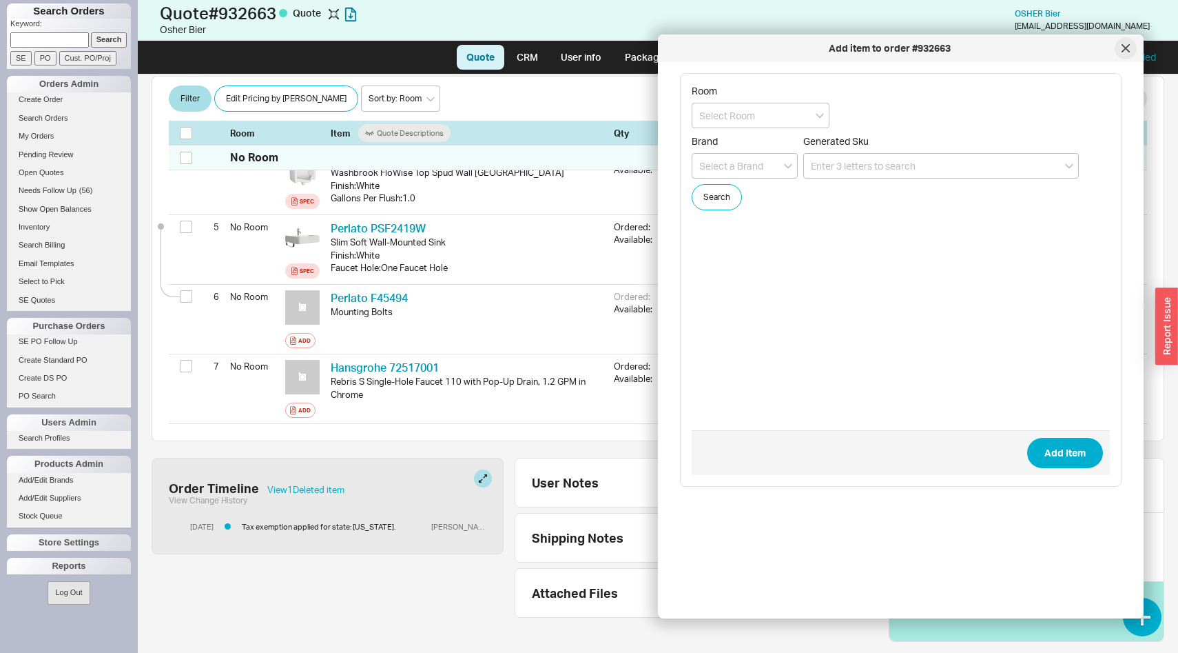
click at [1124, 49] on icon at bounding box center [1125, 48] width 7 height 7
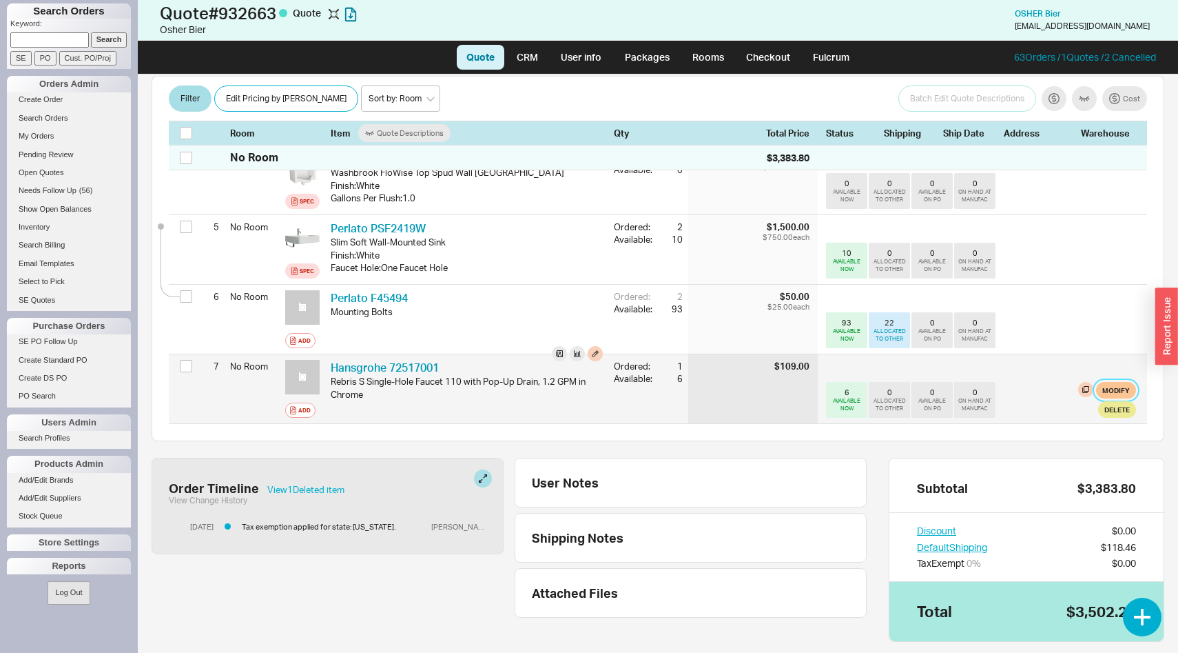
click at [1123, 382] on button "Modify" at bounding box center [1116, 390] width 40 height 17
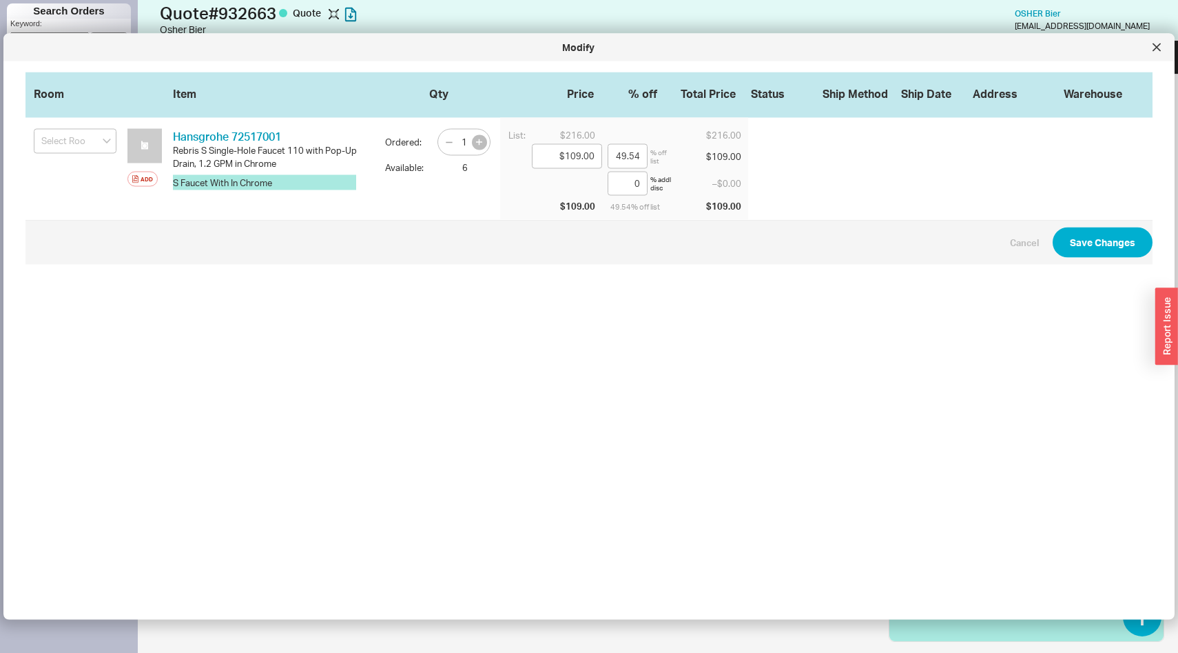
click at [481, 145] on button "button" at bounding box center [479, 141] width 15 height 15
type input "2"
click at [1084, 241] on button "Save Changes" at bounding box center [1103, 242] width 100 height 30
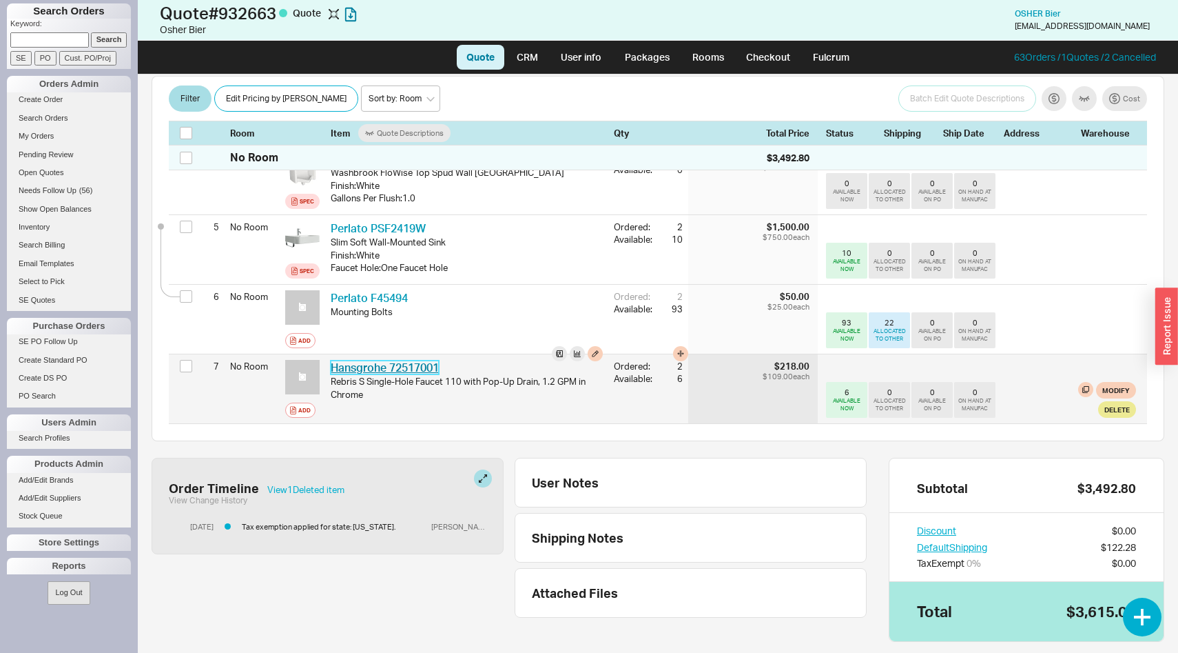
click at [433, 360] on link "Hansgrohe 72517001" at bounding box center [385, 367] width 108 height 14
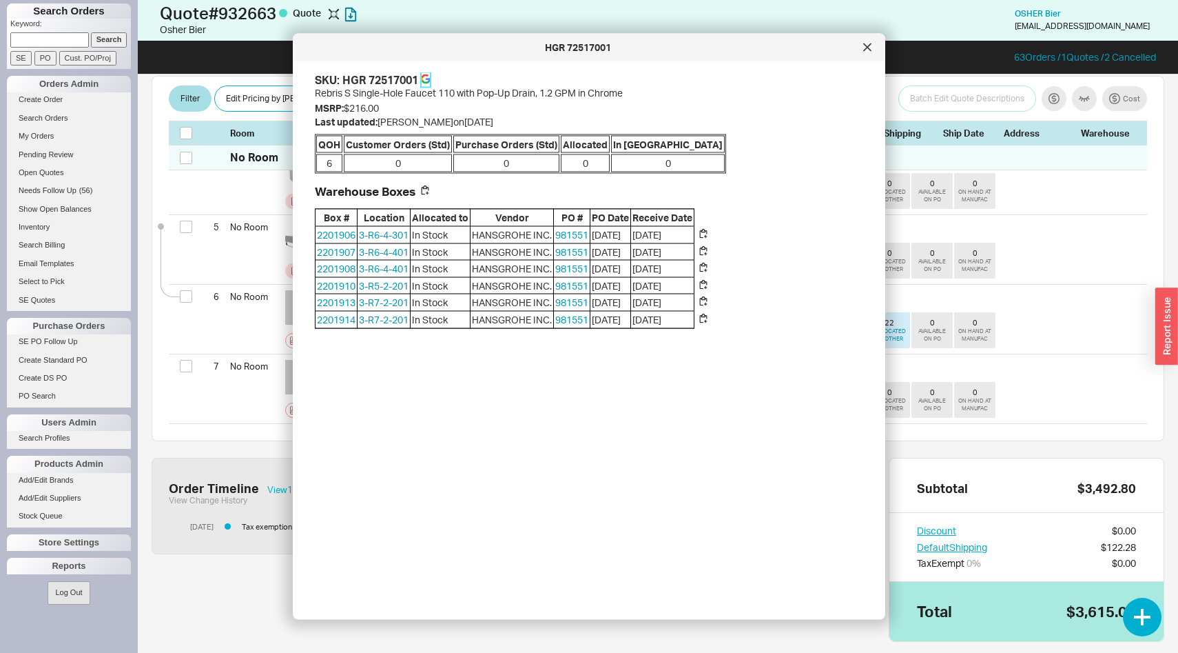
click at [426, 80] on icon at bounding box center [426, 79] width 10 height 10
click at [868, 52] on div at bounding box center [867, 48] width 22 height 22
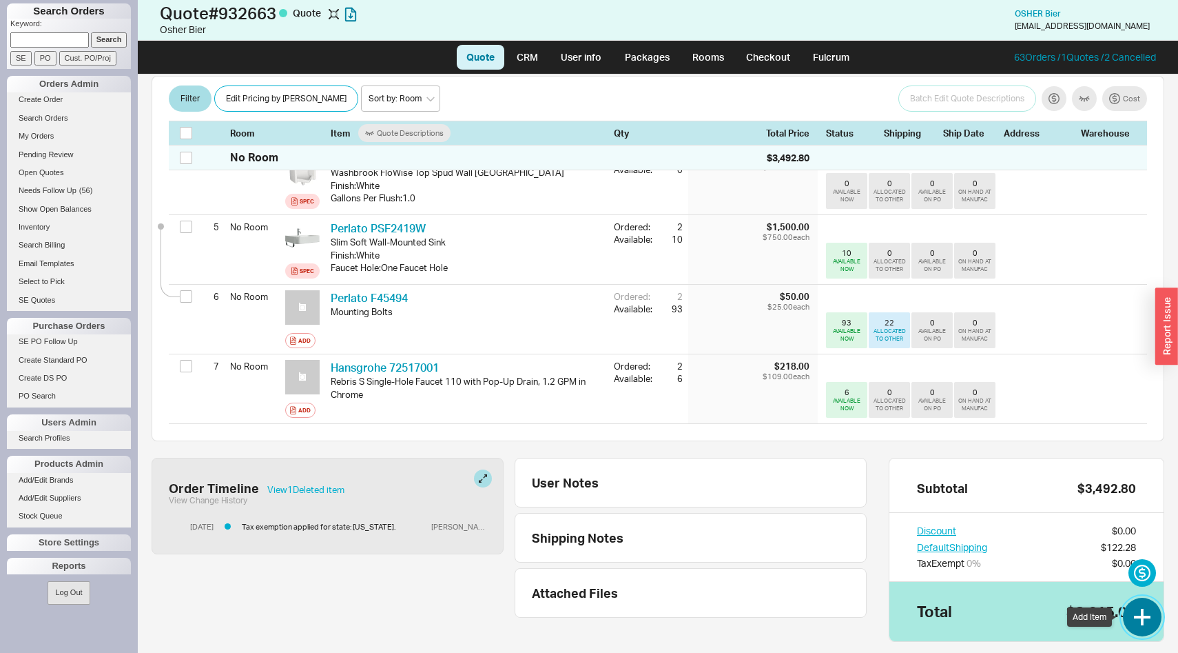
click at [1142, 621] on button "button" at bounding box center [1142, 616] width 39 height 39
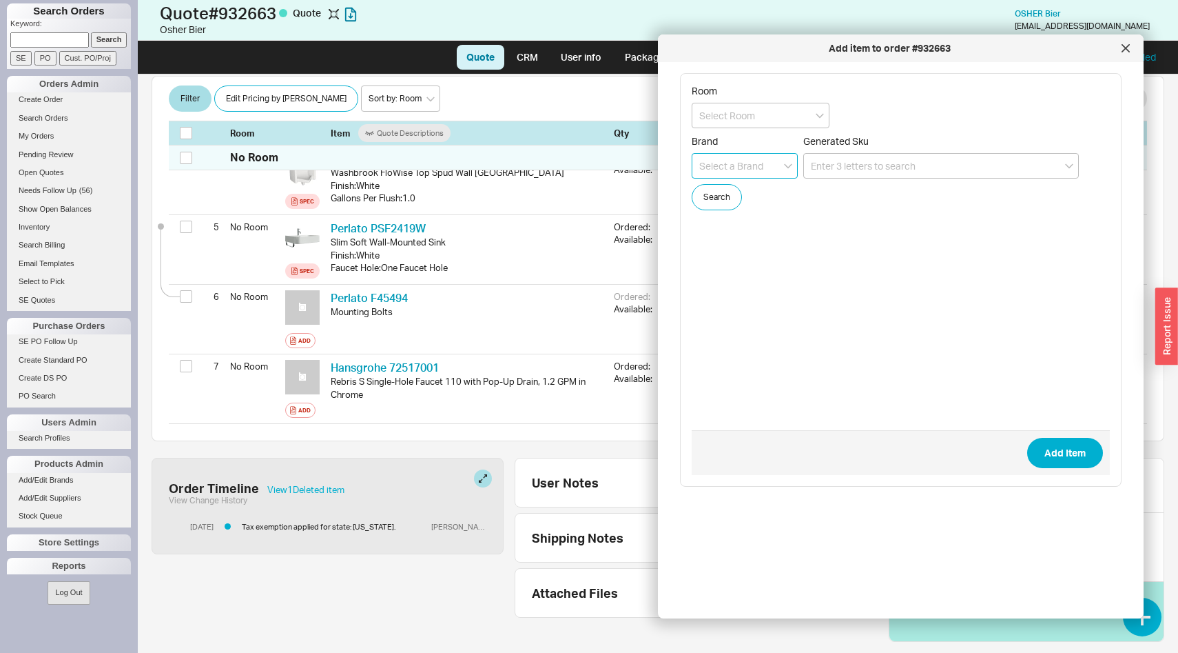
click at [755, 166] on input at bounding box center [745, 165] width 106 height 25
type input "Hansgrohe"
click at [704, 208] on button "Search" at bounding box center [717, 197] width 50 height 26
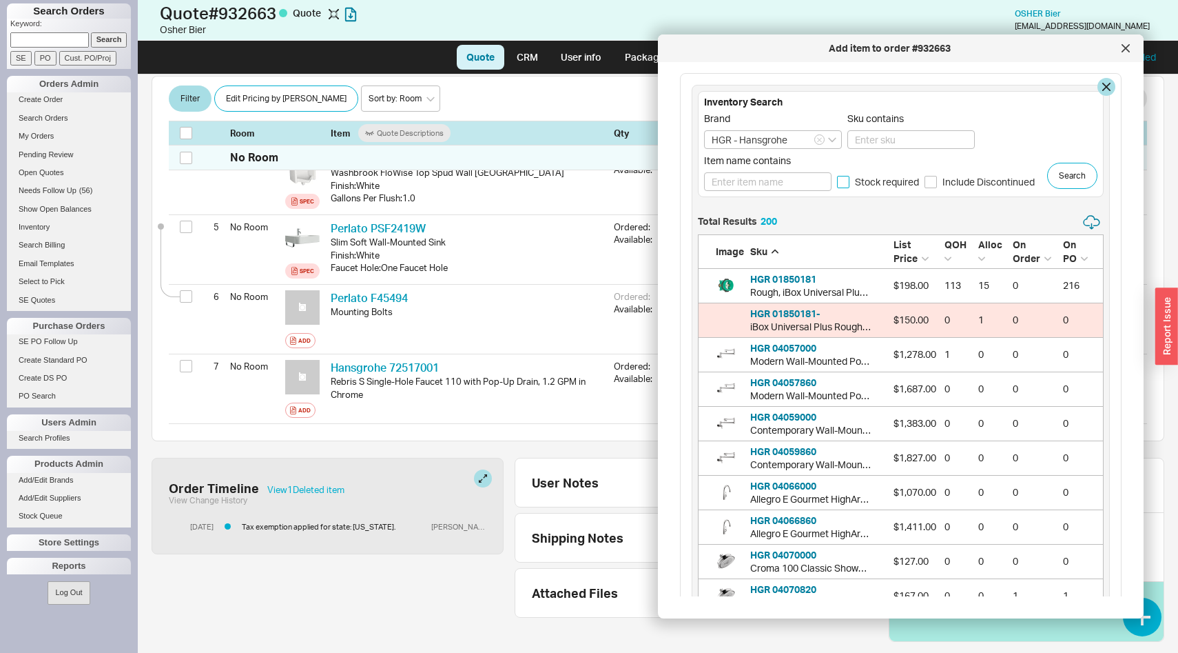
click at [843, 181] on input "Stock required" at bounding box center [843, 182] width 12 height 12
checkbox input "true"
click at [1063, 178] on button "Search" at bounding box center [1072, 176] width 50 height 26
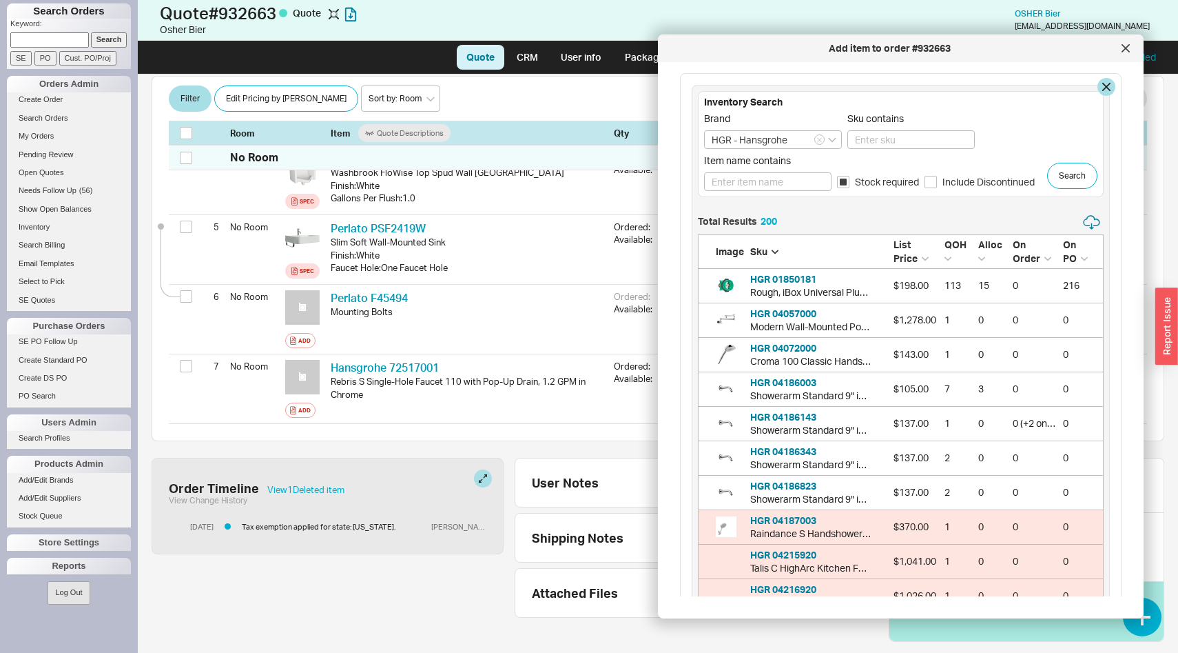
click at [958, 255] on div "QOH" at bounding box center [959, 251] width 28 height 27
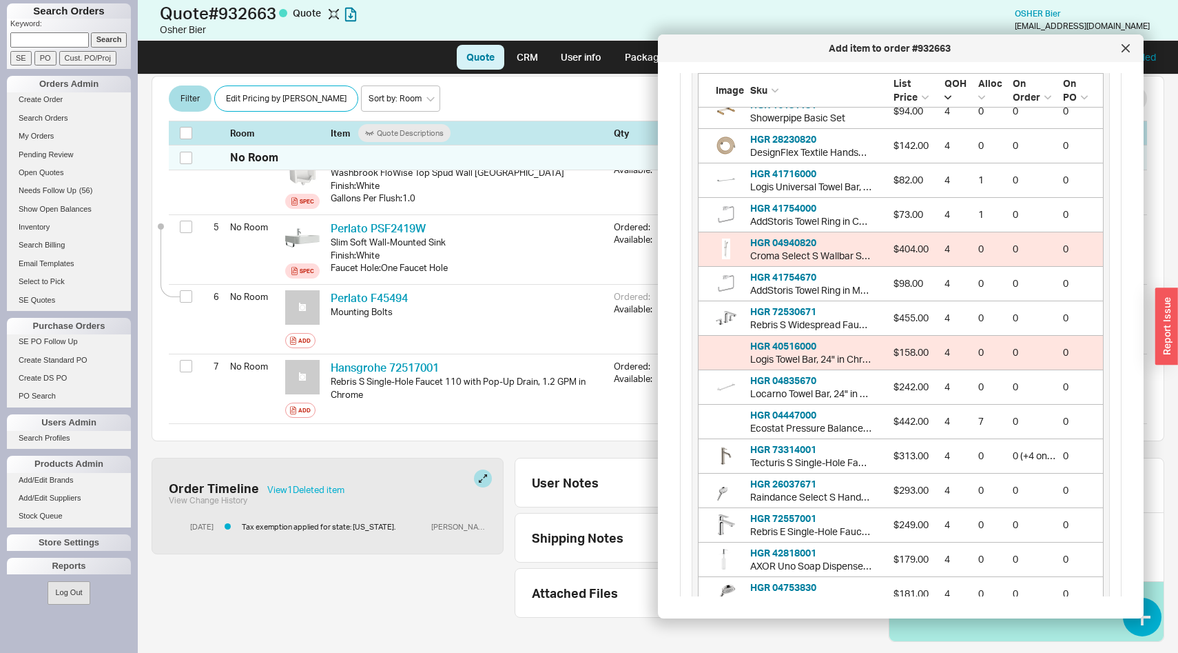
scroll to position [1760, 0]
click at [799, 450] on button "HGR 73314001" at bounding box center [783, 448] width 66 height 14
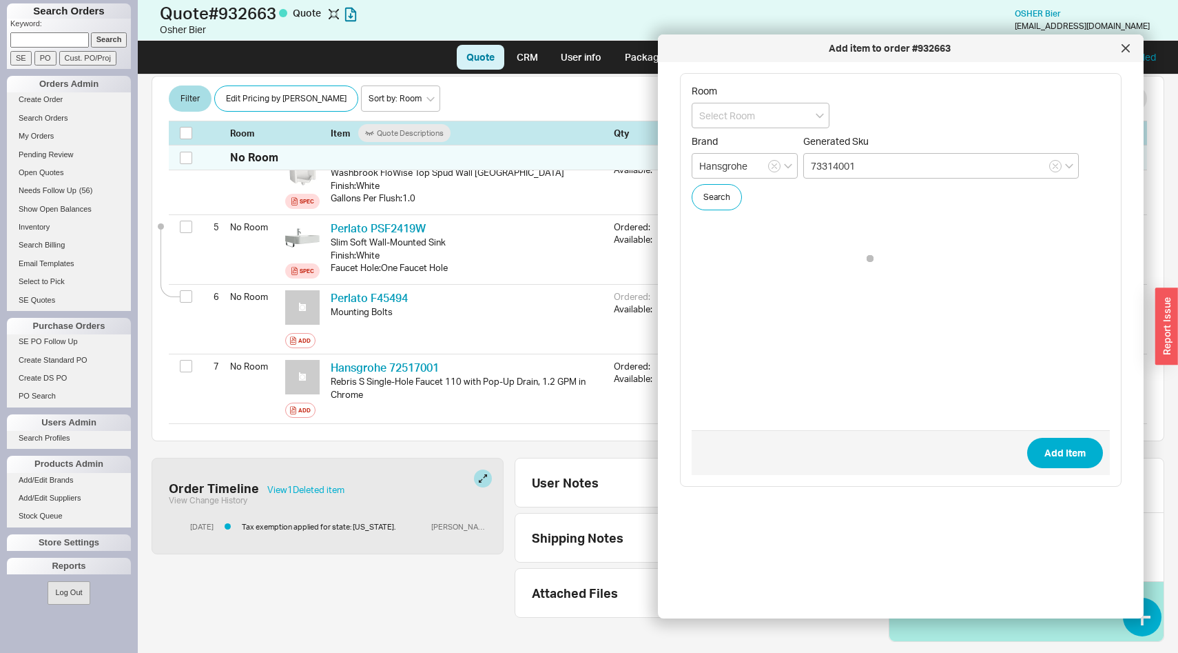
scroll to position [0, 0]
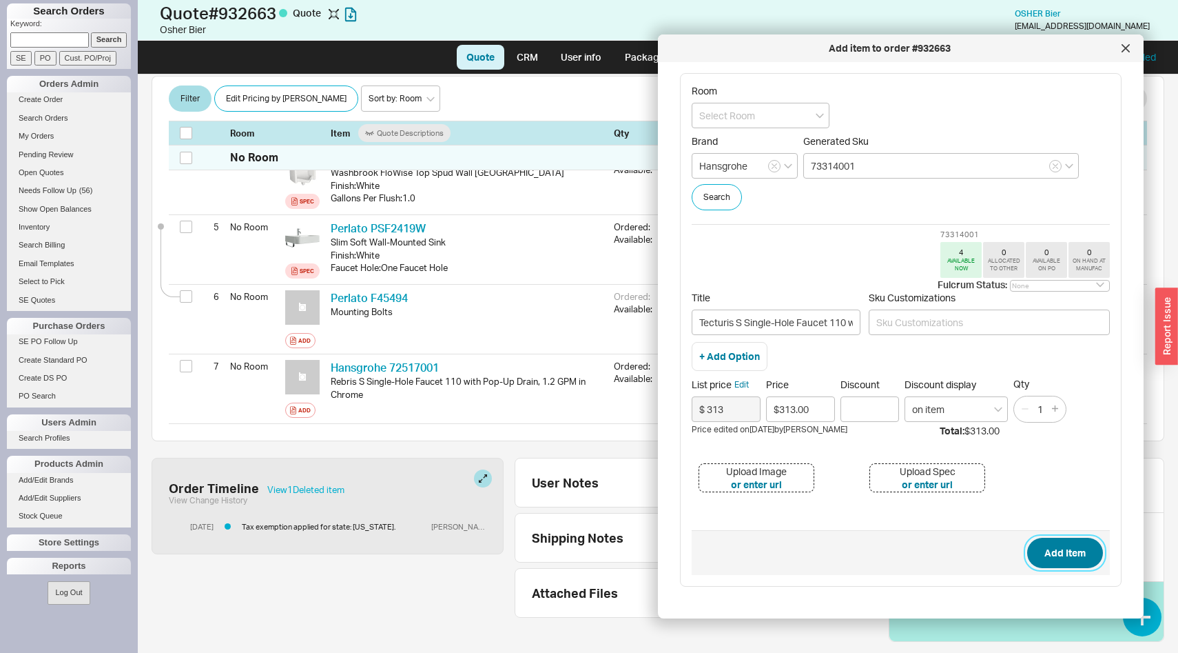
click at [1056, 542] on button "Add Item" at bounding box center [1065, 552] width 76 height 30
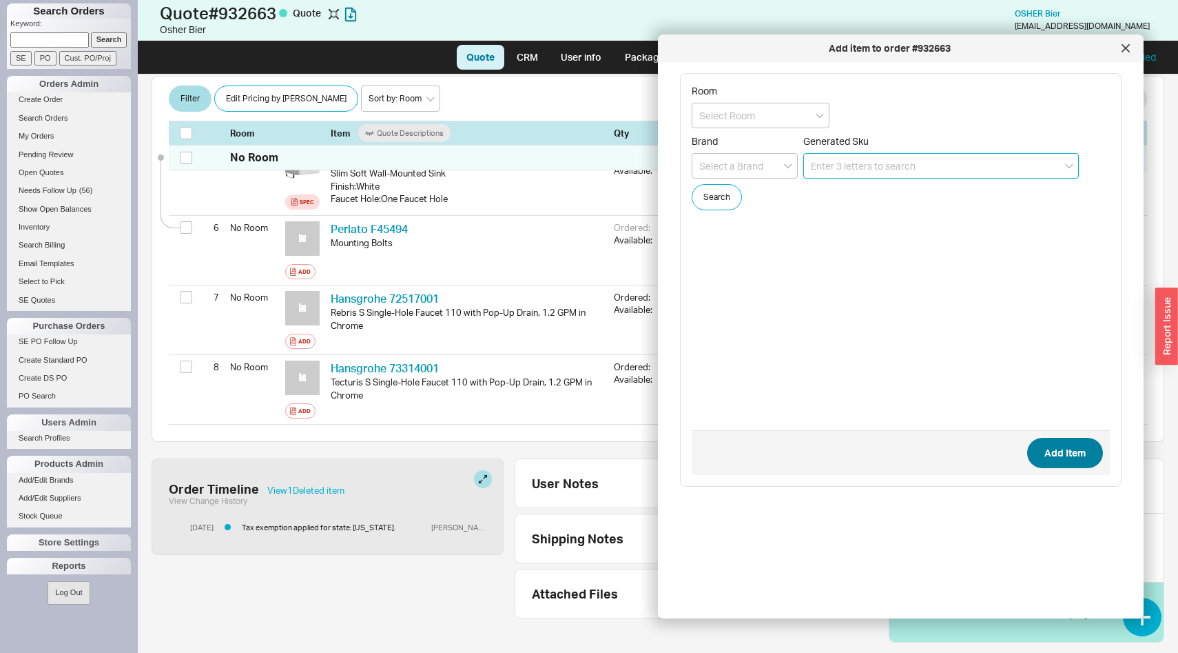
scroll to position [568, 0]
click at [1129, 40] on div at bounding box center [1126, 48] width 22 height 22
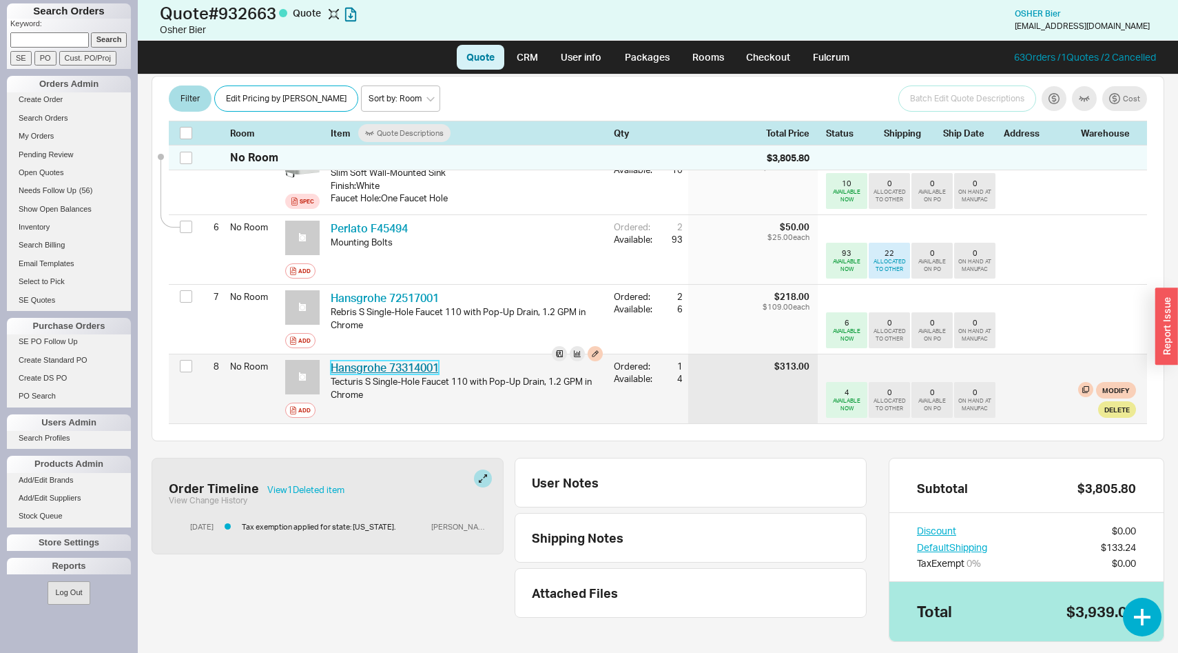
click at [388, 360] on link "Hansgrohe 73314001" at bounding box center [385, 367] width 108 height 14
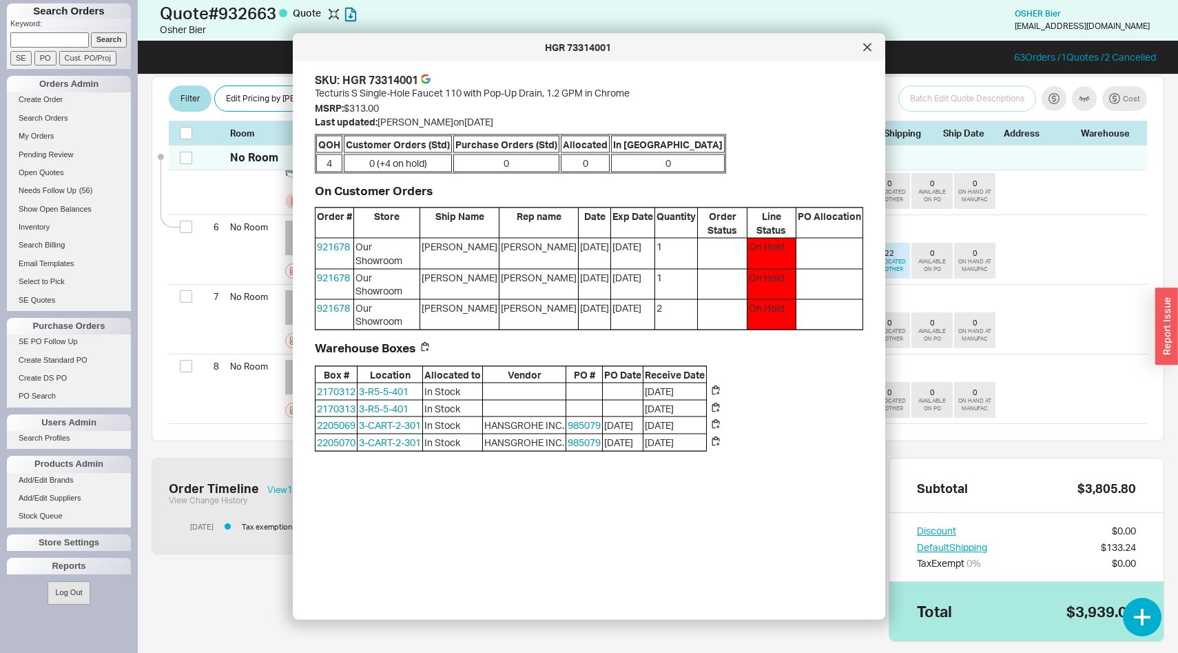
click at [421, 69] on div "HGR 73314001 SKU: HGR 73314001 Tecturis S Single-Hole Faucet 110 with Pop-Up Dr…" at bounding box center [589, 327] width 593 height 586
click at [421, 77] on div "SKU: HGR 73314001" at bounding box center [589, 79] width 548 height 15
click at [427, 77] on icon at bounding box center [426, 79] width 10 height 10
click at [872, 50] on div at bounding box center [867, 48] width 22 height 22
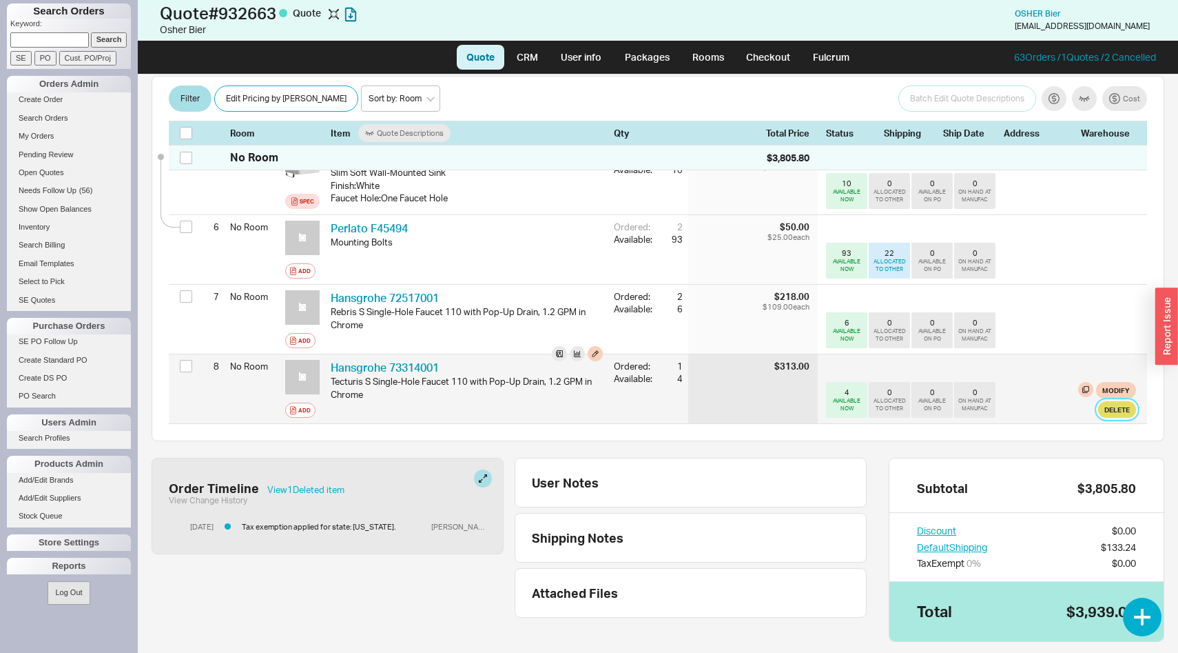
click at [1112, 401] on button "Delete" at bounding box center [1117, 409] width 38 height 17
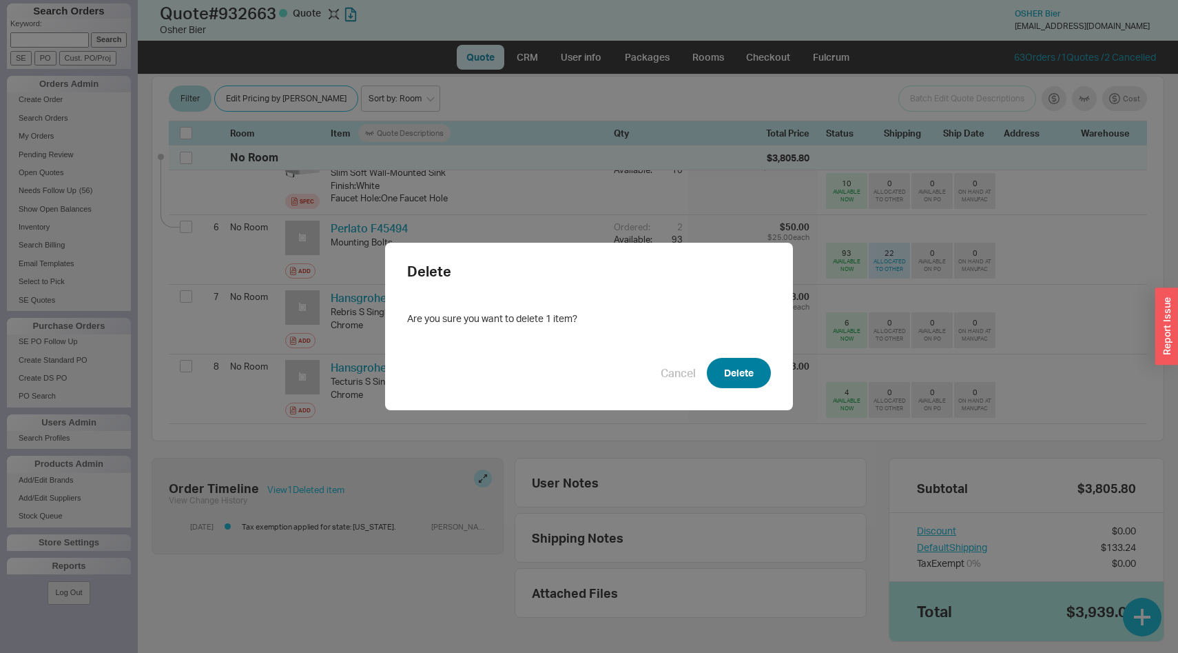
click at [730, 365] on button "Delete" at bounding box center [739, 373] width 64 height 30
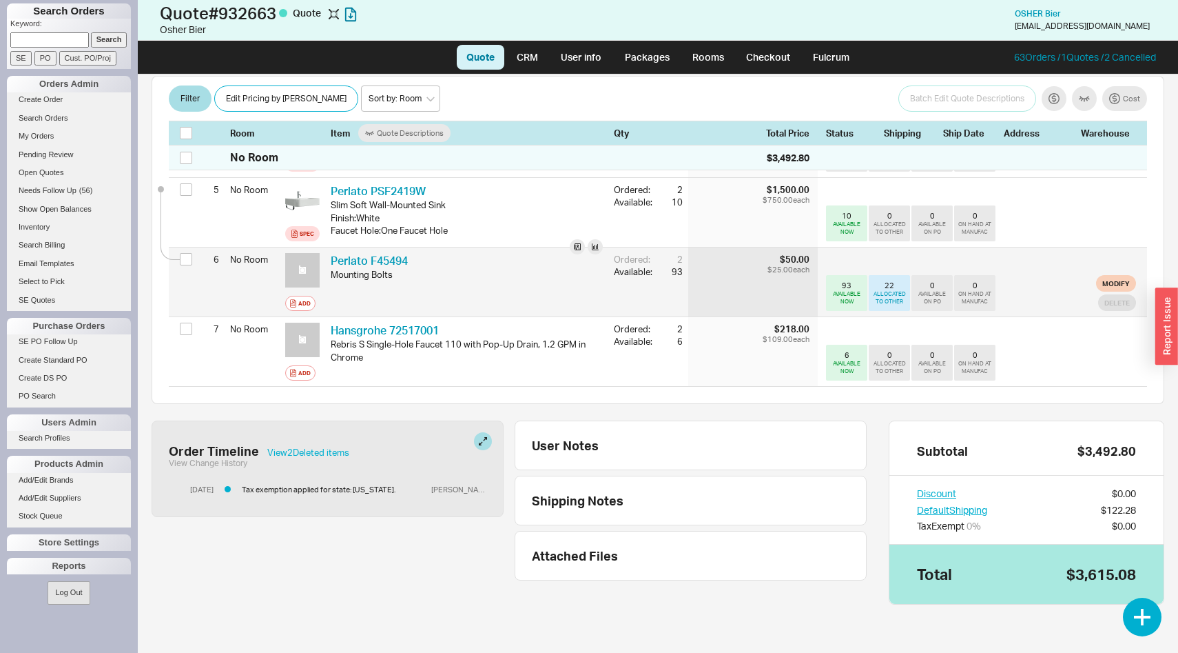
scroll to position [510, 0]
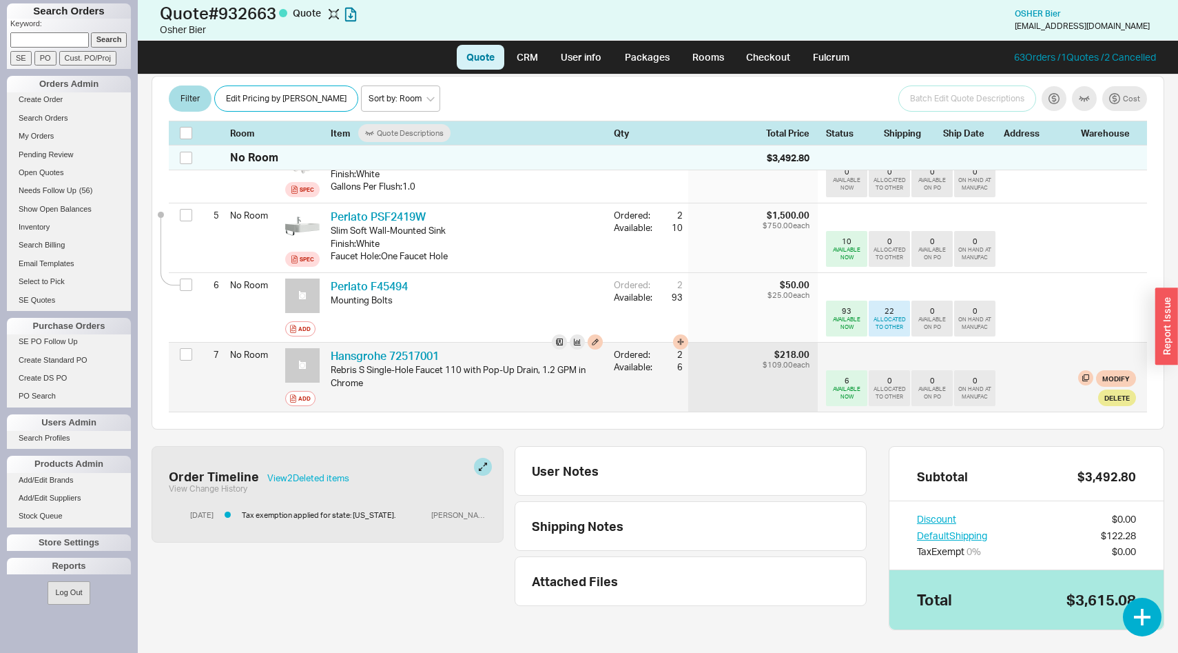
click at [1105, 335] on div "No Room $3,492.80 1 No Room Spec Toto MS776124CEFG#01 TOT MS776124CEFG#01 Drake…" at bounding box center [658, 153] width 978 height 520
click at [1114, 389] on button "Delete" at bounding box center [1117, 397] width 38 height 17
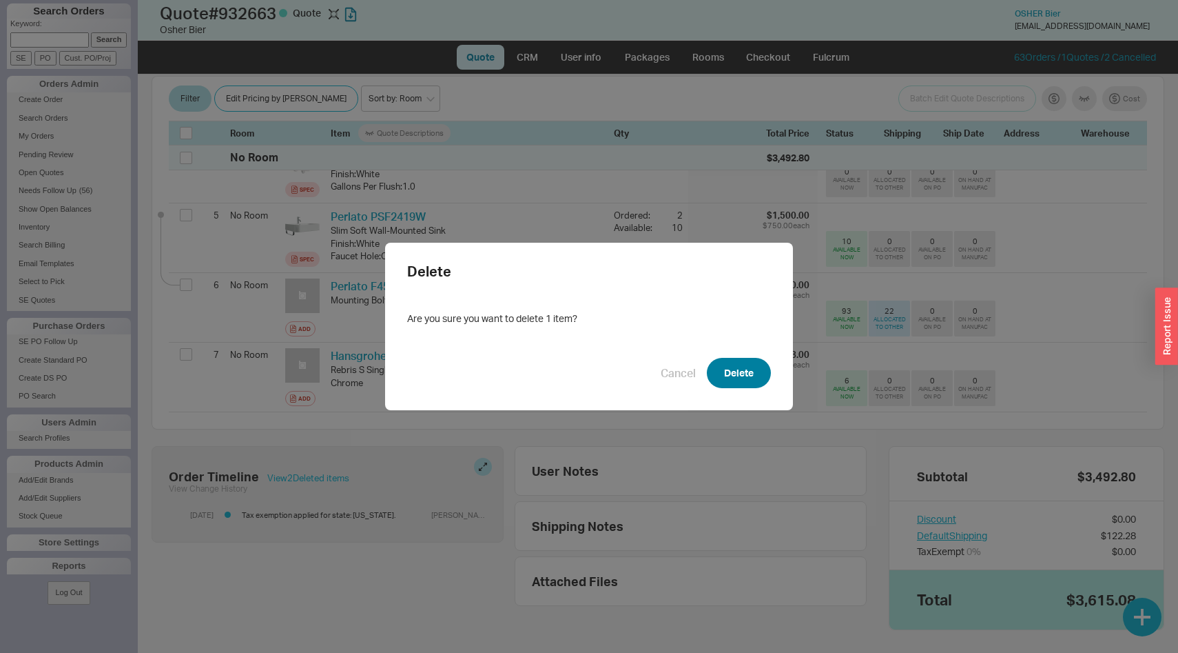
click at [754, 369] on button "Delete" at bounding box center [739, 373] width 64 height 30
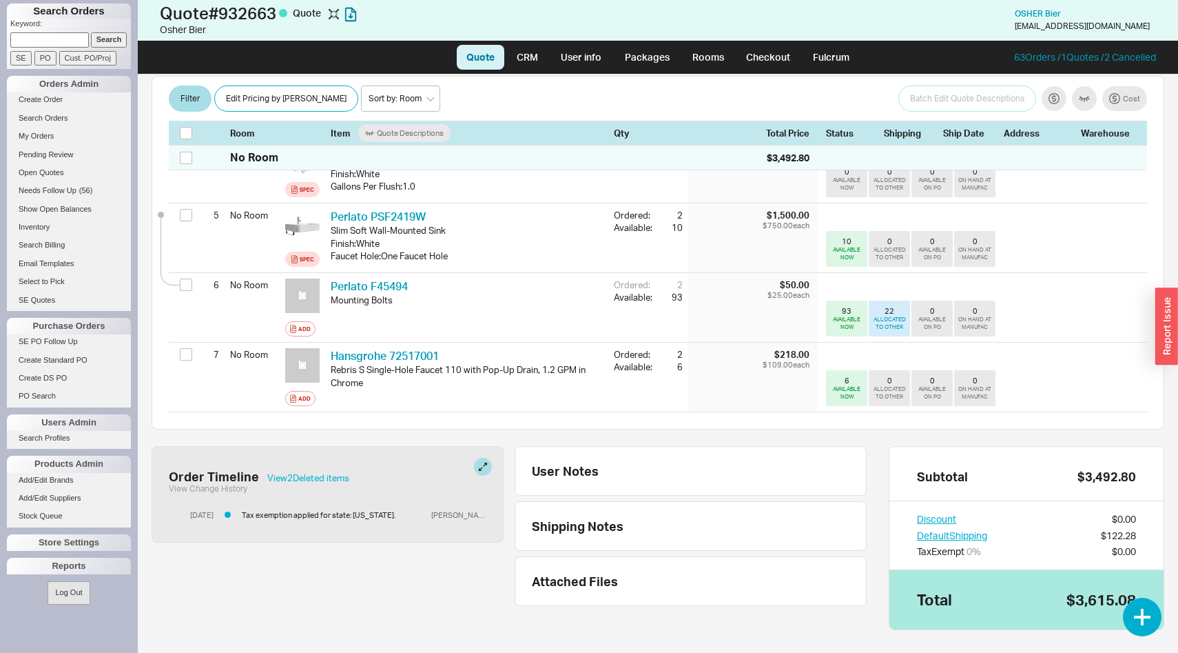
scroll to position [440, 0]
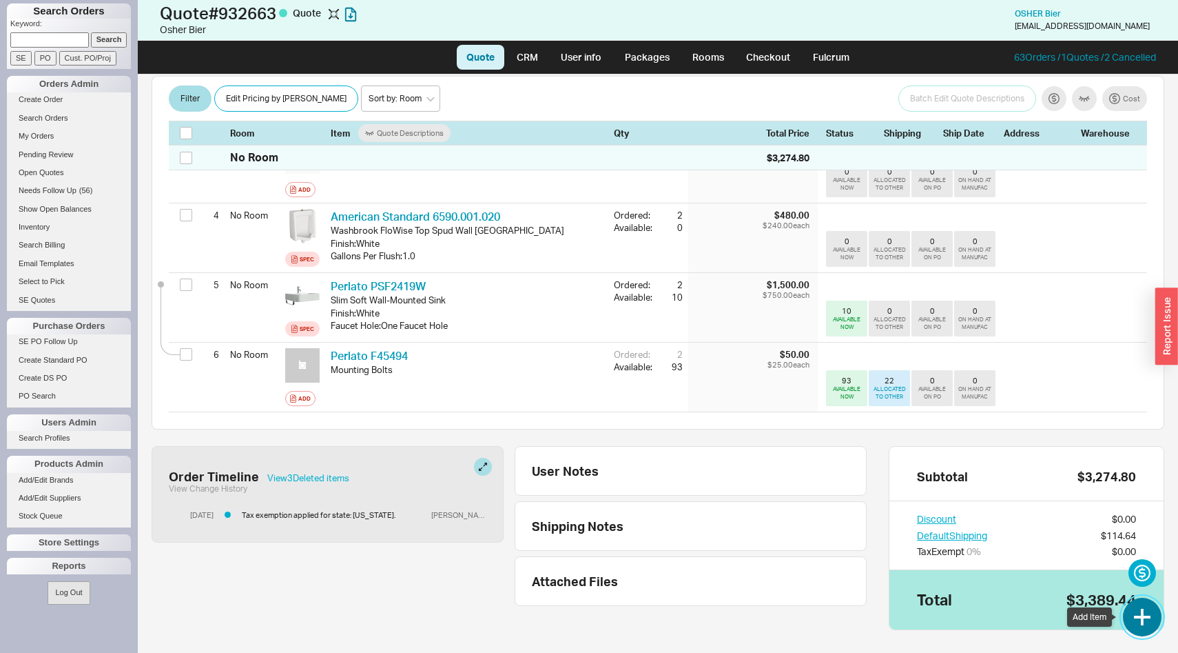
click at [1140, 631] on button "button" at bounding box center [1142, 616] width 39 height 39
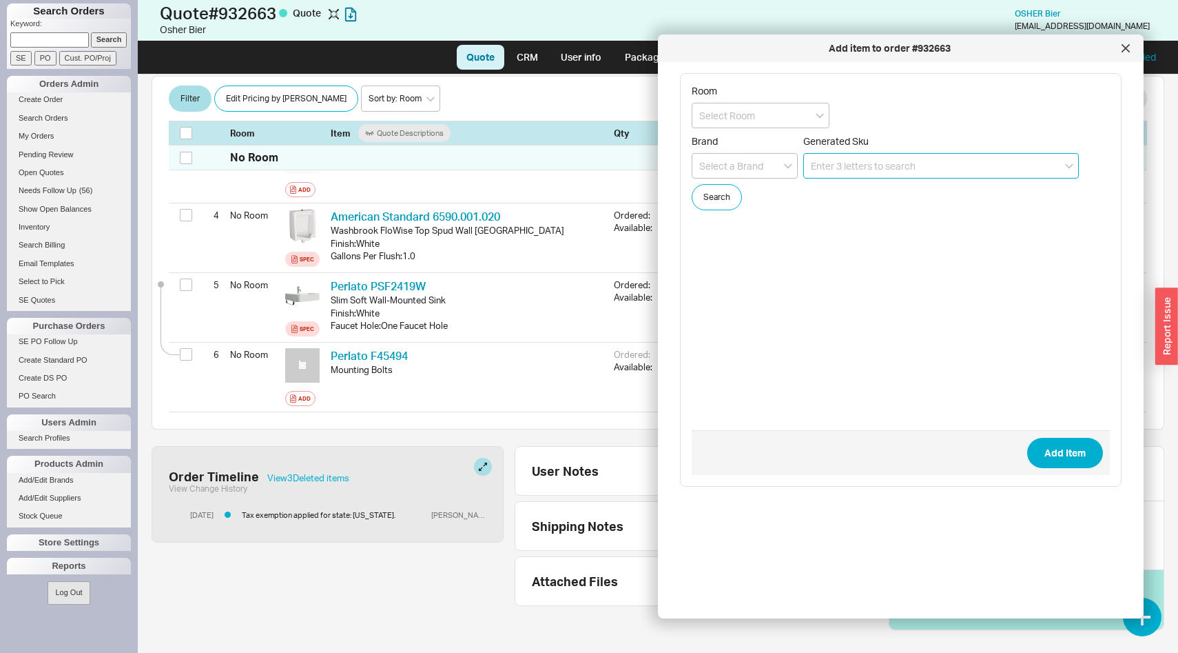
click at [862, 167] on input at bounding box center [941, 165] width 276 height 25
paste input "3287500A"
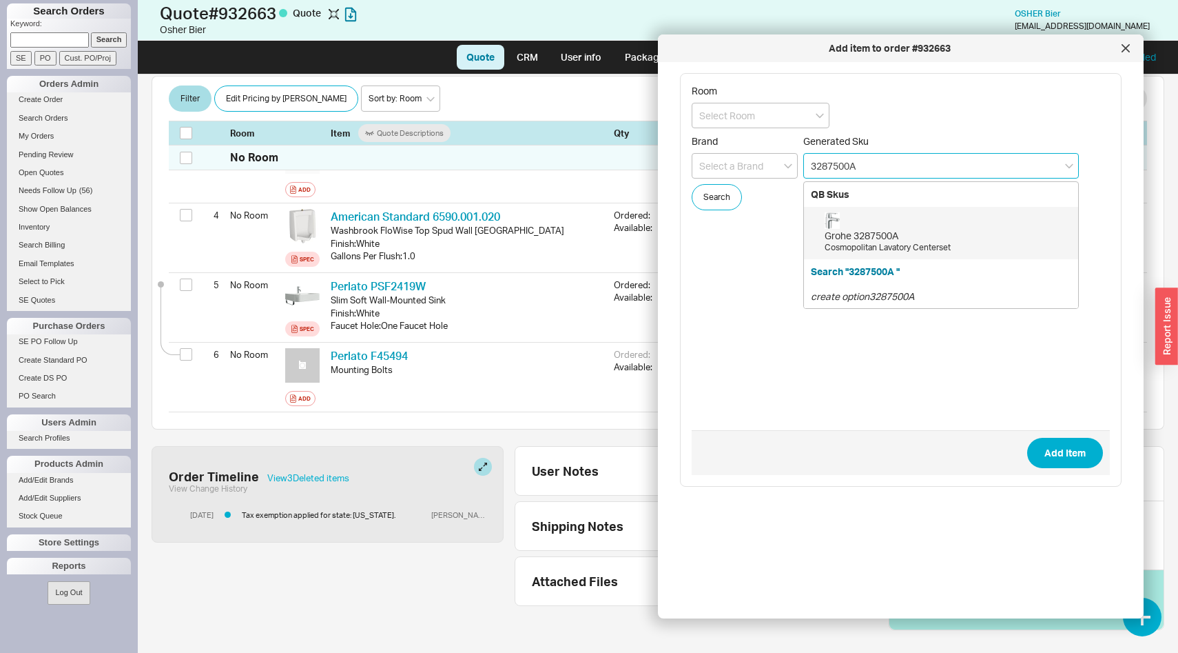
click at [878, 224] on div "Grohe 3287500A Cosmopolitan Lavatory Centerset" at bounding box center [948, 232] width 247 height 41
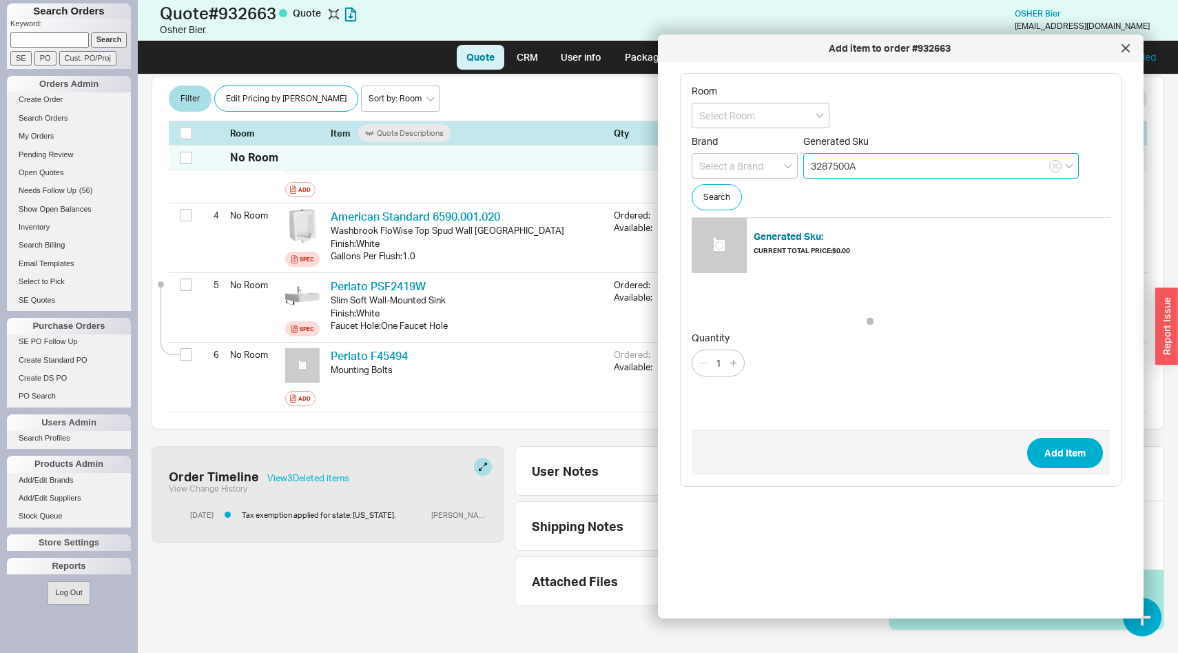
type input "3287500A"
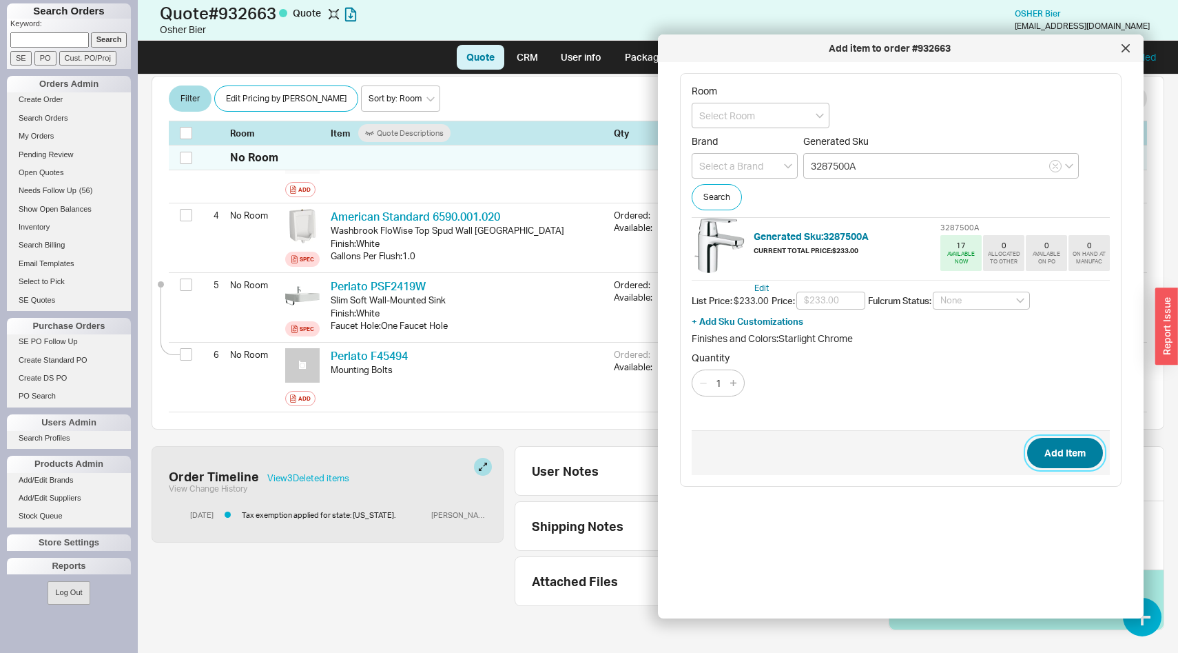
click at [1052, 455] on button "Add Item" at bounding box center [1065, 453] width 76 height 30
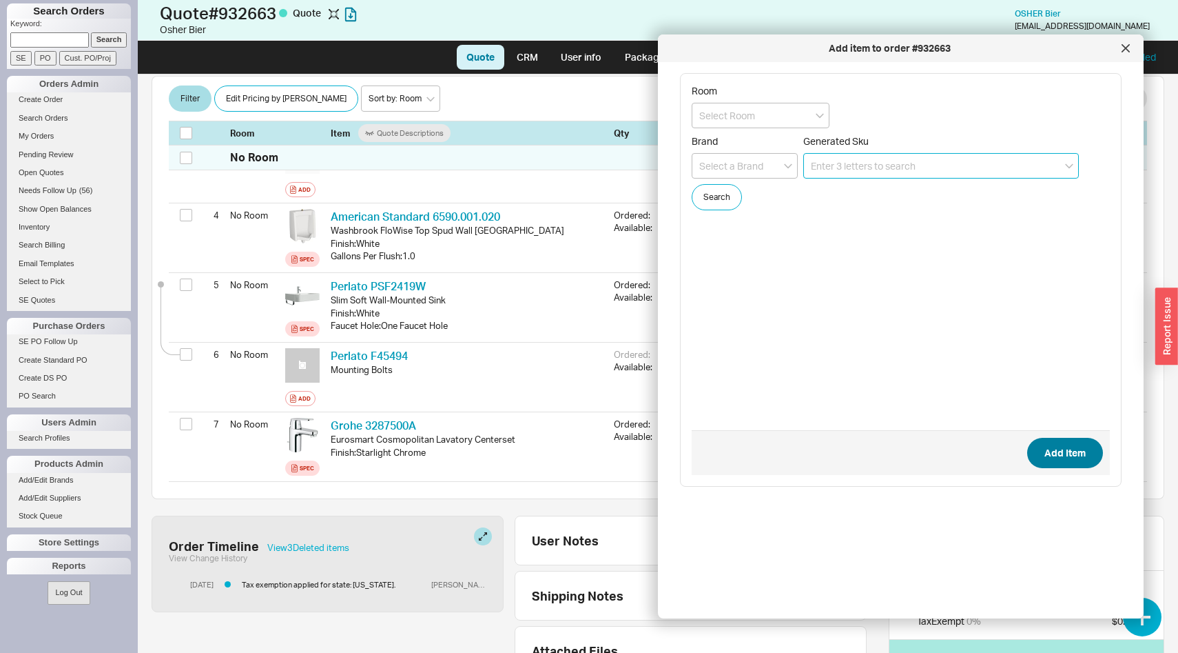
scroll to position [498, 0]
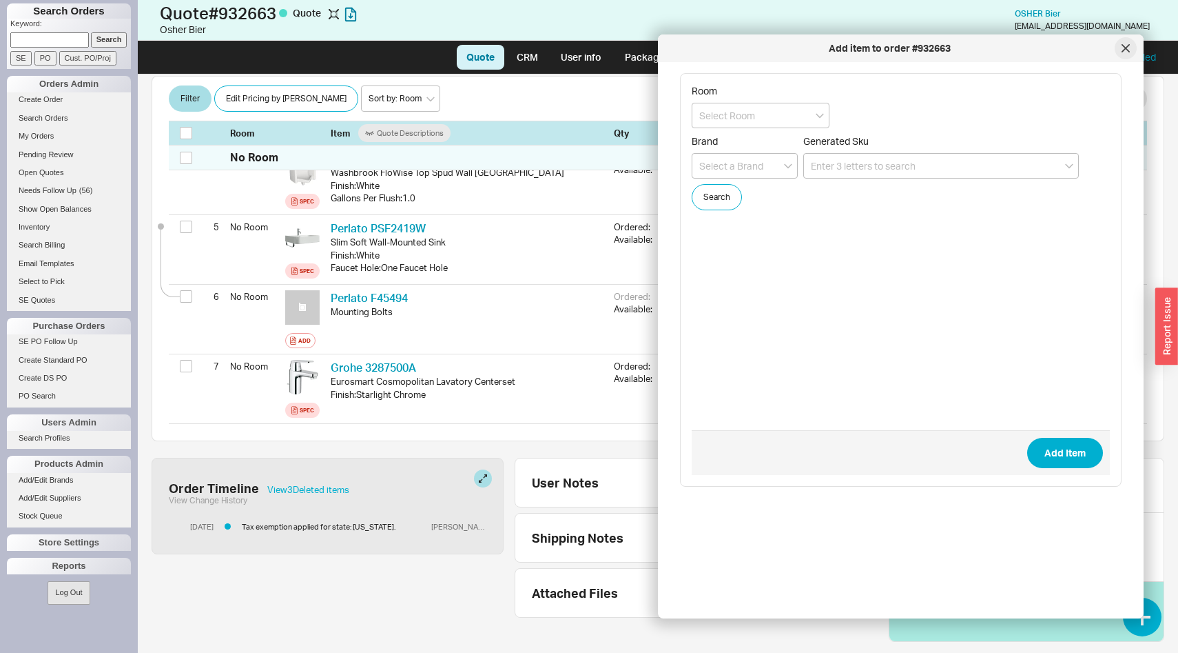
click at [1129, 51] on icon at bounding box center [1125, 48] width 7 height 7
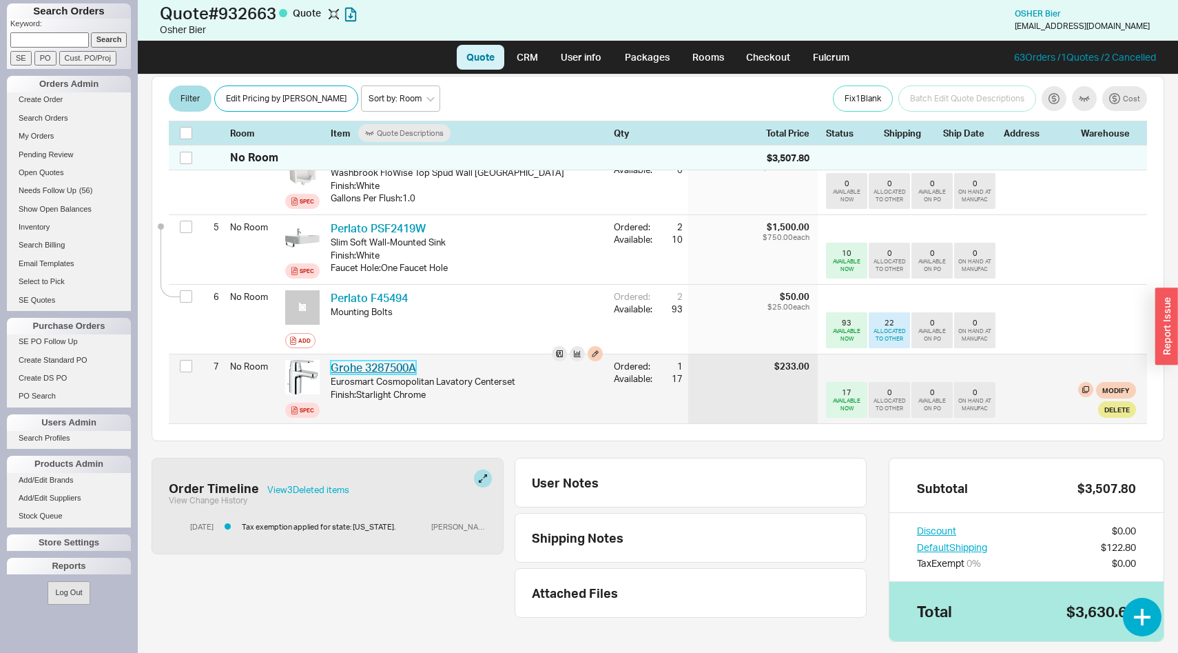
click at [400, 360] on link "Grohe 3287500A" at bounding box center [373, 367] width 85 height 14
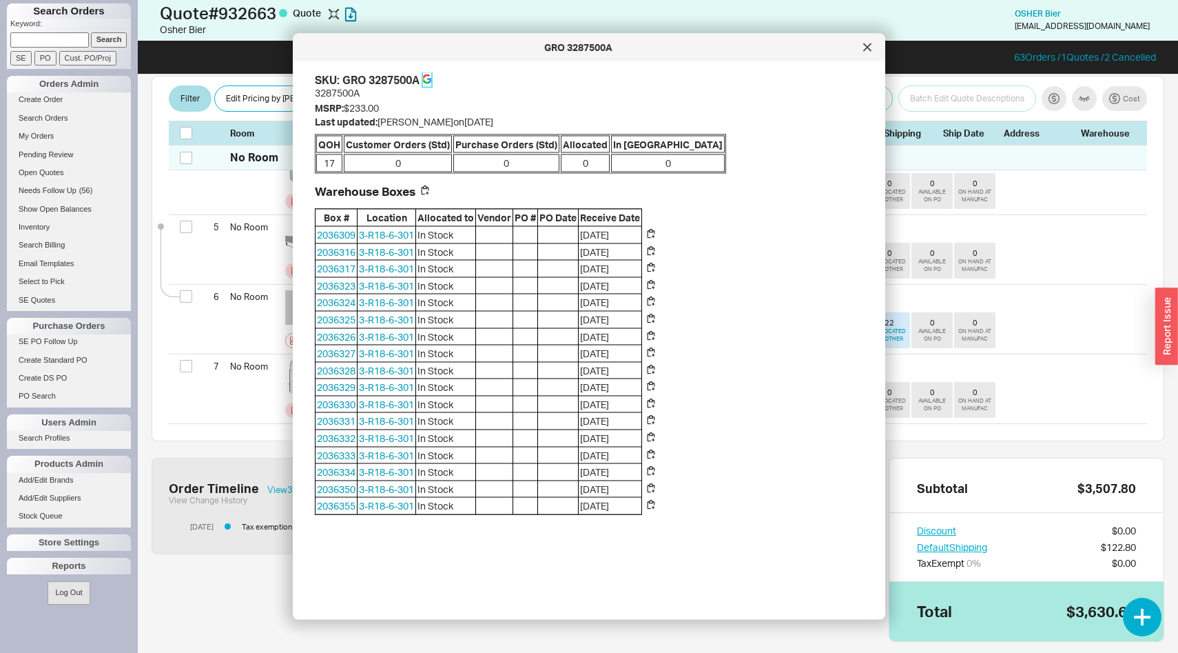
click at [429, 77] on icon at bounding box center [427, 79] width 10 height 10
click at [872, 55] on div at bounding box center [867, 48] width 22 height 22
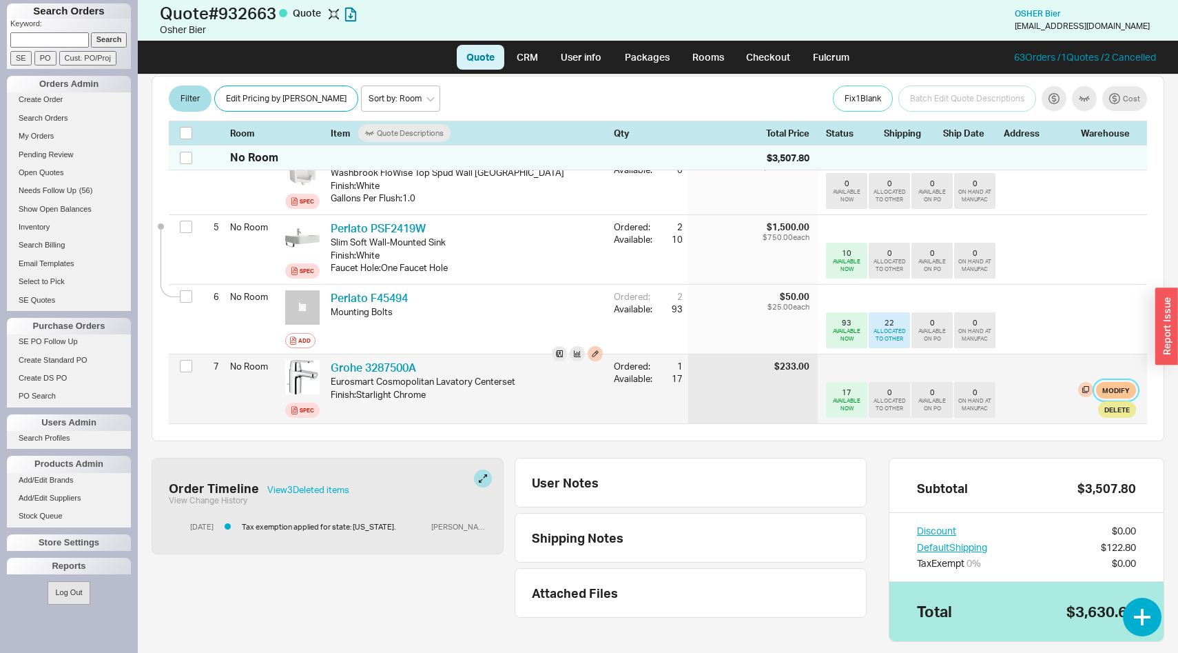
click at [1125, 382] on button "Modify" at bounding box center [1116, 390] width 40 height 17
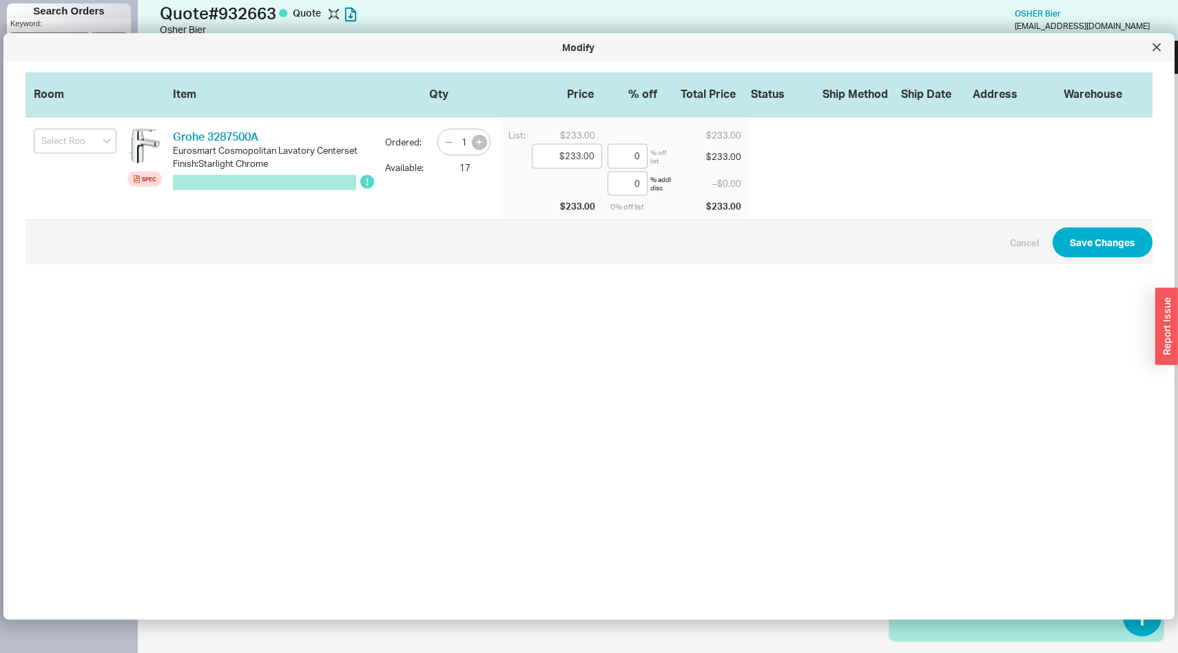
click at [481, 141] on icon "button" at bounding box center [479, 141] width 6 height 6
type input "2"
click at [1110, 246] on button "Save Changes" at bounding box center [1103, 242] width 100 height 30
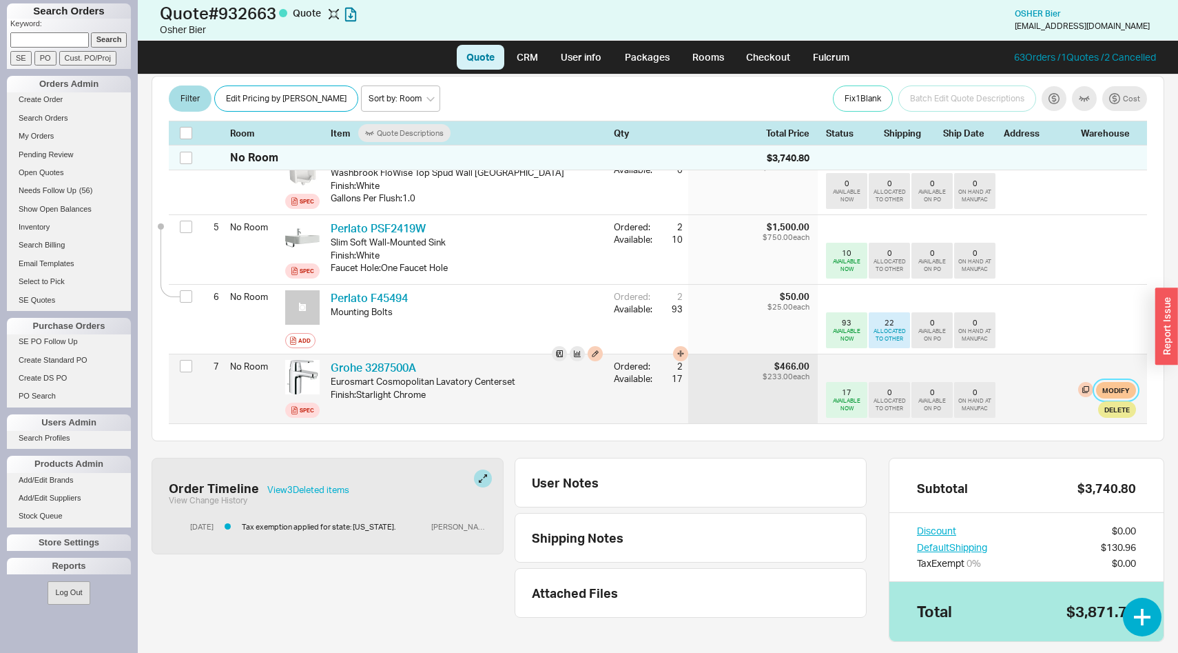
click at [1117, 382] on button "Modify" at bounding box center [1116, 390] width 40 height 17
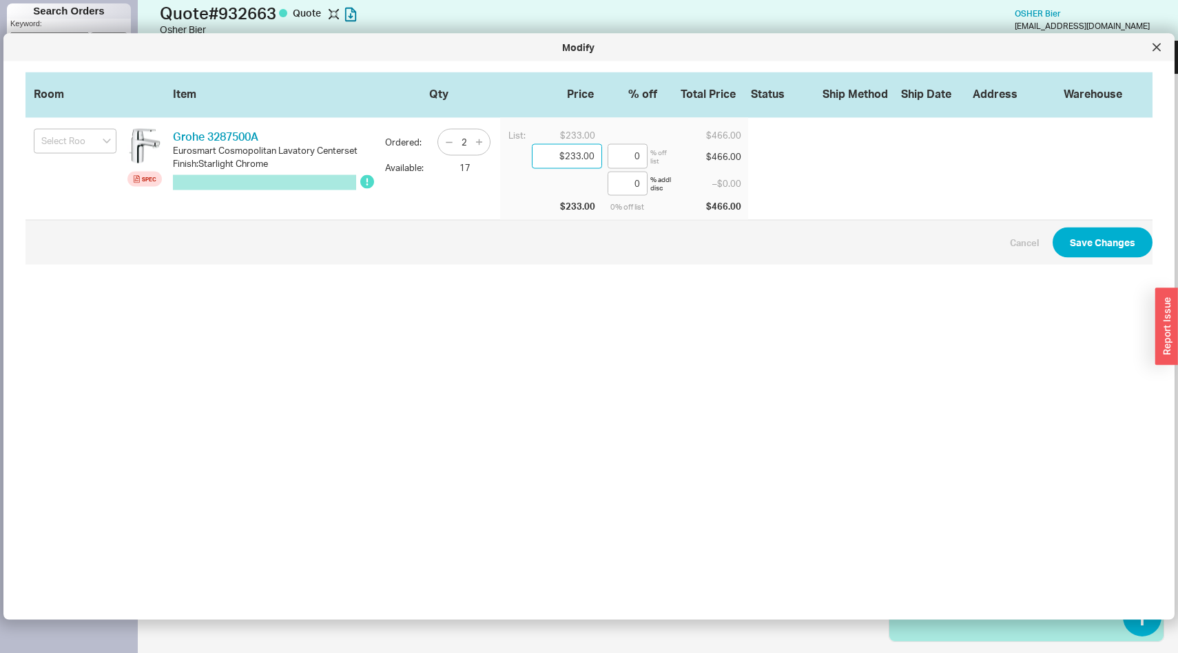
click at [578, 156] on input "$233.00" at bounding box center [567, 156] width 70 height 25
type input "$1.00"
type input "99.57"
type input "$11.00"
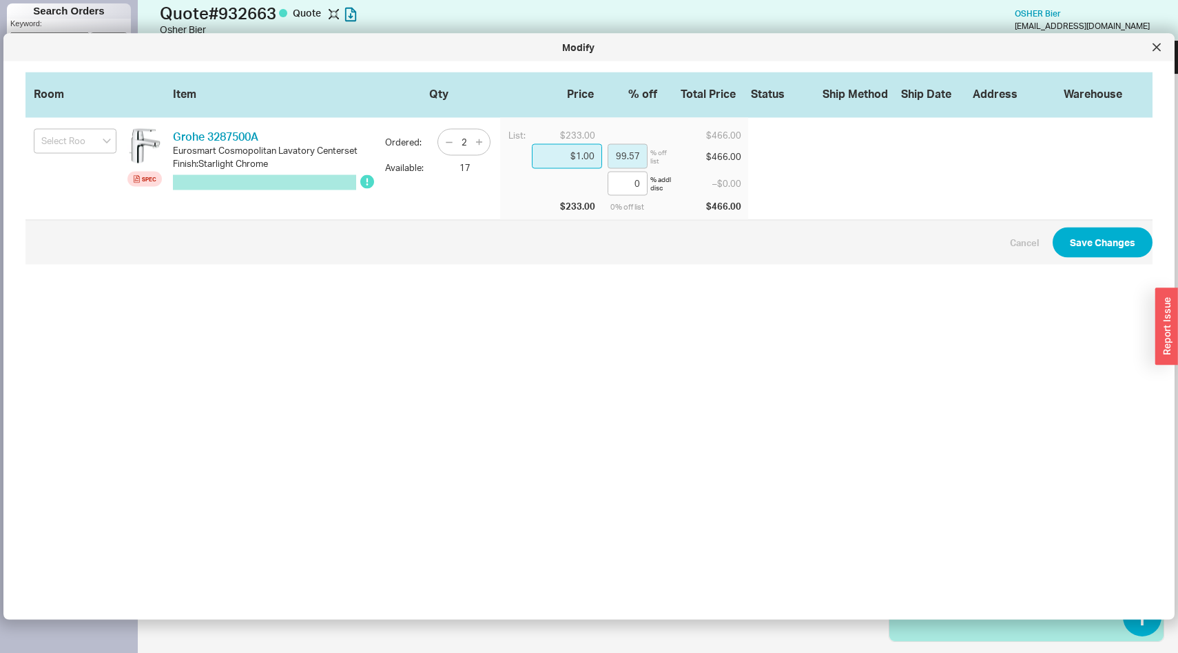
type input "95.28"
type input "$110.00"
type input "52.79"
type input "$110.00"
click at [1092, 247] on button "Save Changes" at bounding box center [1103, 242] width 100 height 30
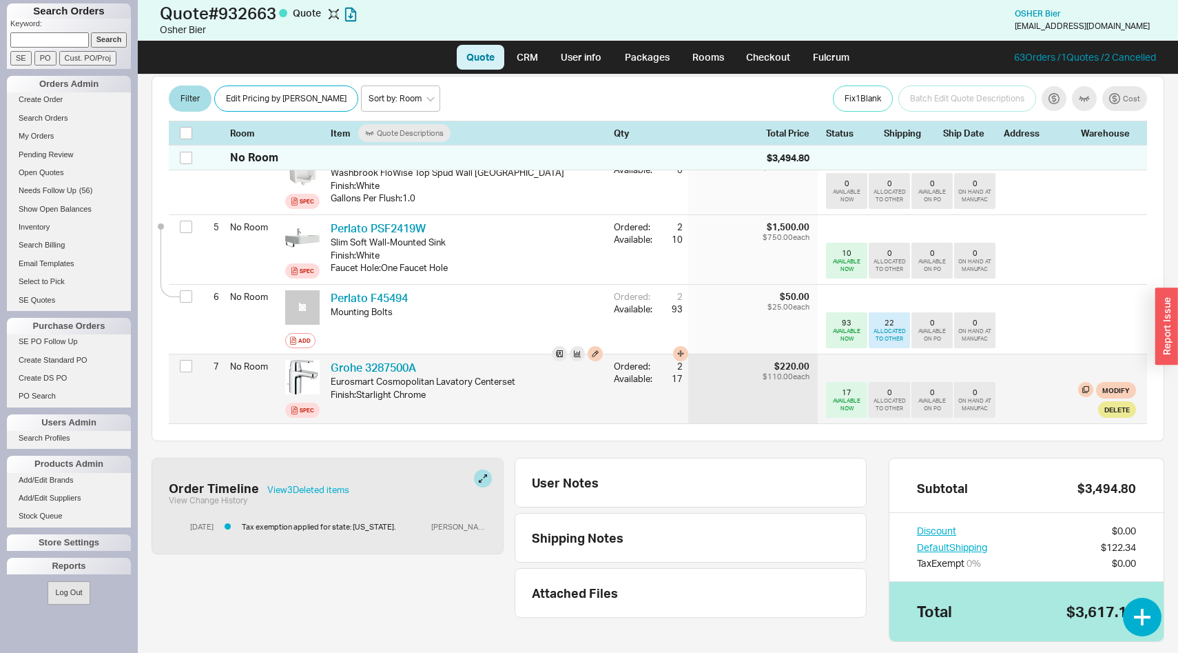
click at [363, 375] on div "Eurosmart Cosmopolitan Lavatory Centerset" at bounding box center [467, 381] width 272 height 12
click at [361, 360] on link "Grohe 3287500A" at bounding box center [373, 367] width 85 height 14
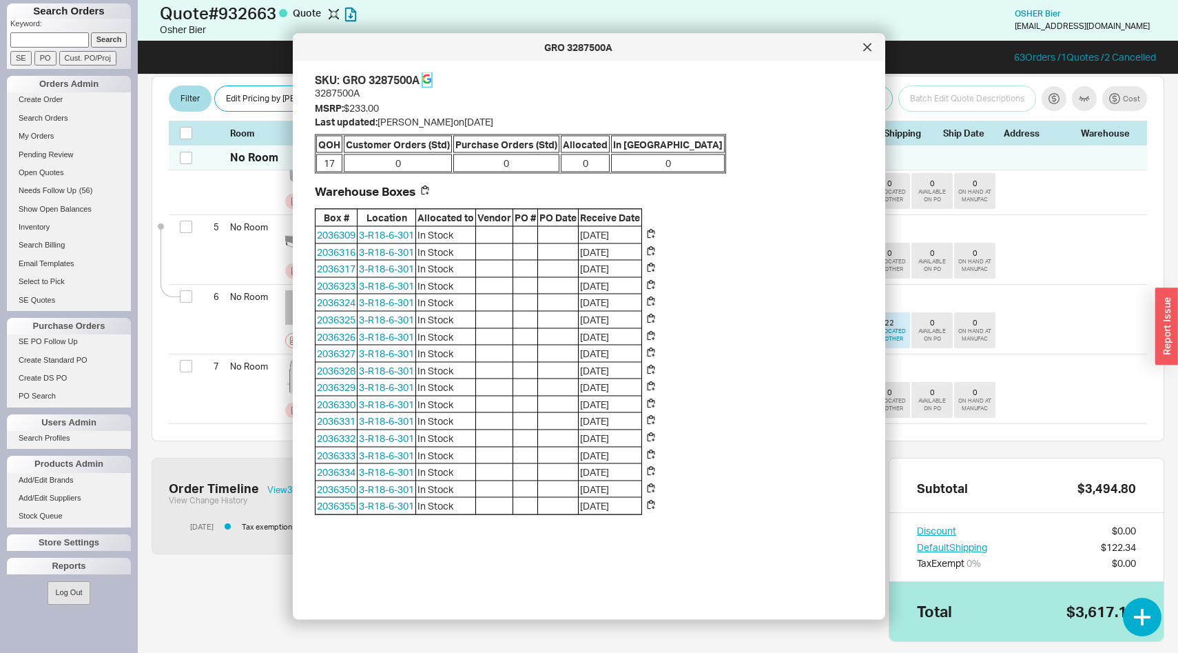
click at [427, 79] on icon at bounding box center [427, 79] width 10 height 10
click at [865, 47] on icon at bounding box center [867, 47] width 8 height 8
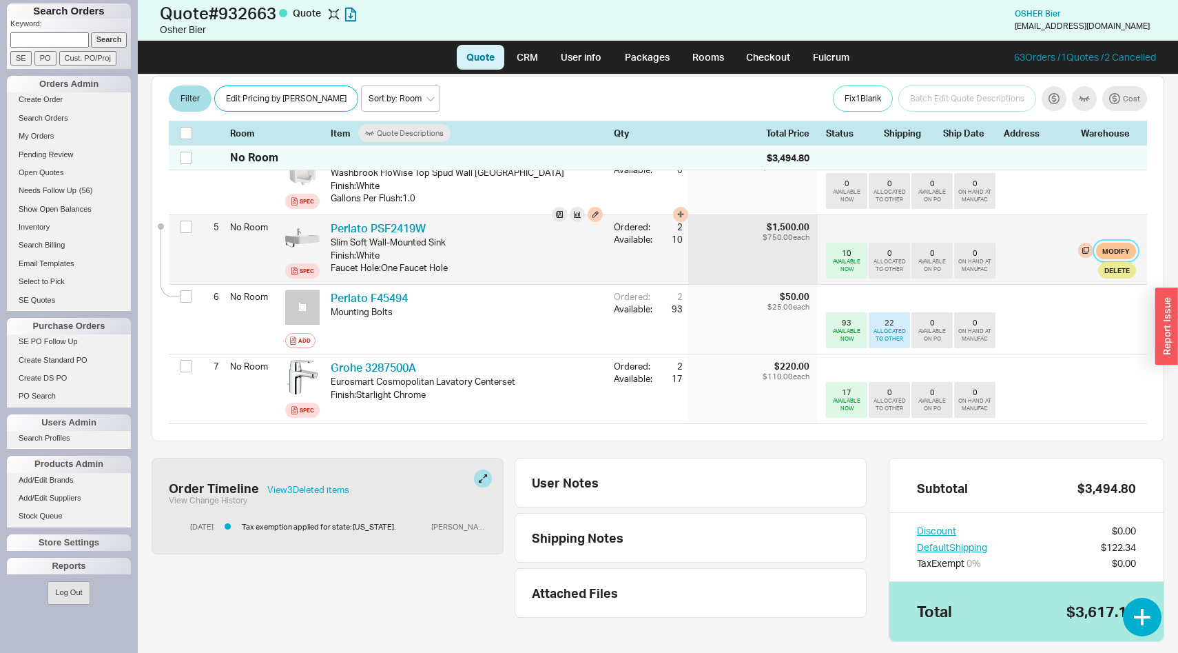
click at [1116, 243] on button "Modify" at bounding box center [1116, 251] width 40 height 17
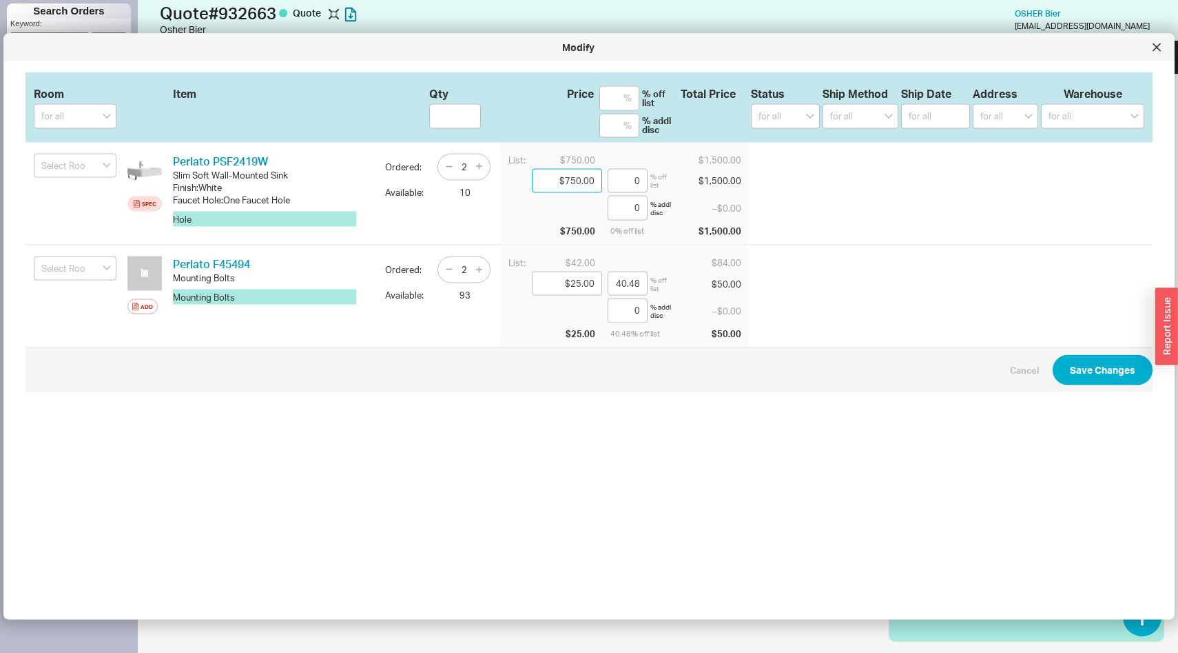
click at [573, 179] on input "$750.00" at bounding box center [567, 180] width 70 height 25
type input "$3.00"
type input "99.6"
type input "$32.00"
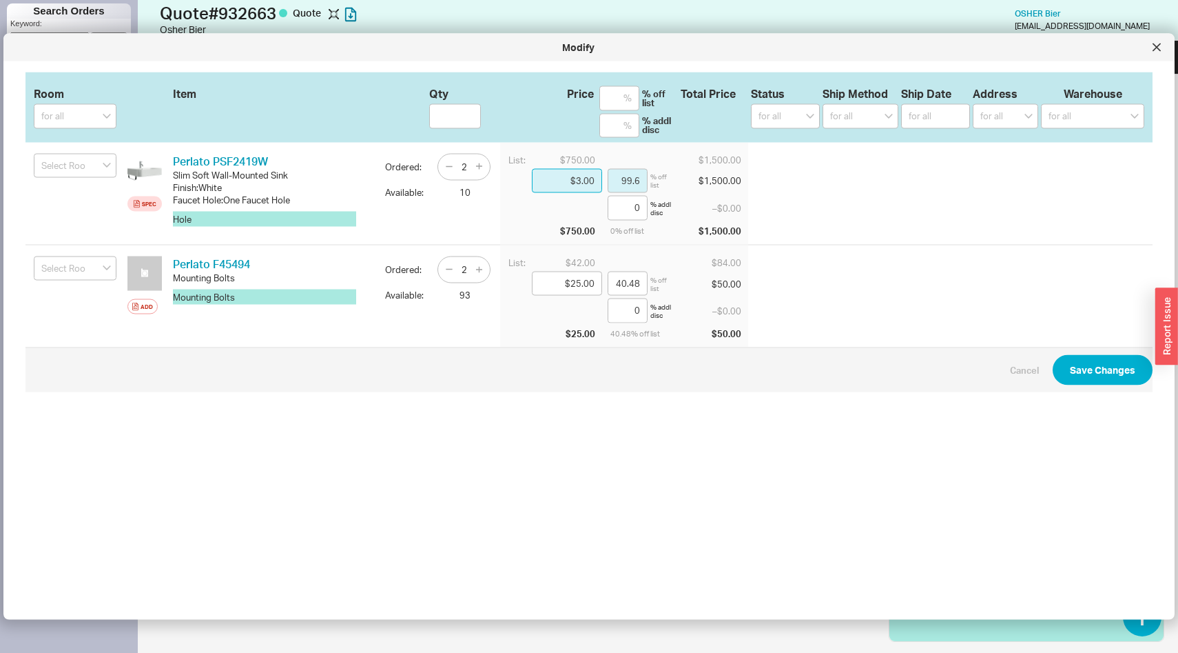
type input "95.73"
type input "$325.00"
type input "56.67"
type input "$32.00"
type input "95.73"
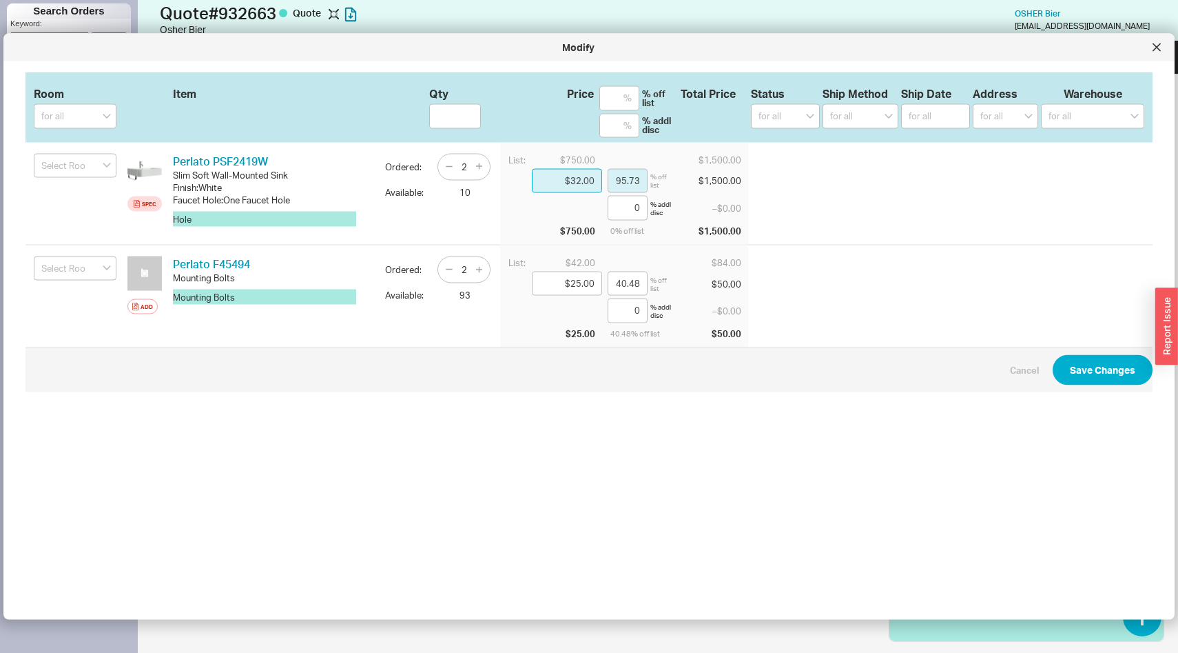
type input "$3.00"
type input "99.6"
type input "$35.00"
type input "95.33"
type input "$3.00"
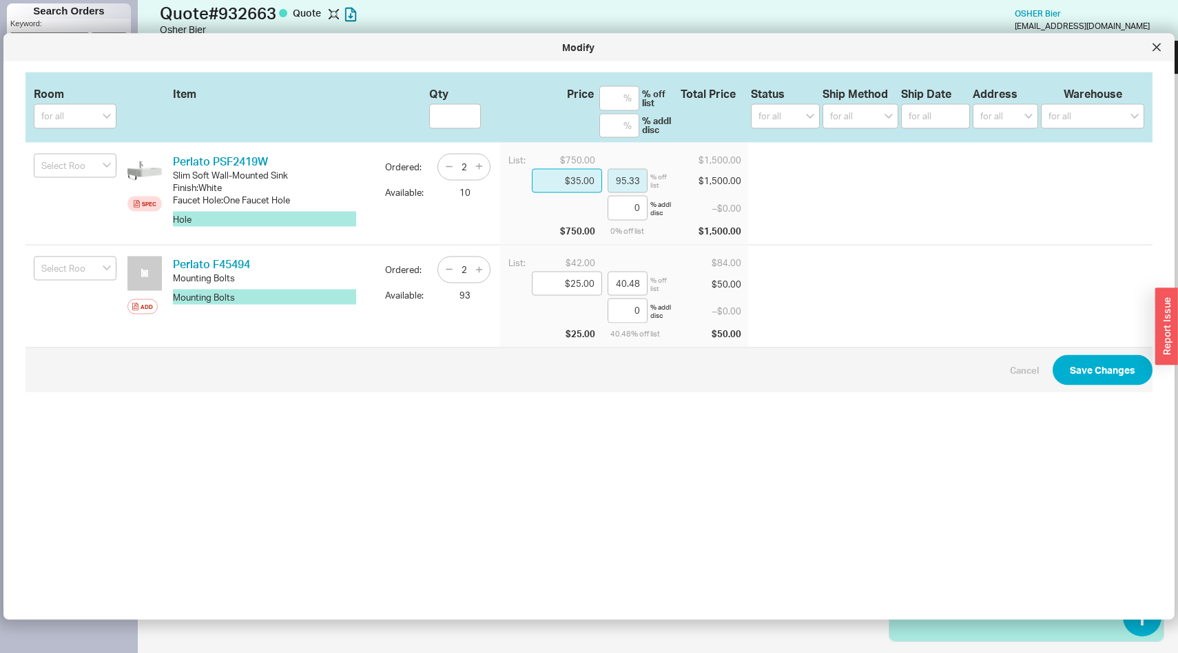
type input "99.6"
type input "$34.00"
type input "95.47"
type input "$345.00"
type input "54"
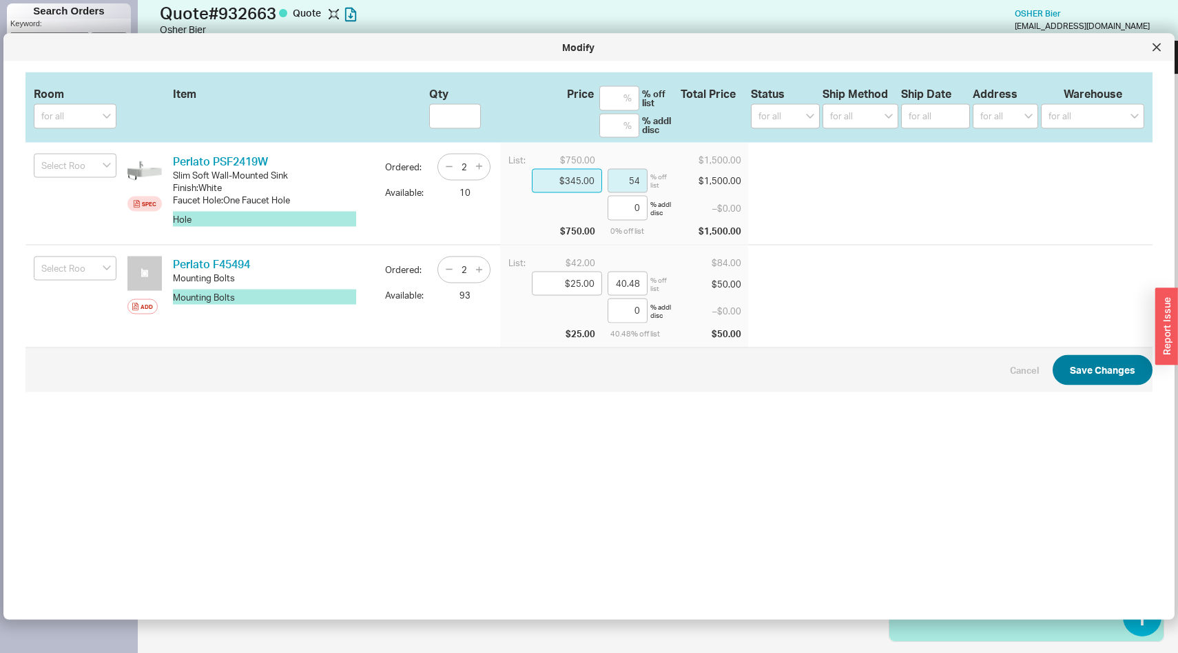
type input "$345.00"
click at [1111, 372] on button "Save Changes" at bounding box center [1103, 369] width 100 height 30
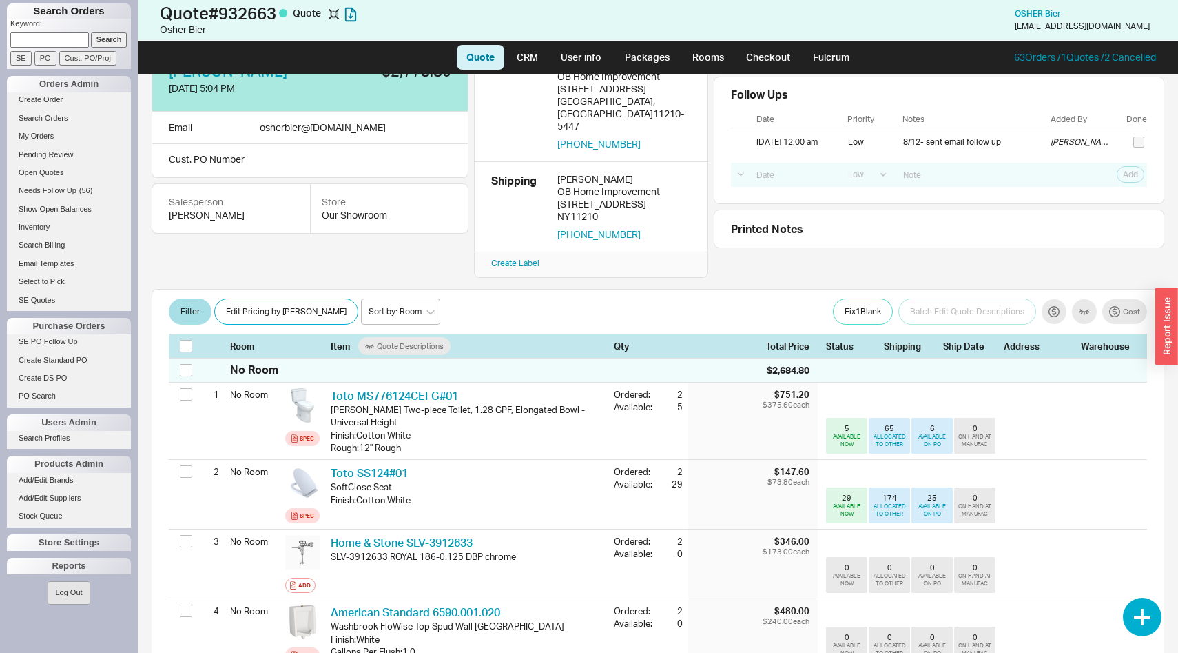
scroll to position [0, 0]
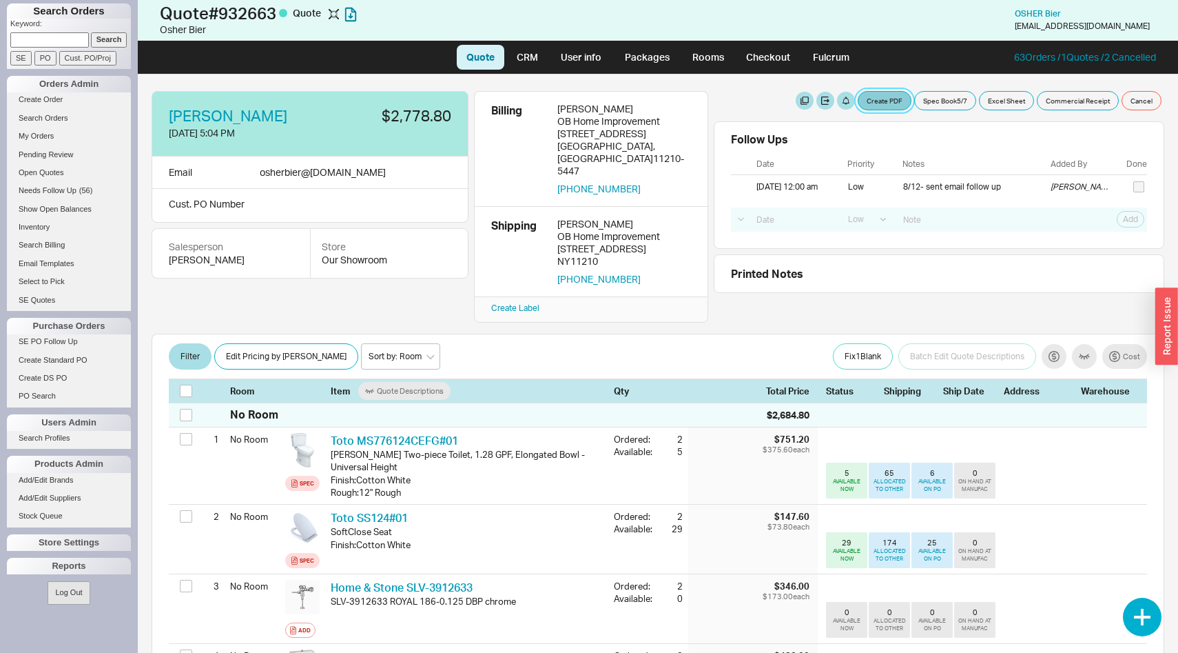
click at [886, 97] on button "Create PDF" at bounding box center [885, 100] width 54 height 19
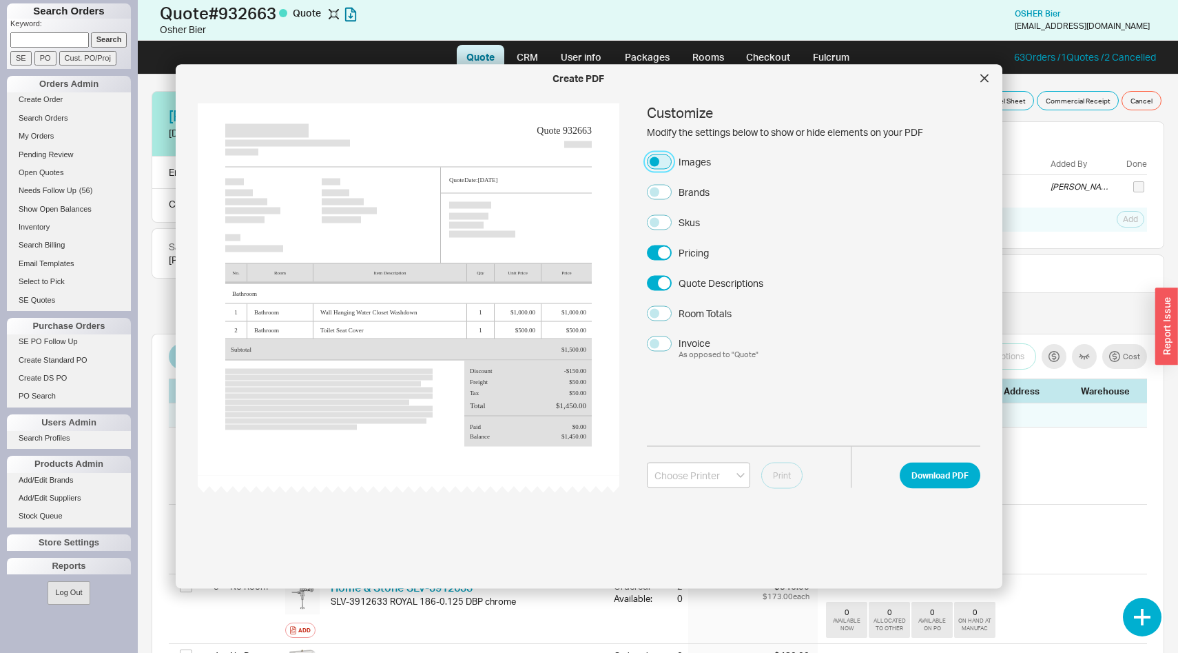
click at [651, 156] on button "Images" at bounding box center [659, 161] width 25 height 15
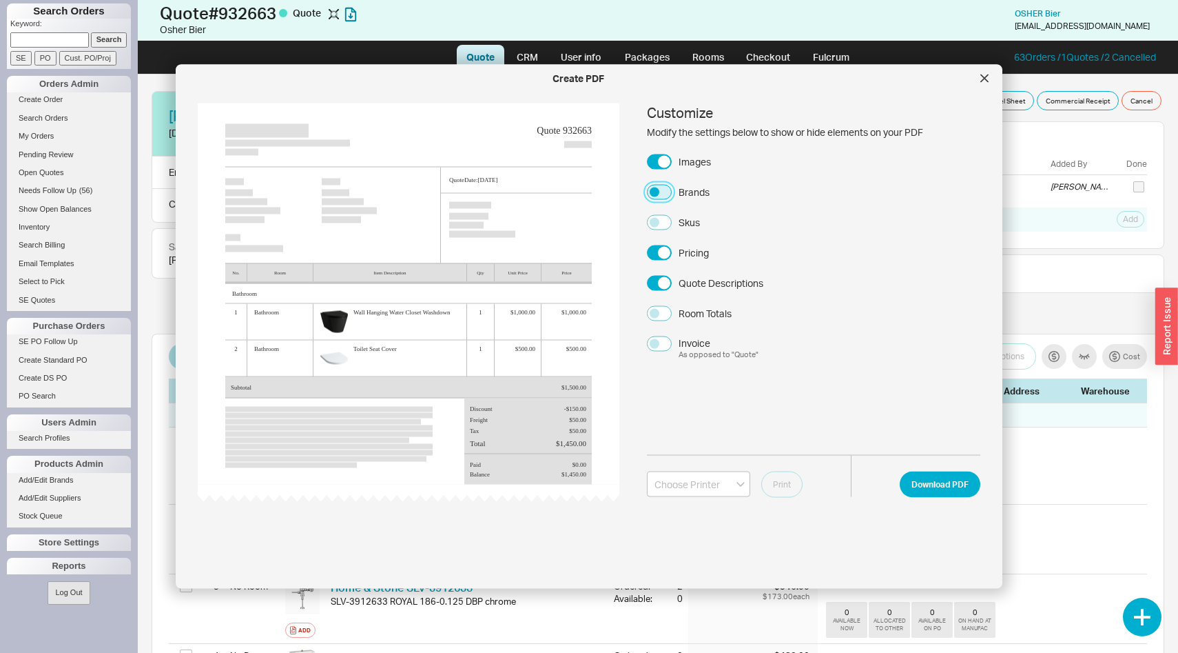
click at [658, 185] on button "Brands" at bounding box center [659, 191] width 25 height 15
click at [659, 225] on button "Skus" at bounding box center [659, 221] width 25 height 15
click at [991, 79] on div at bounding box center [985, 79] width 22 height 22
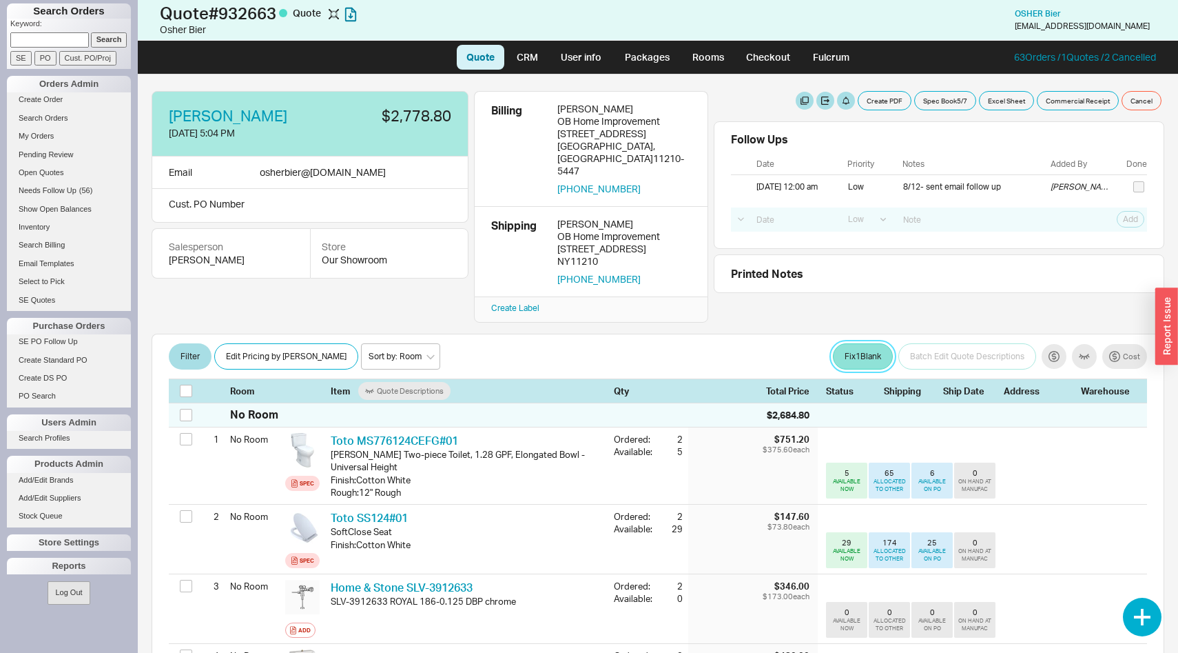
click at [858, 343] on button "Fix 1 Blank" at bounding box center [863, 356] width 60 height 26
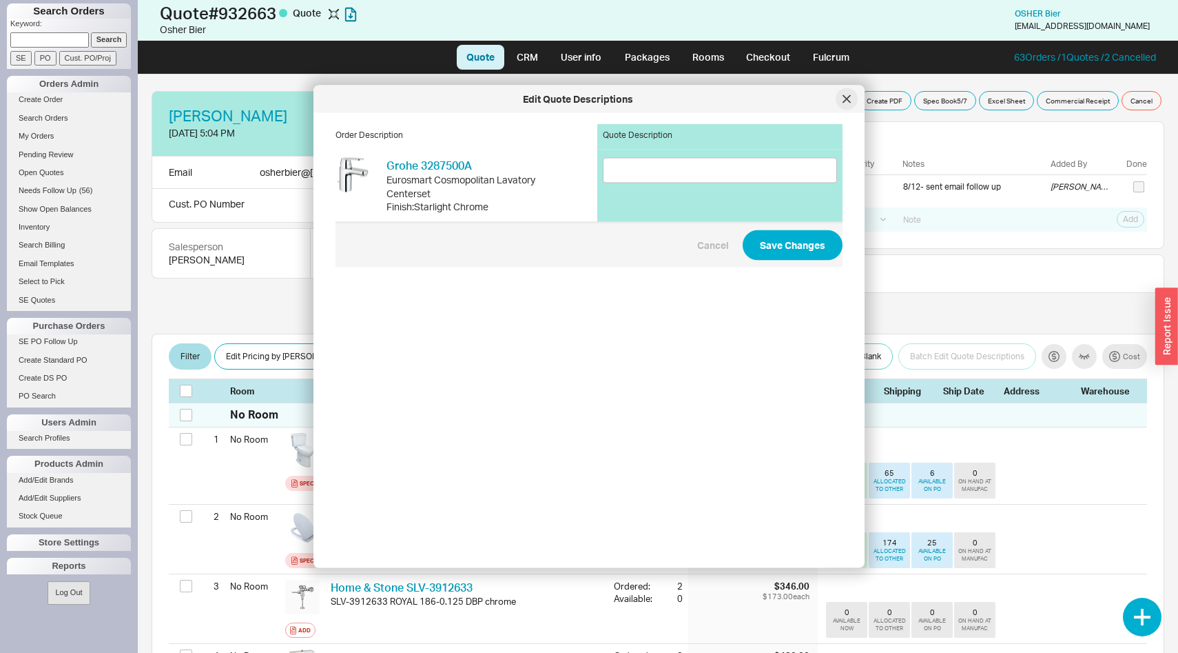
click at [848, 97] on icon at bounding box center [846, 98] width 7 height 7
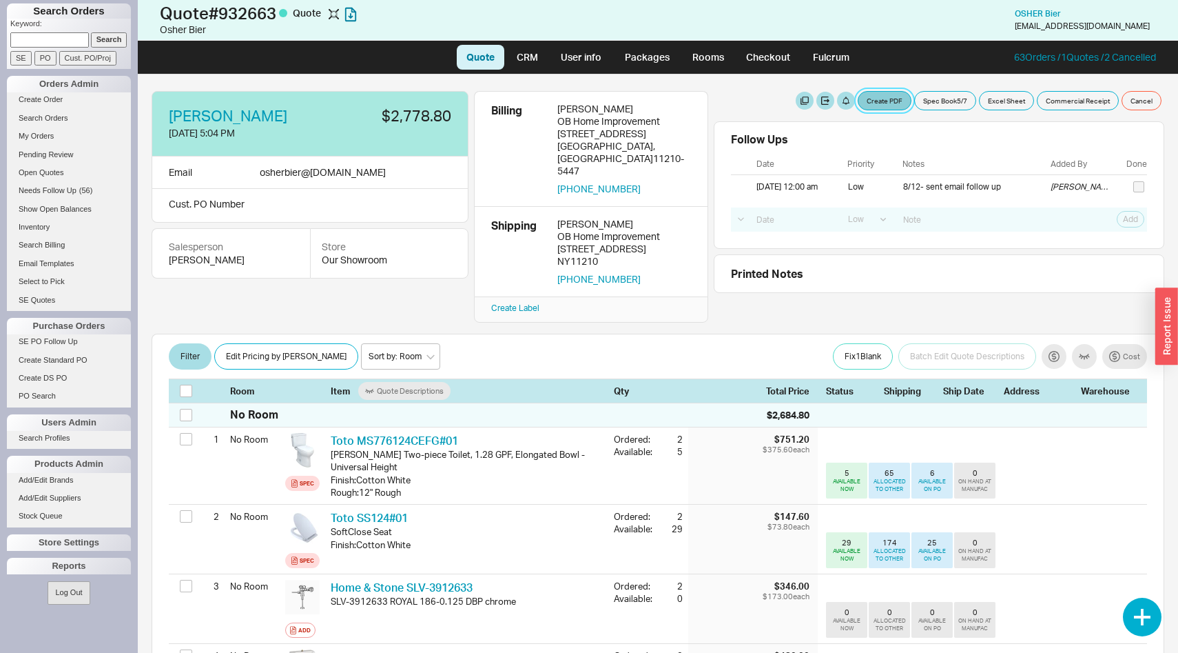
click at [887, 106] on button "Create PDF" at bounding box center [885, 100] width 54 height 19
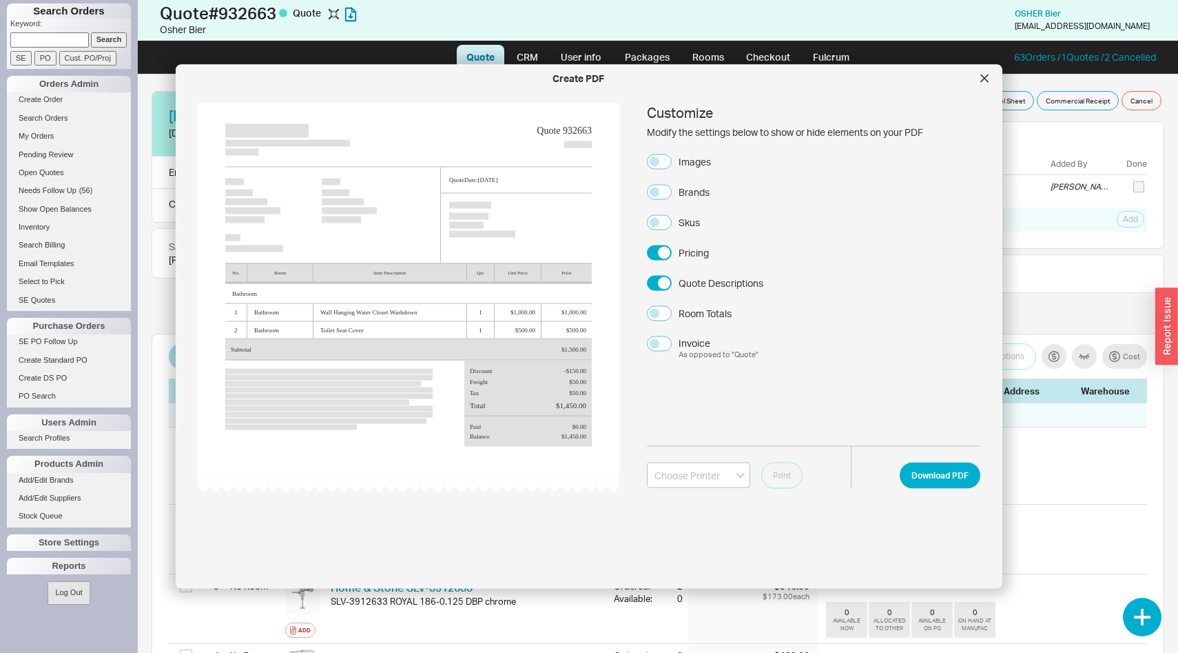
click at [674, 163] on label "Images" at bounding box center [679, 161] width 64 height 15
click at [672, 163] on button "Images" at bounding box center [659, 161] width 25 height 15
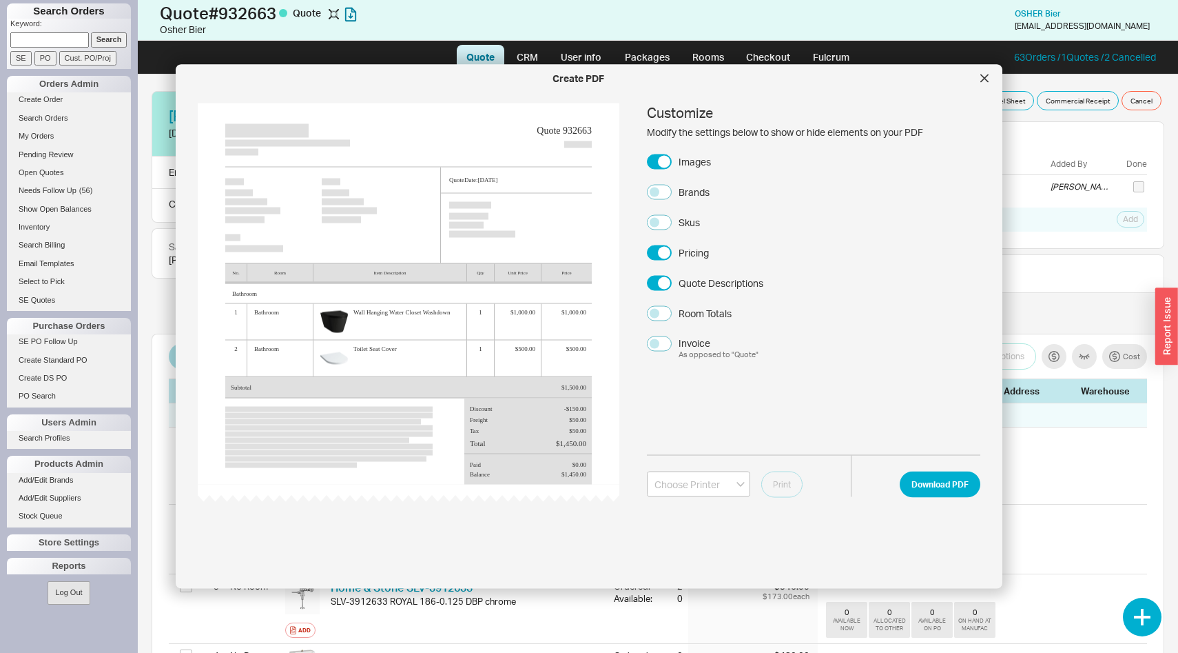
click at [666, 182] on div "Customize Modify the settings below to show or hide elements on your PDF Images…" at bounding box center [813, 231] width 333 height 257
click at [666, 191] on button "Brands" at bounding box center [659, 191] width 25 height 15
click at [666, 218] on button "Skus" at bounding box center [659, 221] width 25 height 15
click at [925, 494] on button "Download PDF" at bounding box center [940, 484] width 81 height 26
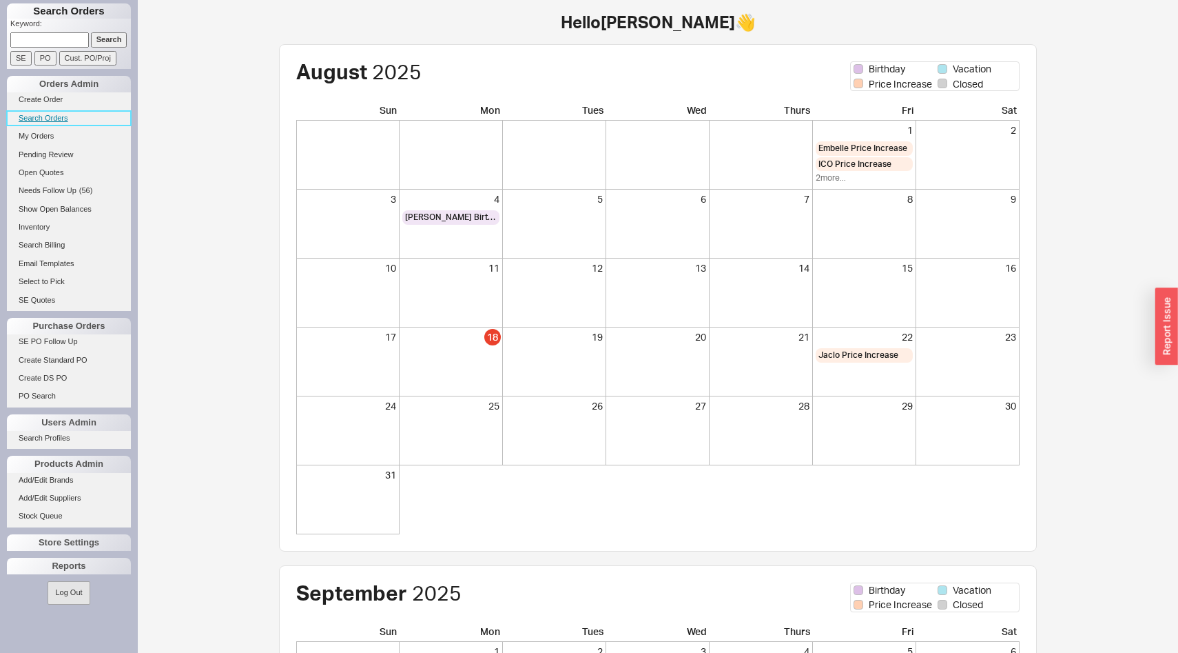
click at [28, 113] on link "Search Orders" at bounding box center [69, 118] width 124 height 14
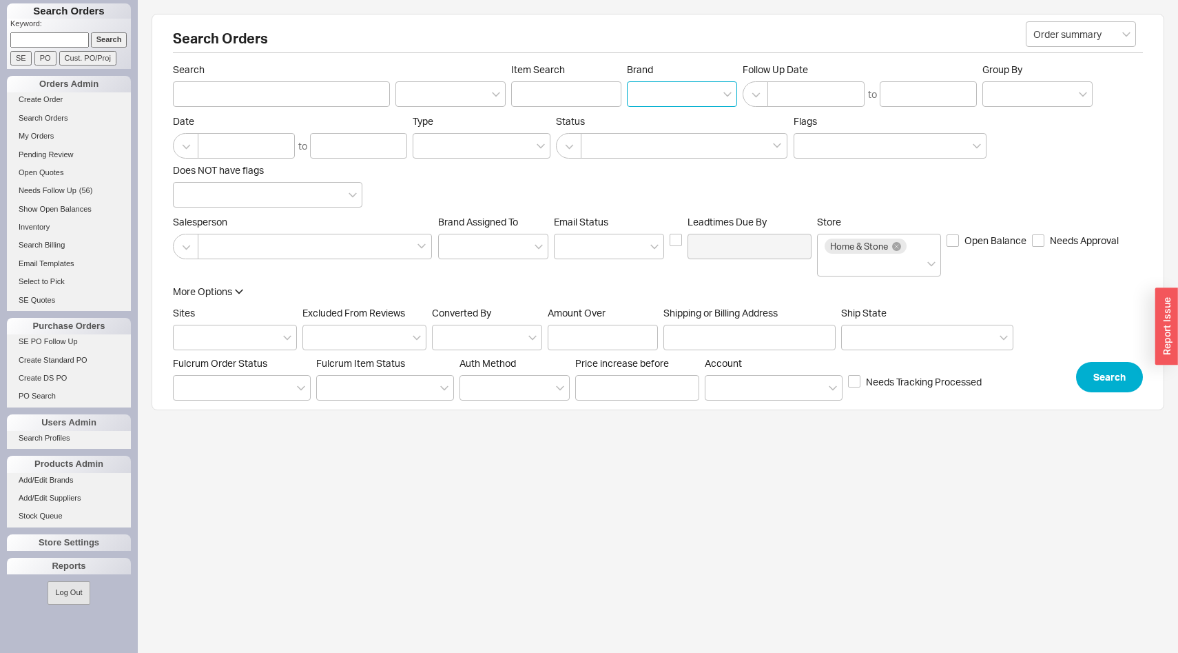
click at [636, 94] on input "Brand" at bounding box center [640, 94] width 10 height 16
type input "r"
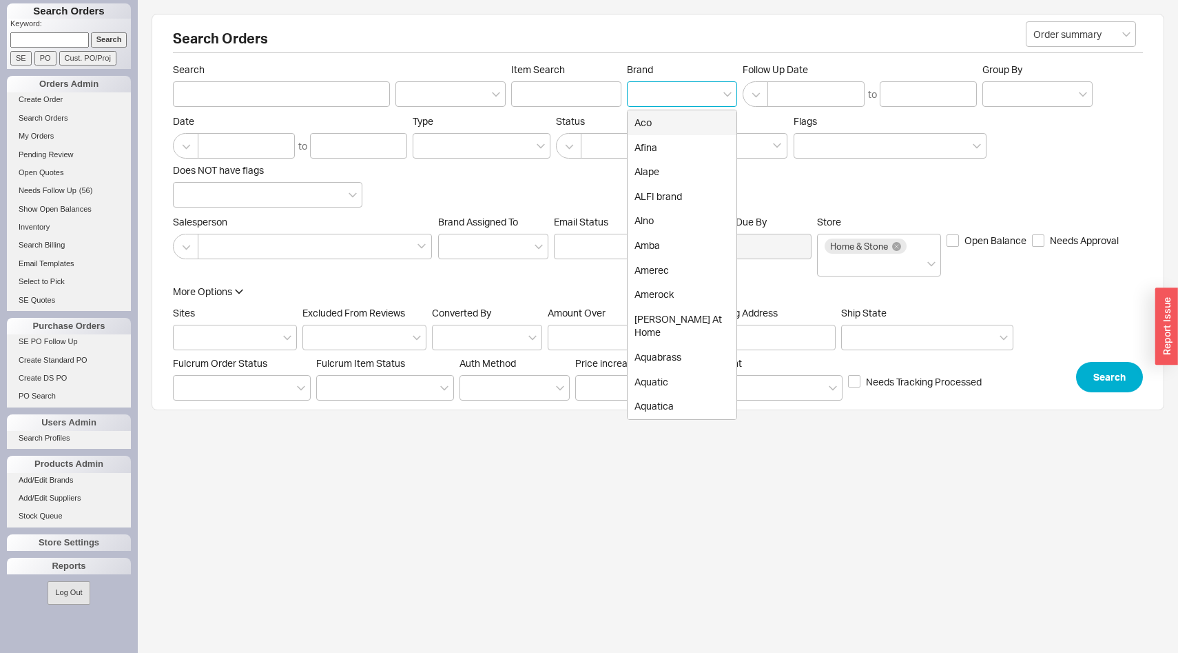
type input "Brand"
click at [254, 99] on input "Search" at bounding box center [281, 93] width 217 height 25
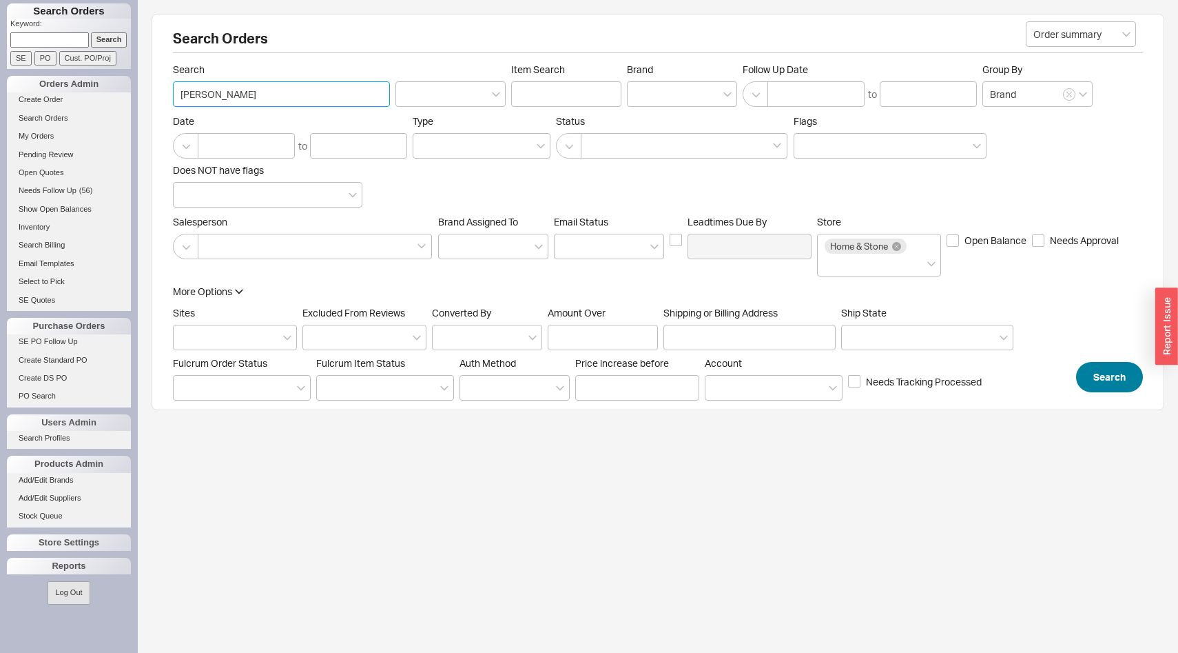
type input "[PERSON_NAME]"
click at [1137, 383] on button "Search" at bounding box center [1109, 377] width 67 height 30
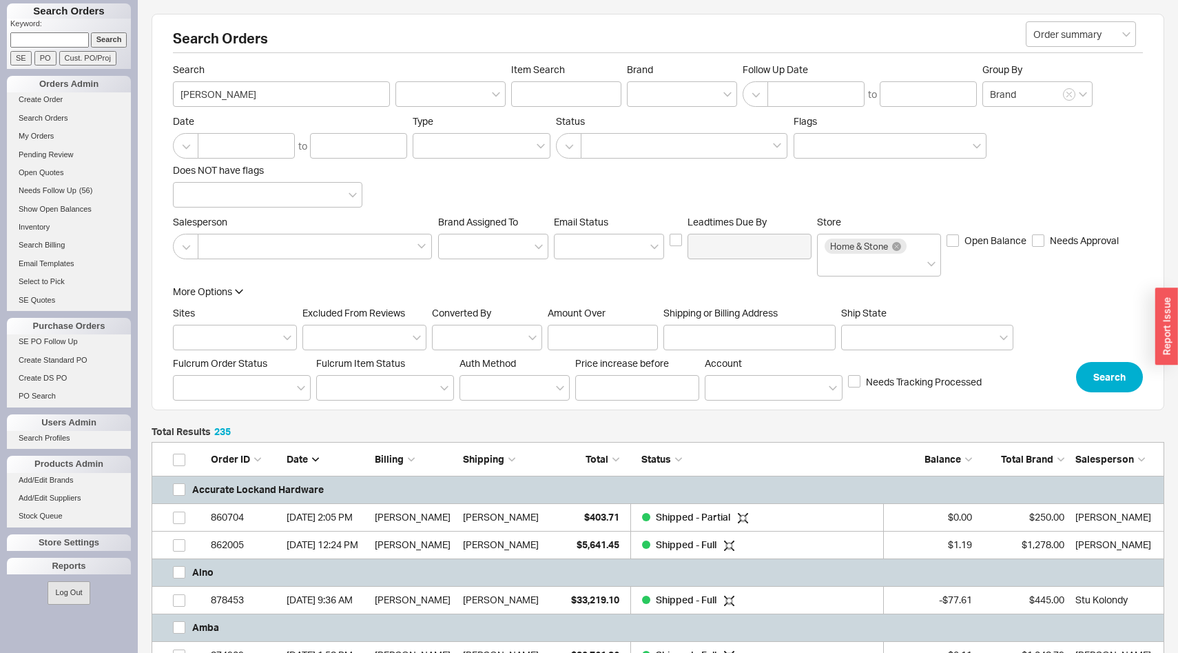
click at [609, 453] on div "Total" at bounding box center [585, 459] width 69 height 14
click at [295, 83] on input "[PERSON_NAME]" at bounding box center [281, 93] width 217 height 25
type input "[PERSON_NAME]"
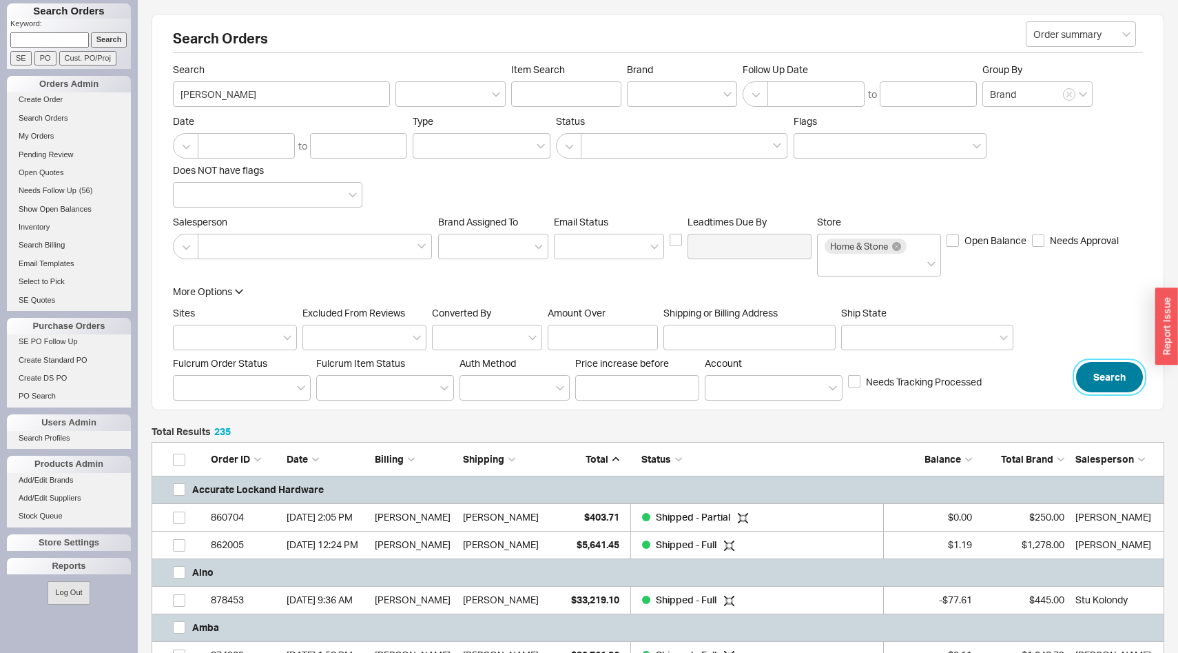
click at [1100, 383] on button "Search" at bounding box center [1109, 377] width 67 height 30
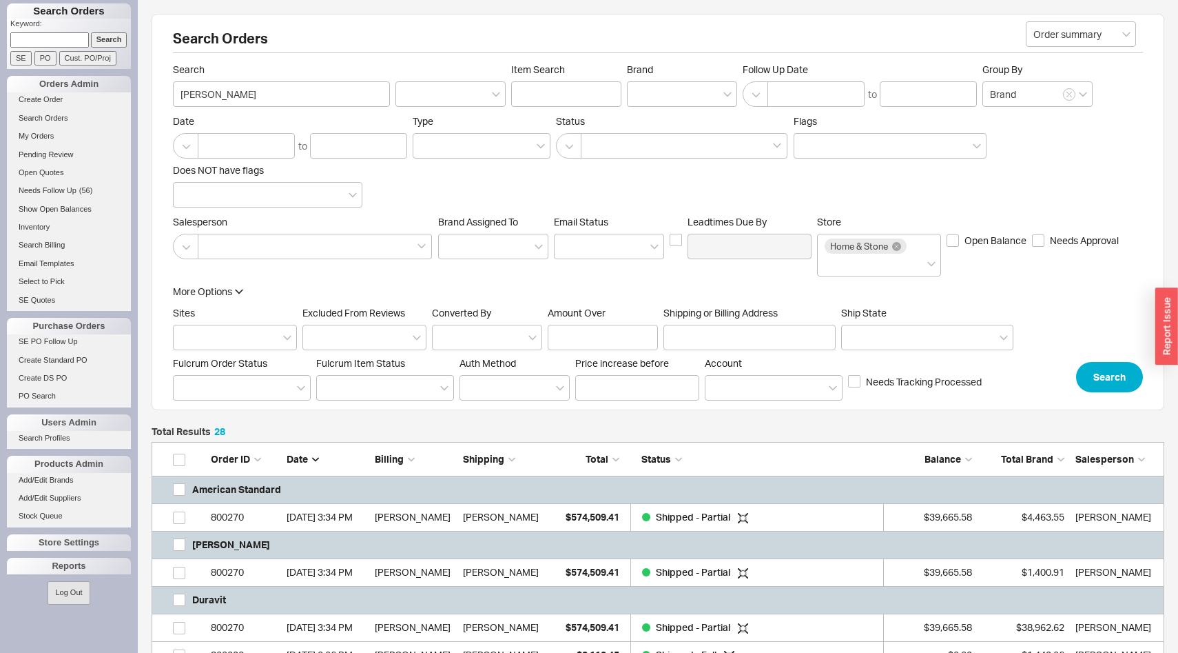
scroll to position [1164, 1013]
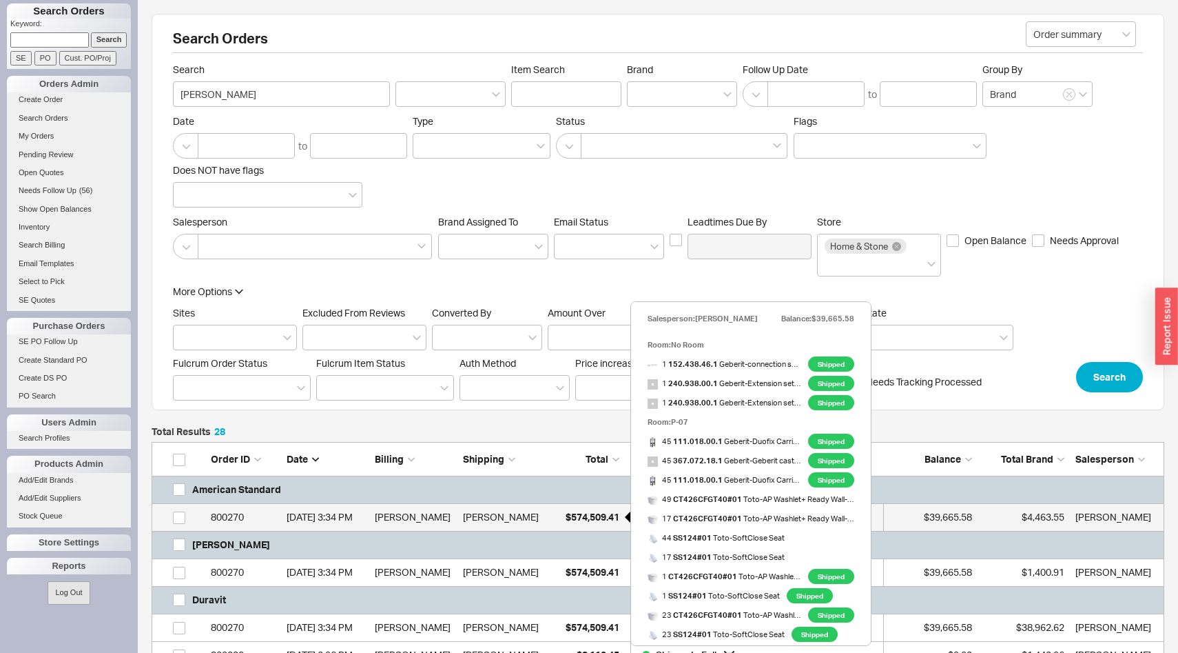
click at [579, 518] on span "$574,509.41" at bounding box center [593, 517] width 54 height 12
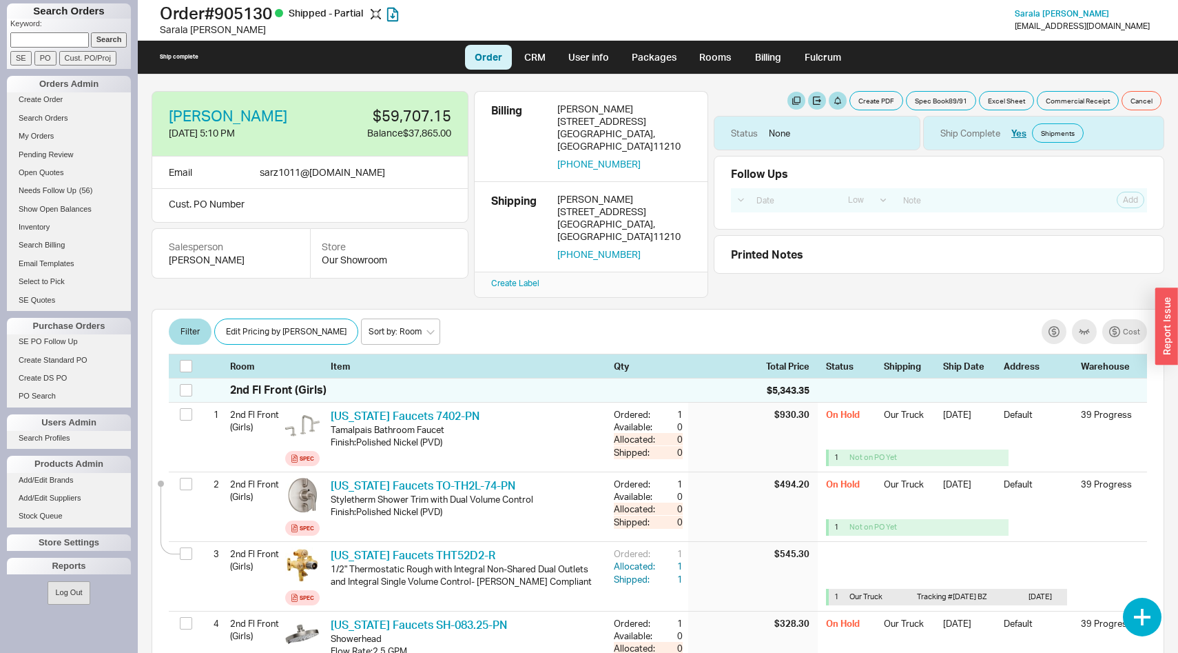
select select "LOW"
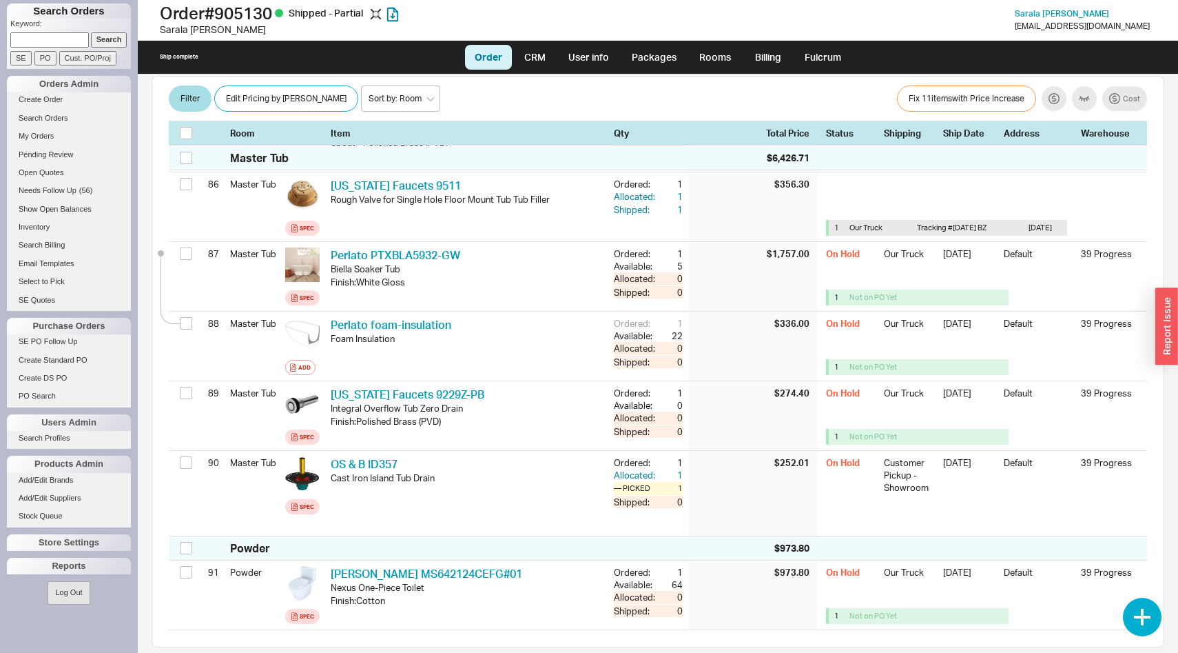
scroll to position [6390, 0]
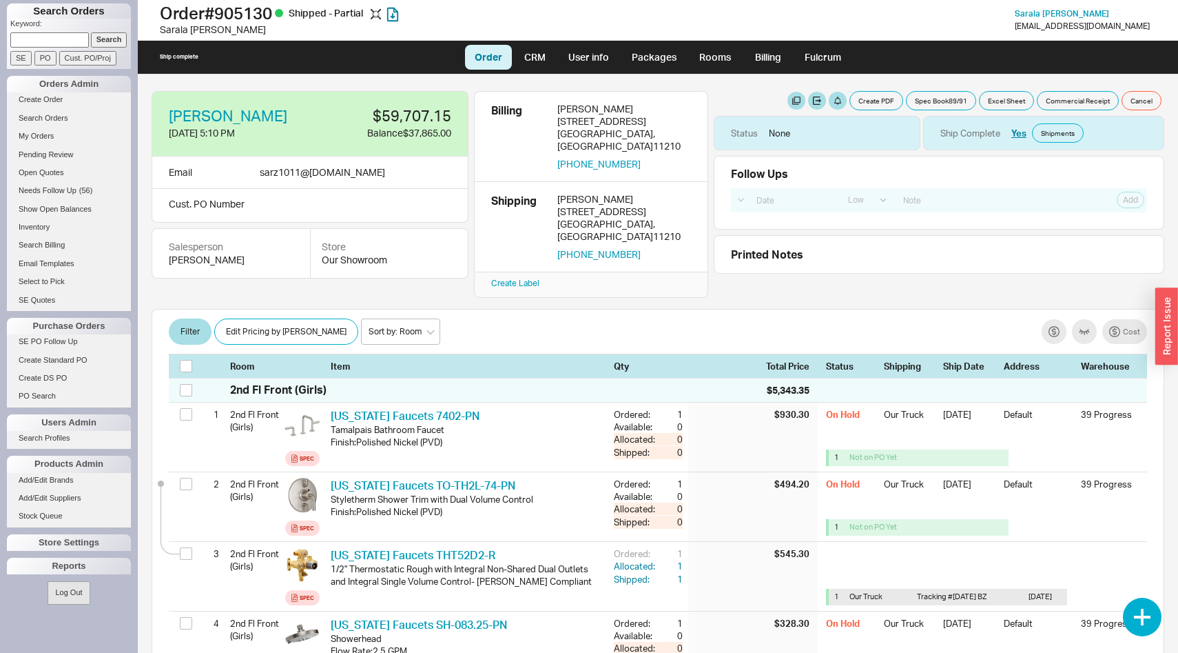
select select "LOW"
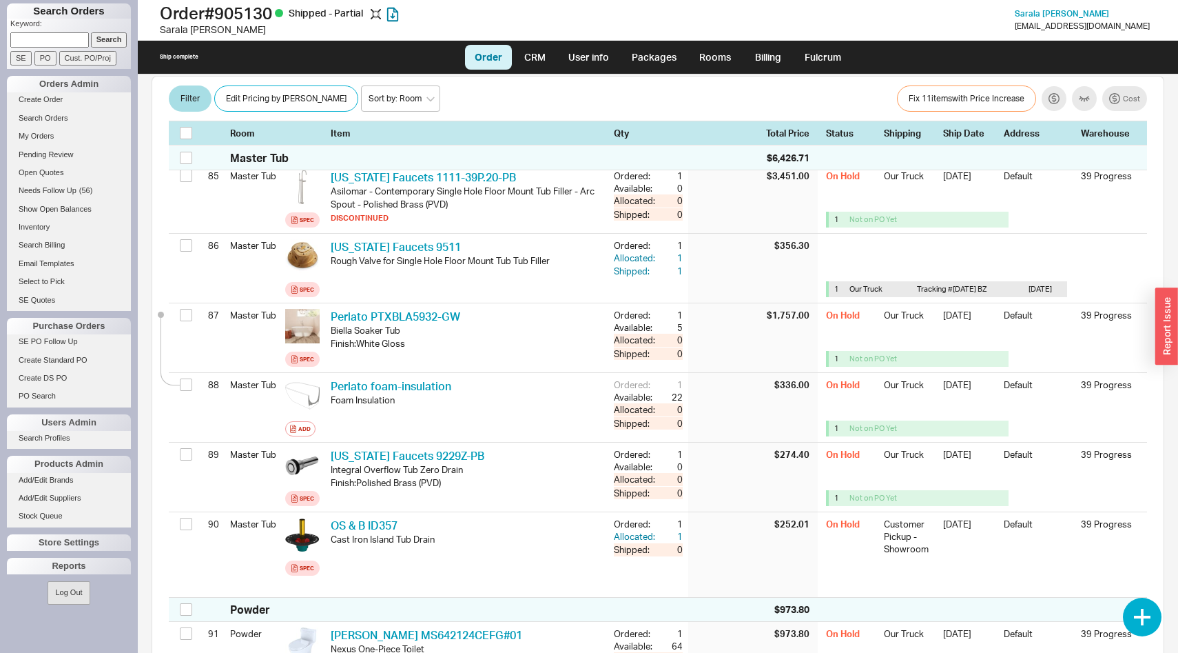
scroll to position [6324, 0]
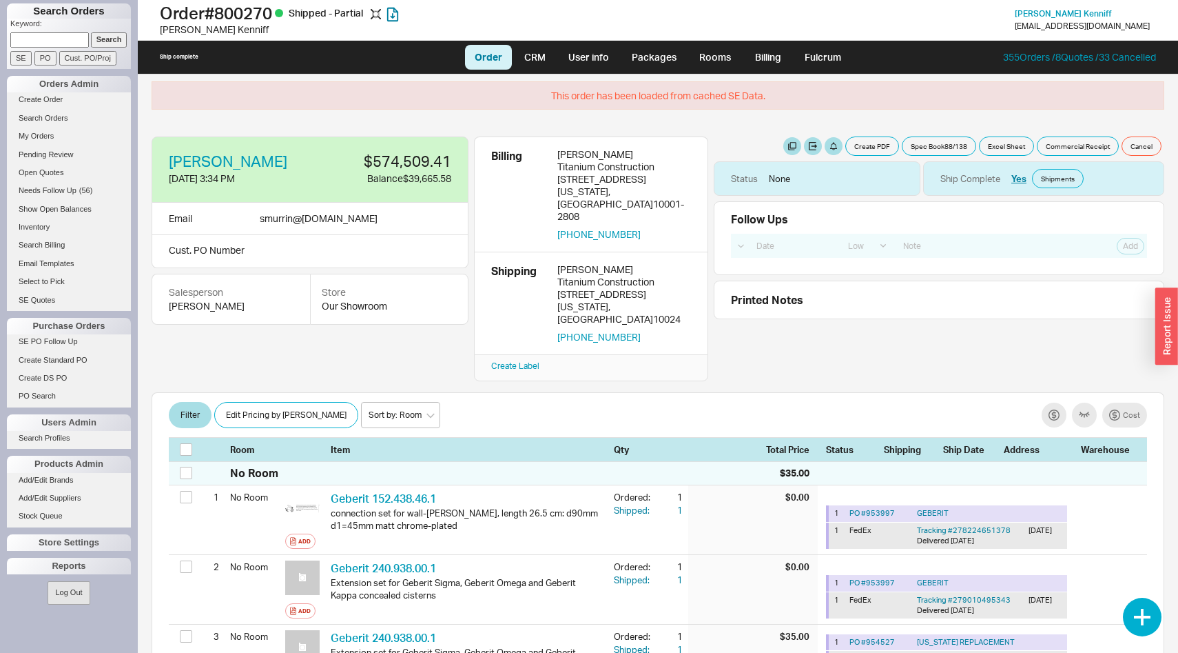
select select "LOW"
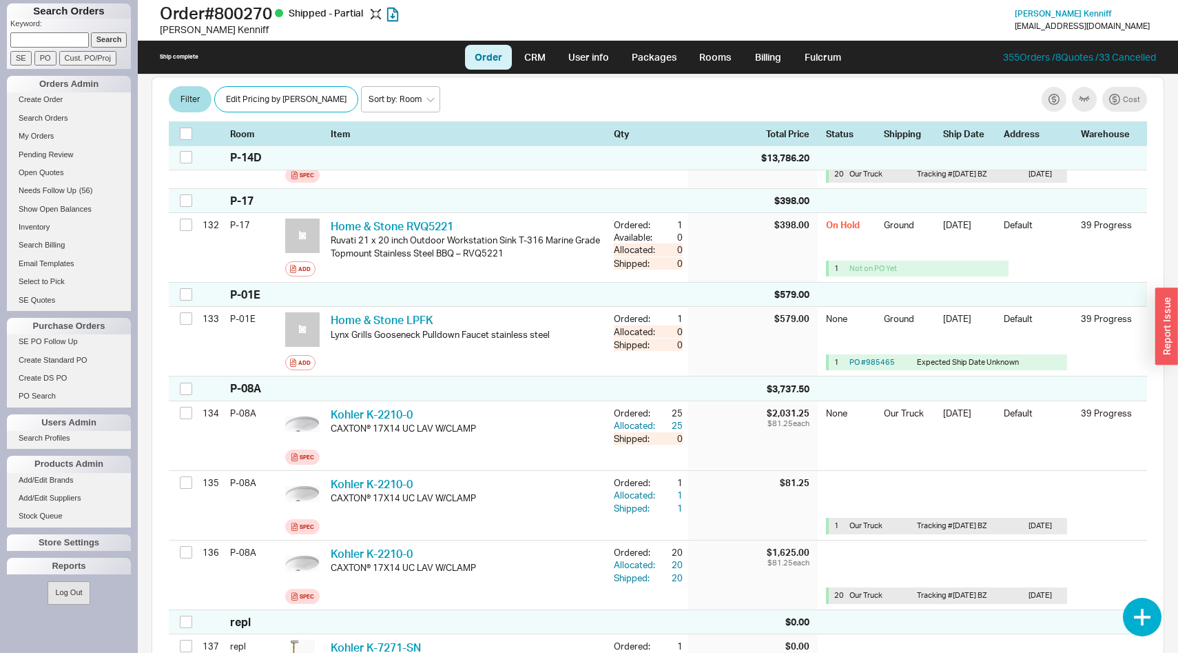
scroll to position [10411, 0]
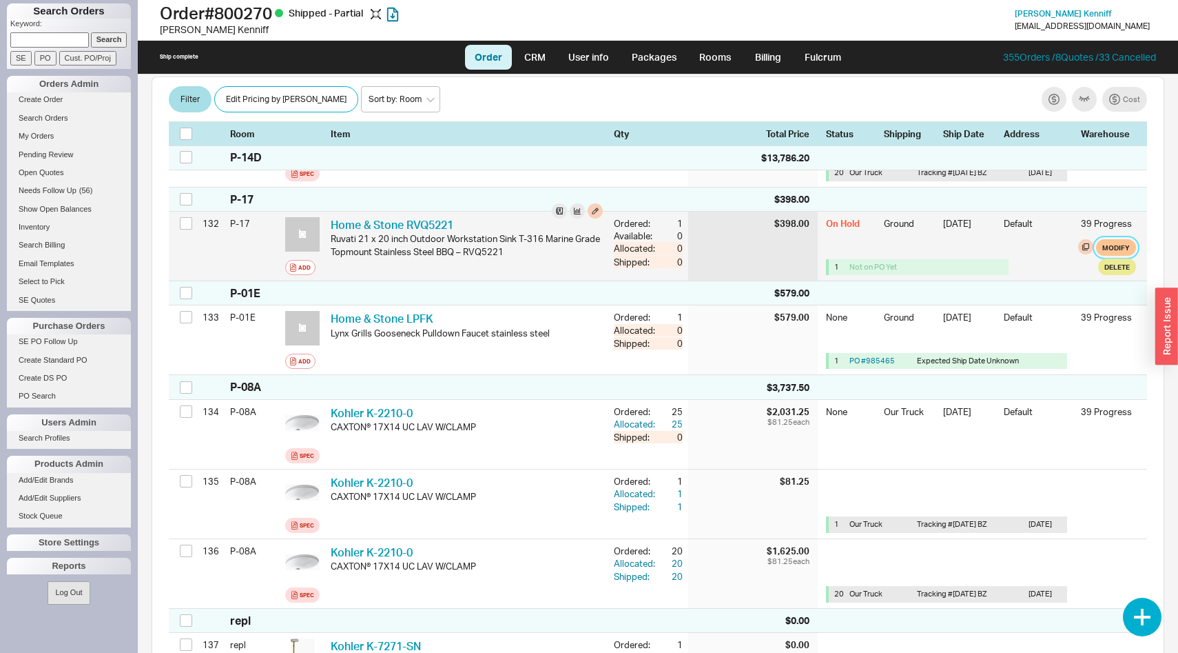
click at [1114, 239] on button "Modify" at bounding box center [1116, 247] width 40 height 17
select select "1"
select select "3"
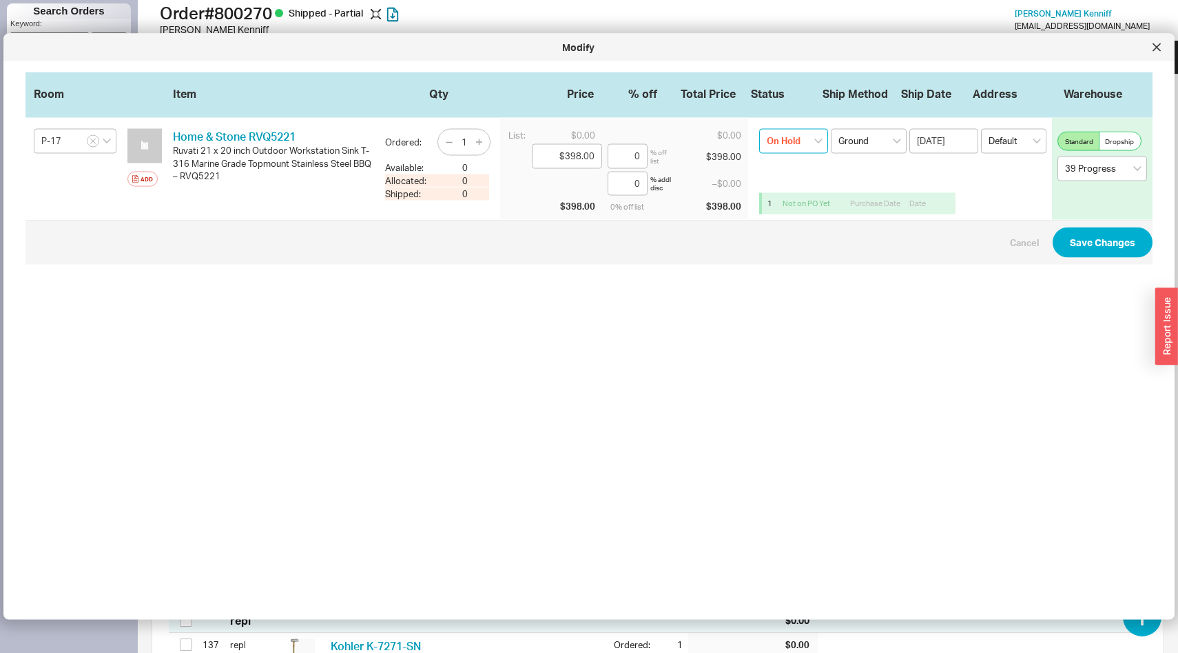
click at [792, 134] on select "On Hold None On Hold Call Before Ship Hold for Balance Wait For Cust. Call Wait…" at bounding box center [793, 141] width 69 height 25
select select
click at [1098, 249] on button "Save Changes" at bounding box center [1103, 242] width 100 height 30
